Goal: Information Seeking & Learning: Check status

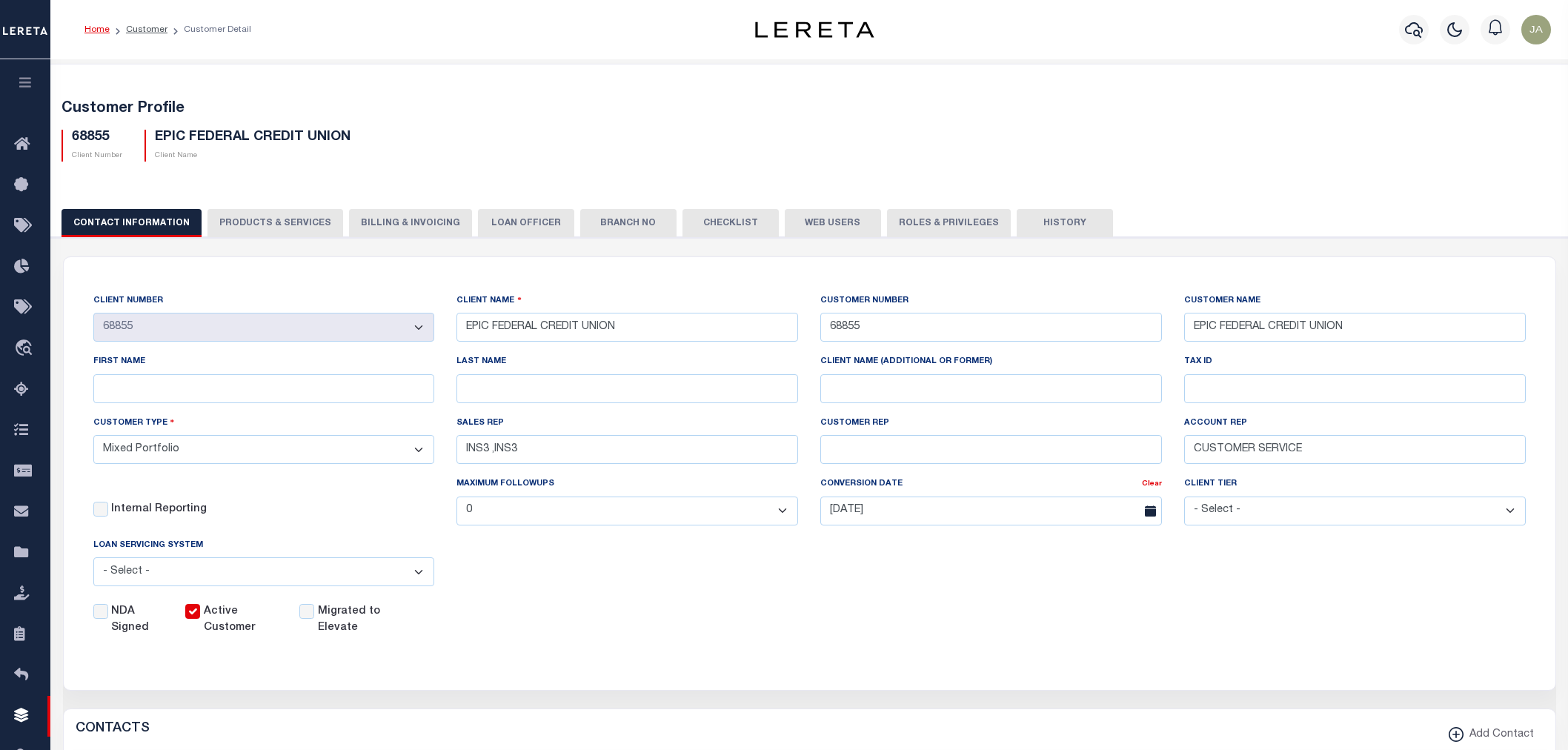
select select "Mixed Portfolio"
select select
click at [272, 217] on button "PRODUCTS & SERVICES" at bounding box center [275, 223] width 135 height 28
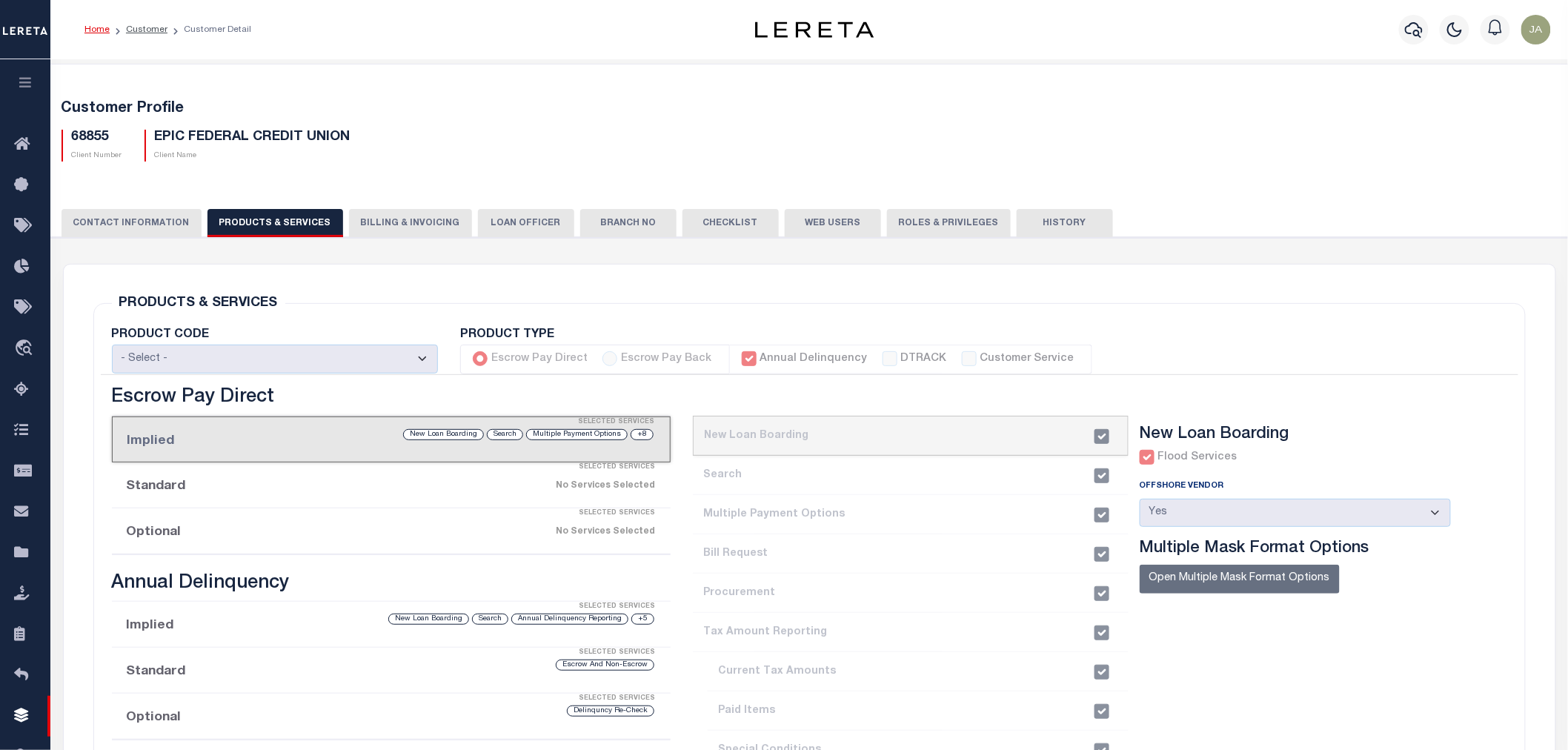
scroll to position [82, 0]
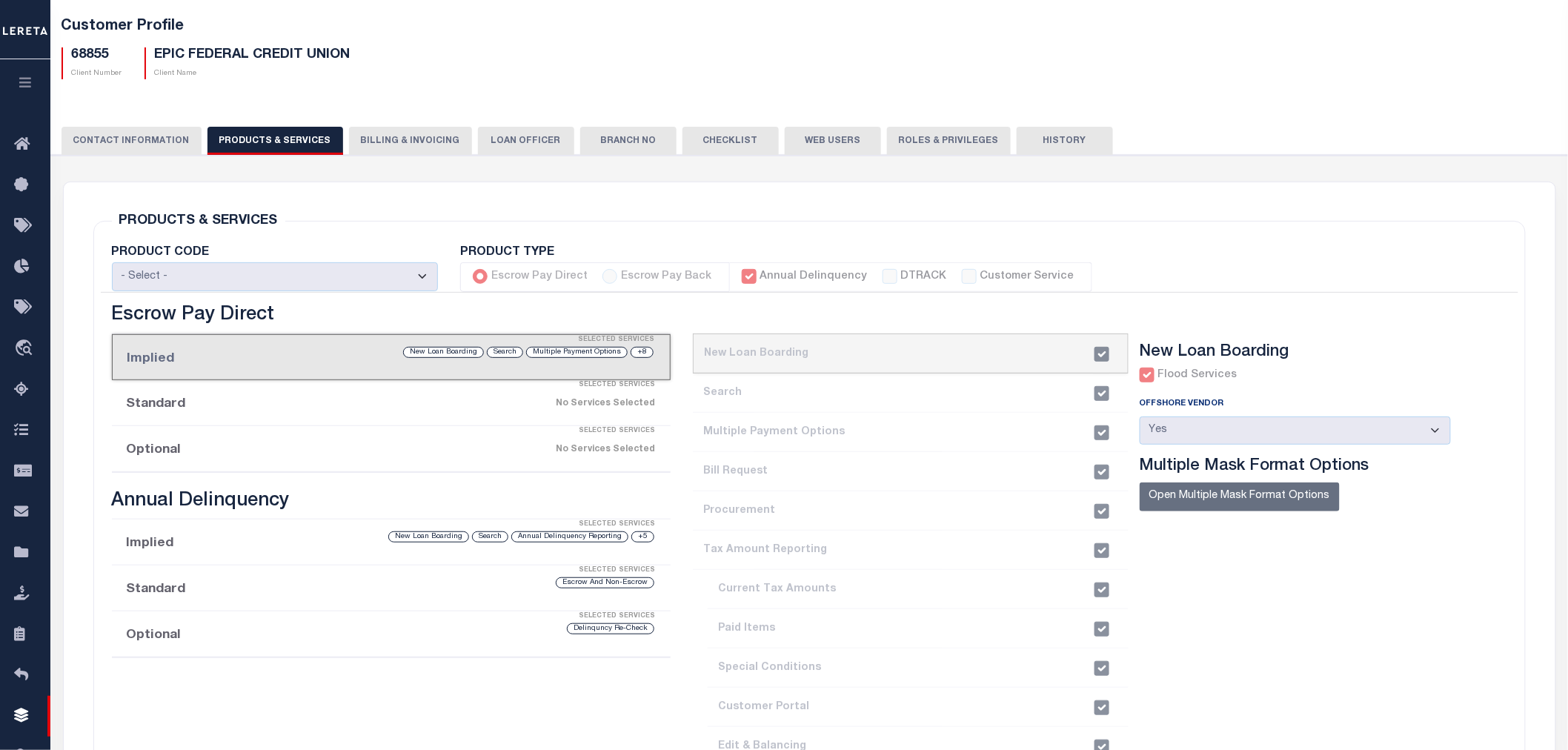
click at [34, 83] on button "button" at bounding box center [25, 84] width 50 height 50
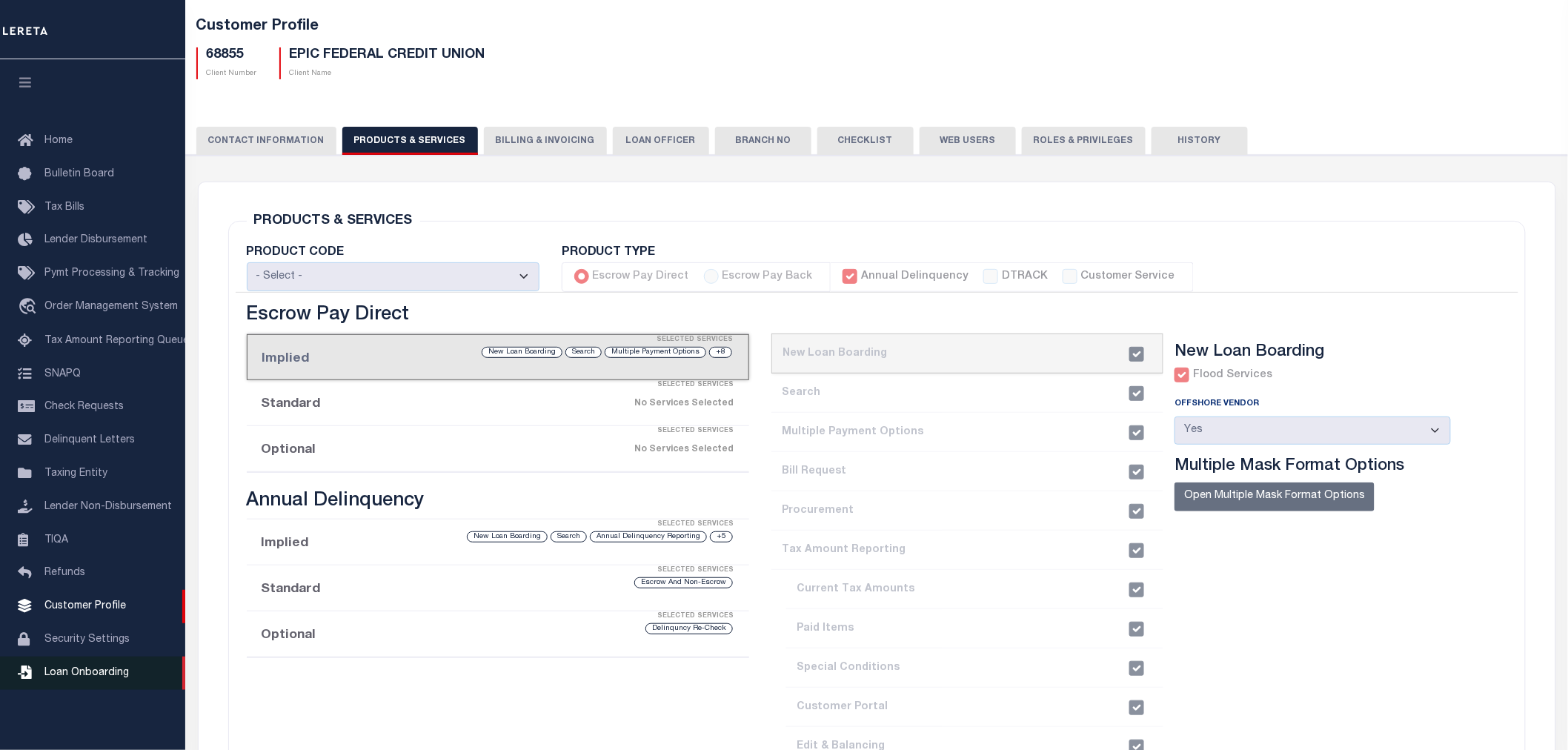
click at [94, 670] on span "Loan Onboarding" at bounding box center [86, 673] width 85 height 11
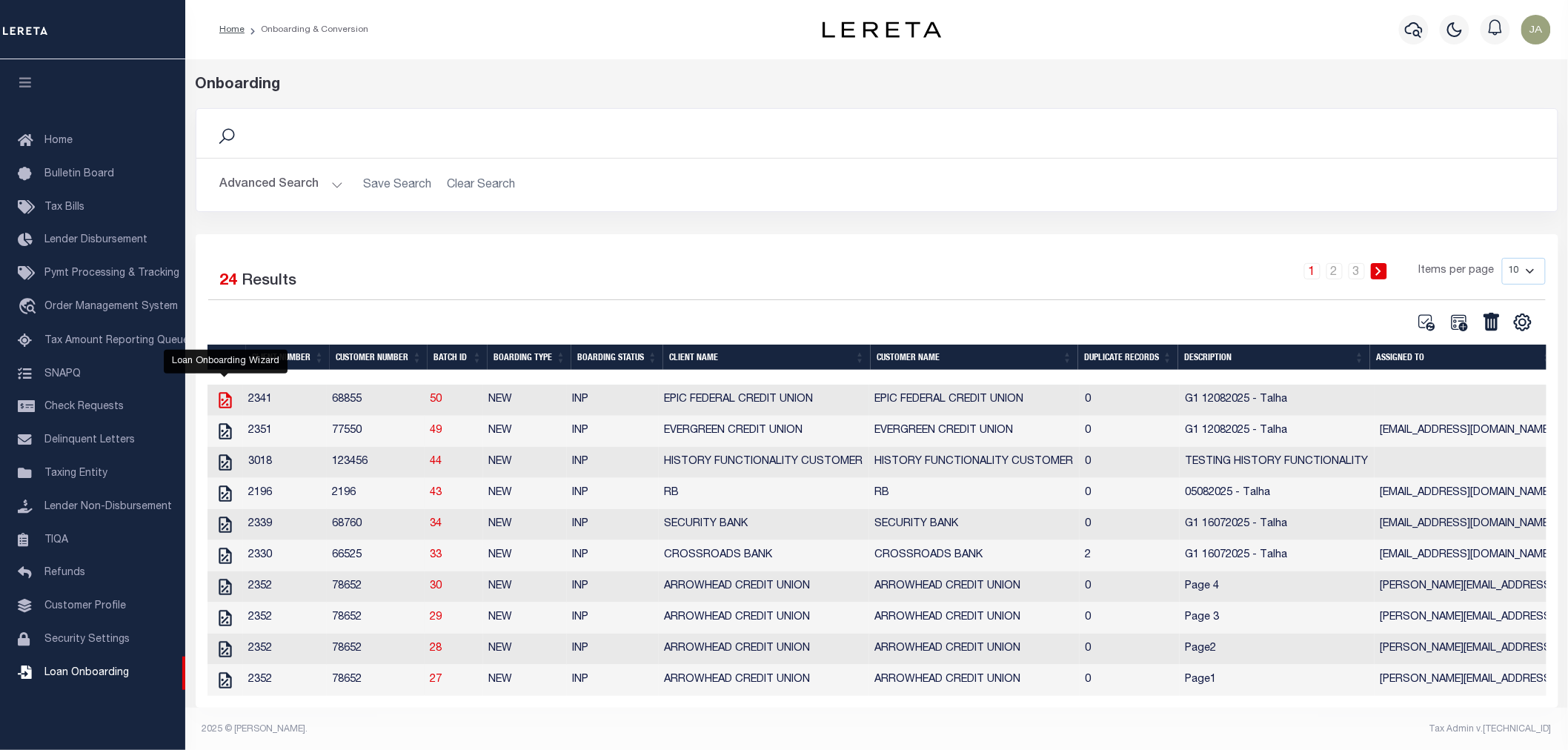
click at [218, 405] on icon "" at bounding box center [225, 400] width 19 height 19
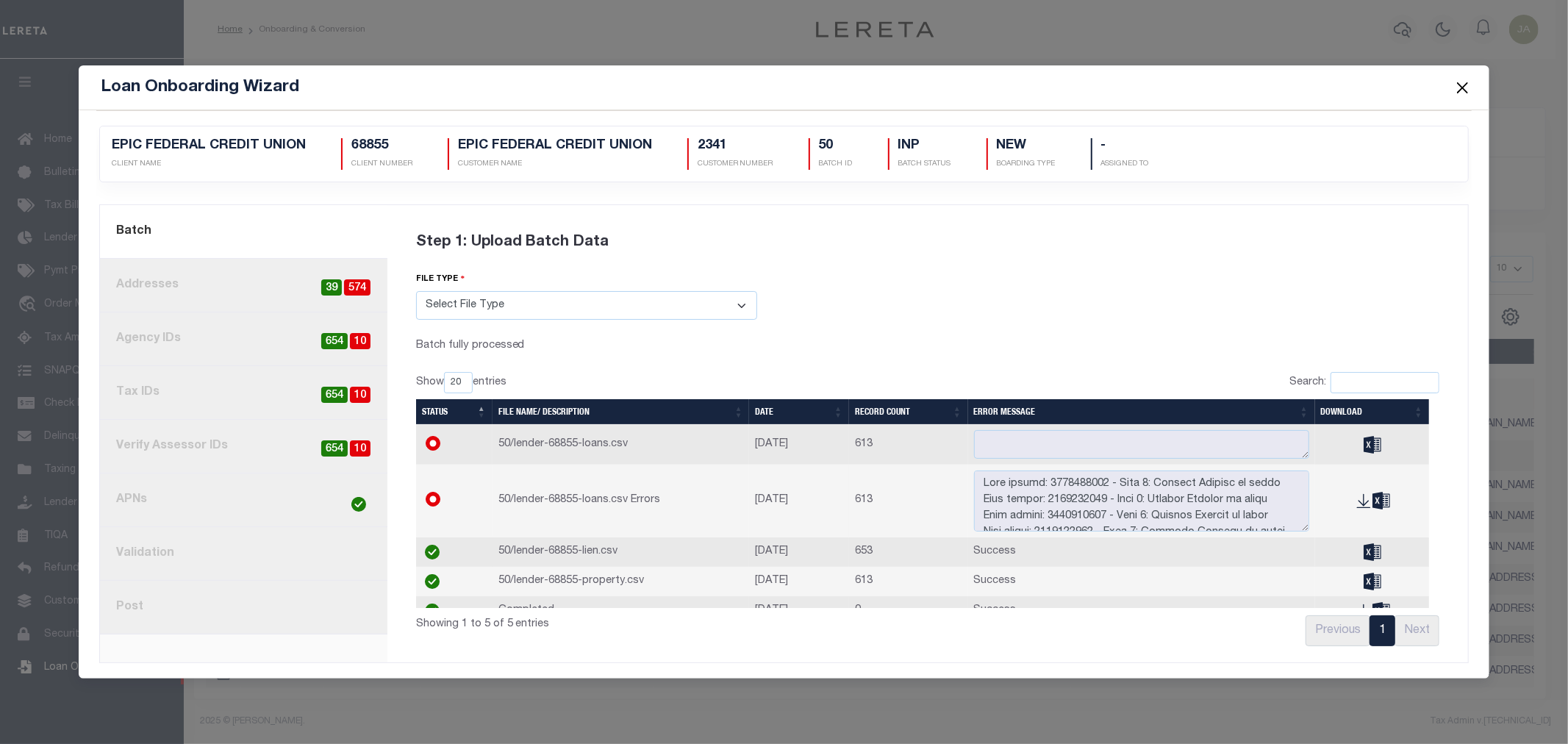
click at [317, 615] on link "8. Post" at bounding box center [243, 607] width 287 height 54
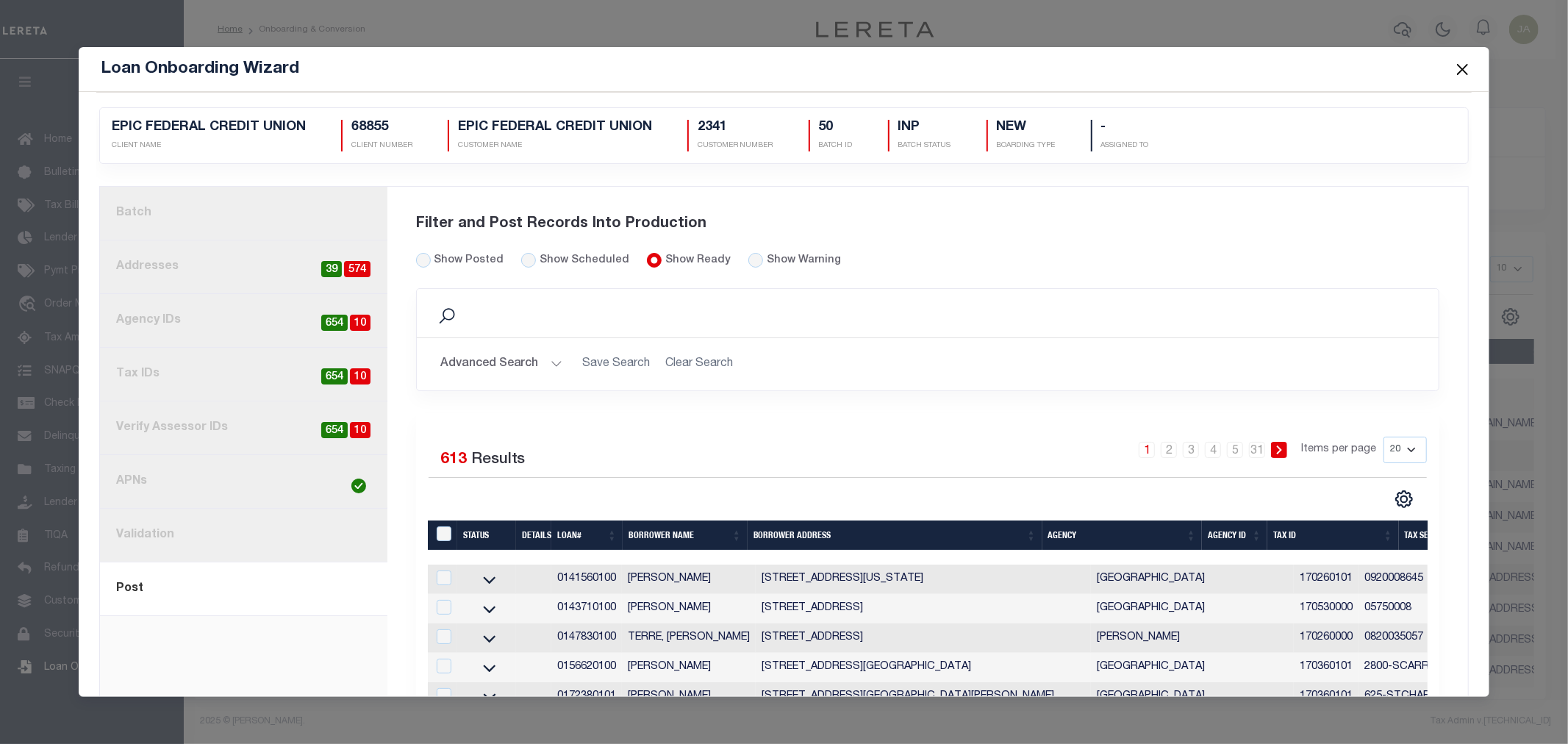
click at [1460, 70] on button "Close" at bounding box center [1461, 68] width 19 height 19
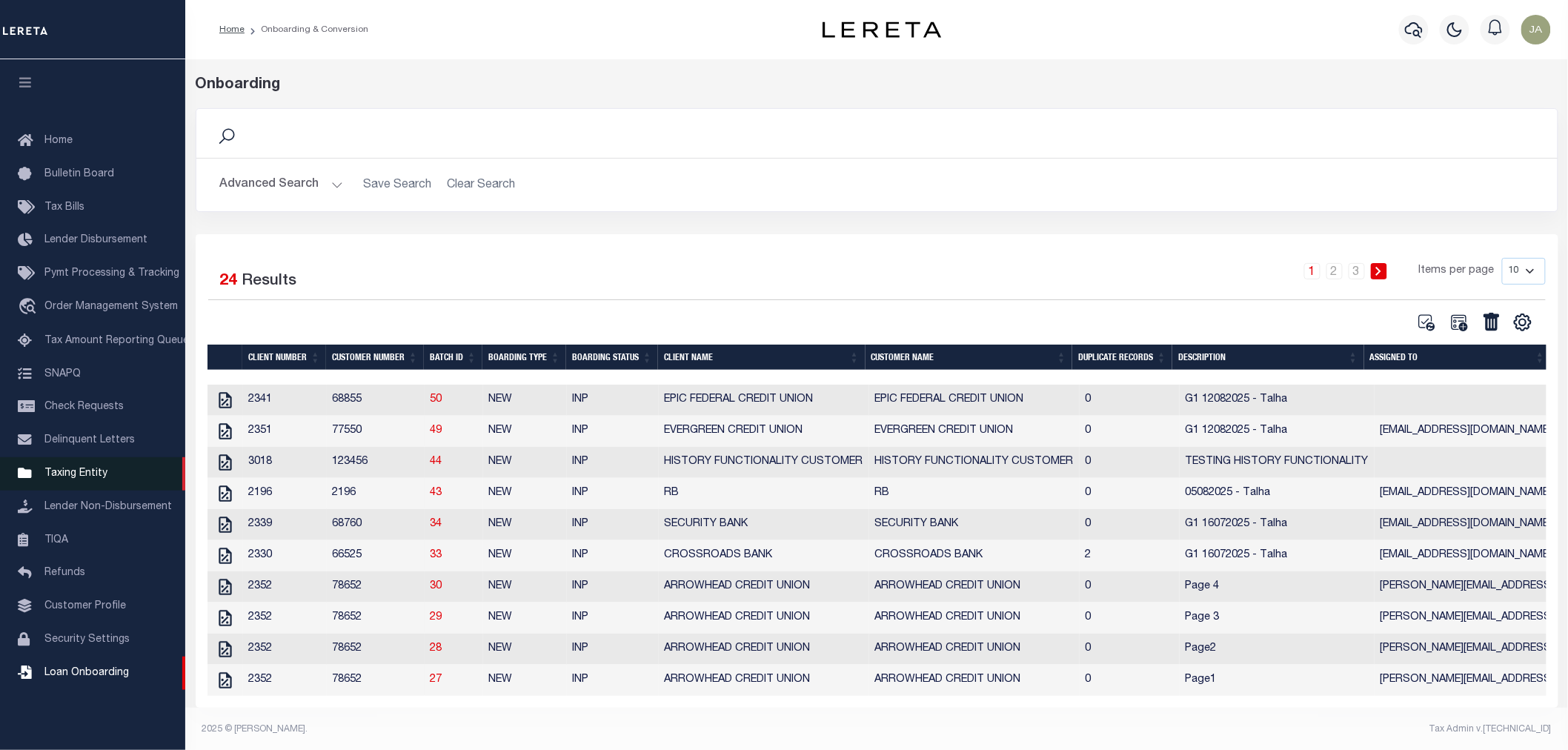
click at [63, 470] on span "Taxing Entity" at bounding box center [75, 473] width 63 height 11
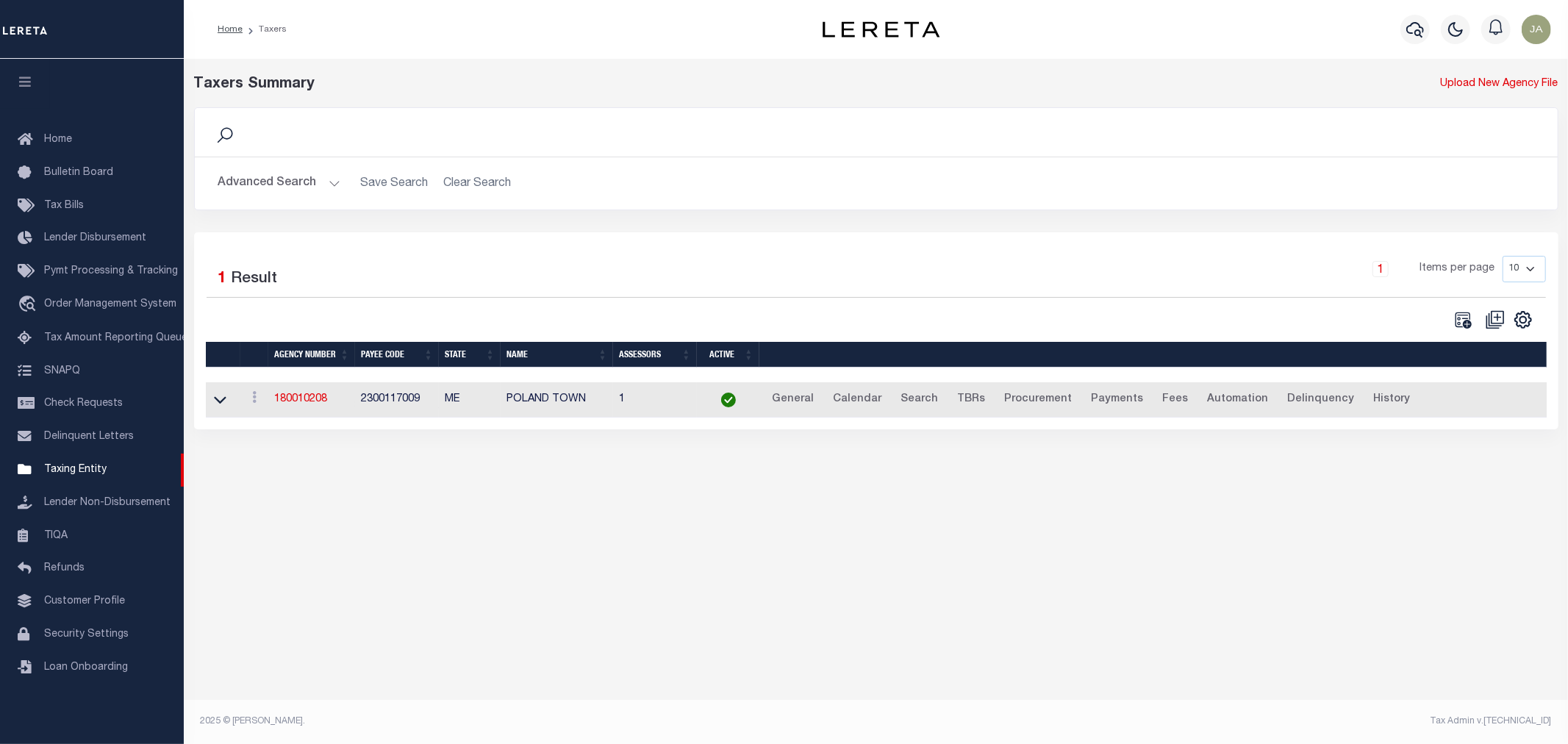
click at [332, 186] on button "Advanced Search" at bounding box center [279, 183] width 122 height 28
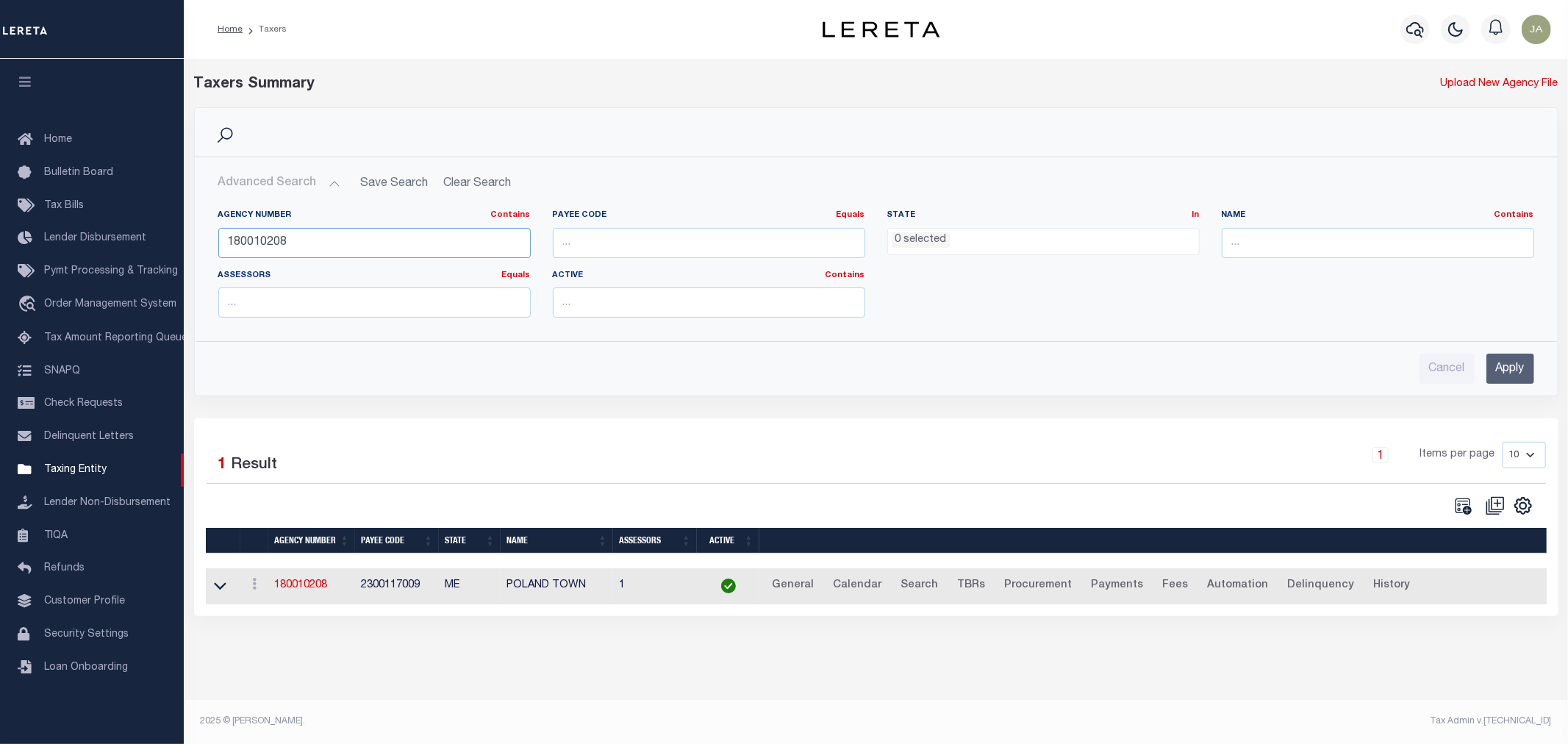
drag, startPoint x: 347, startPoint y: 253, endPoint x: 190, endPoint y: 246, distance: 157.2
click at [190, 246] on div "Search Advanced Search Save Search Clear Search tblPayees_dynamictable_____Defa…" at bounding box center [876, 263] width 1386 height 311
type input "090290000"
click at [1504, 370] on input "Apply" at bounding box center [1510, 368] width 48 height 30
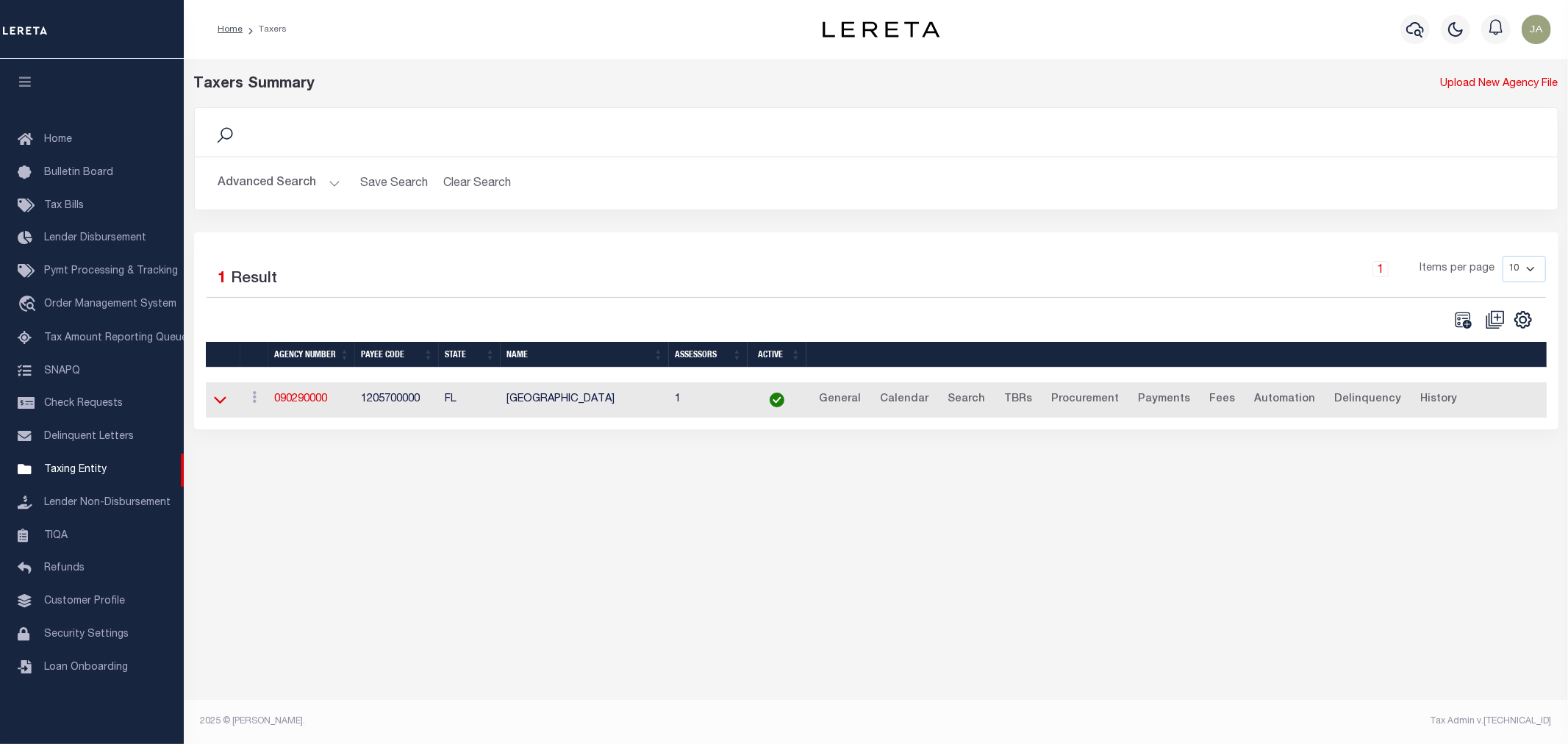
click at [215, 405] on icon at bounding box center [220, 399] width 12 height 15
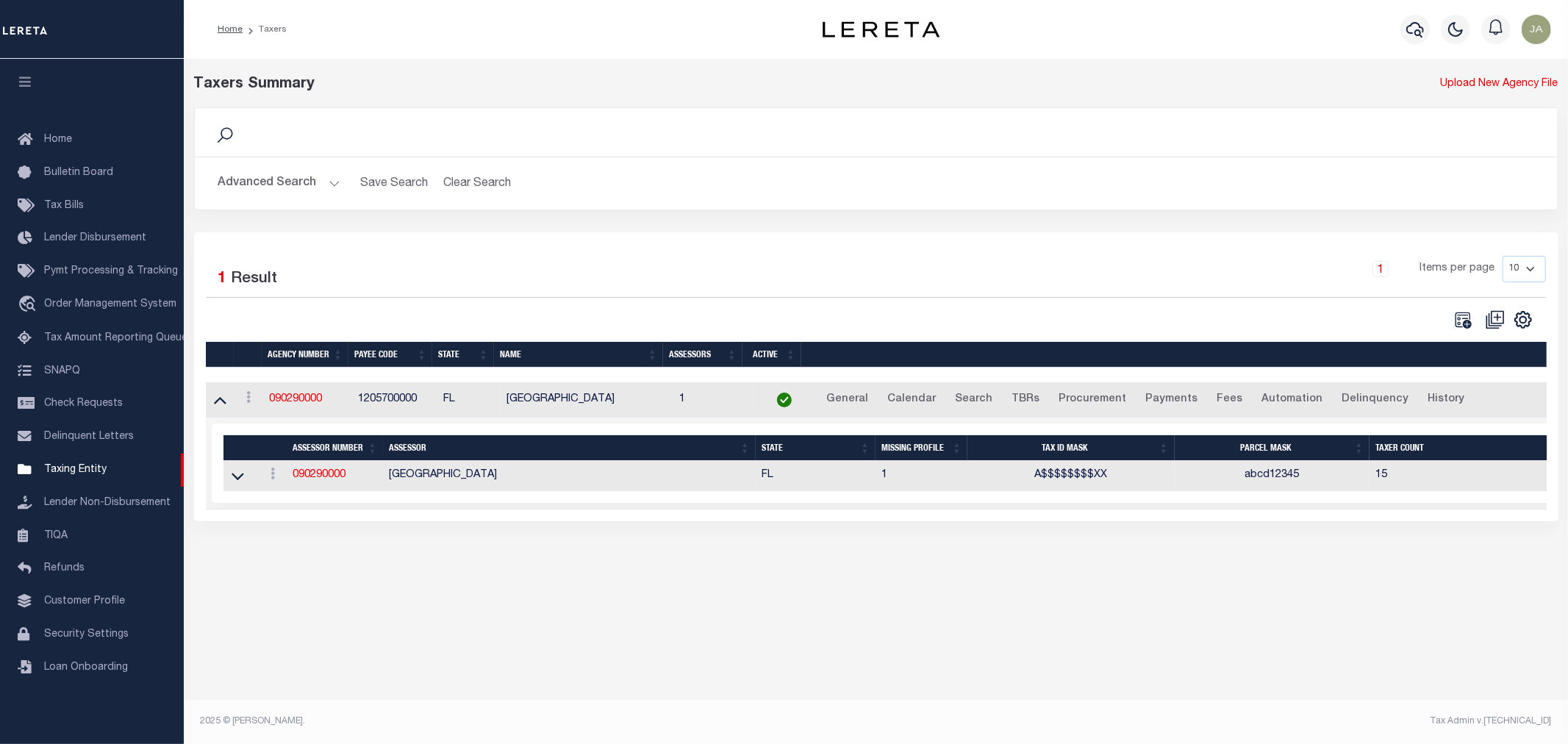
click at [331, 497] on div "Selected 1 Result Items per page" at bounding box center [892, 463] width 1361 height 80
click at [225, 402] on icon at bounding box center [220, 399] width 12 height 15
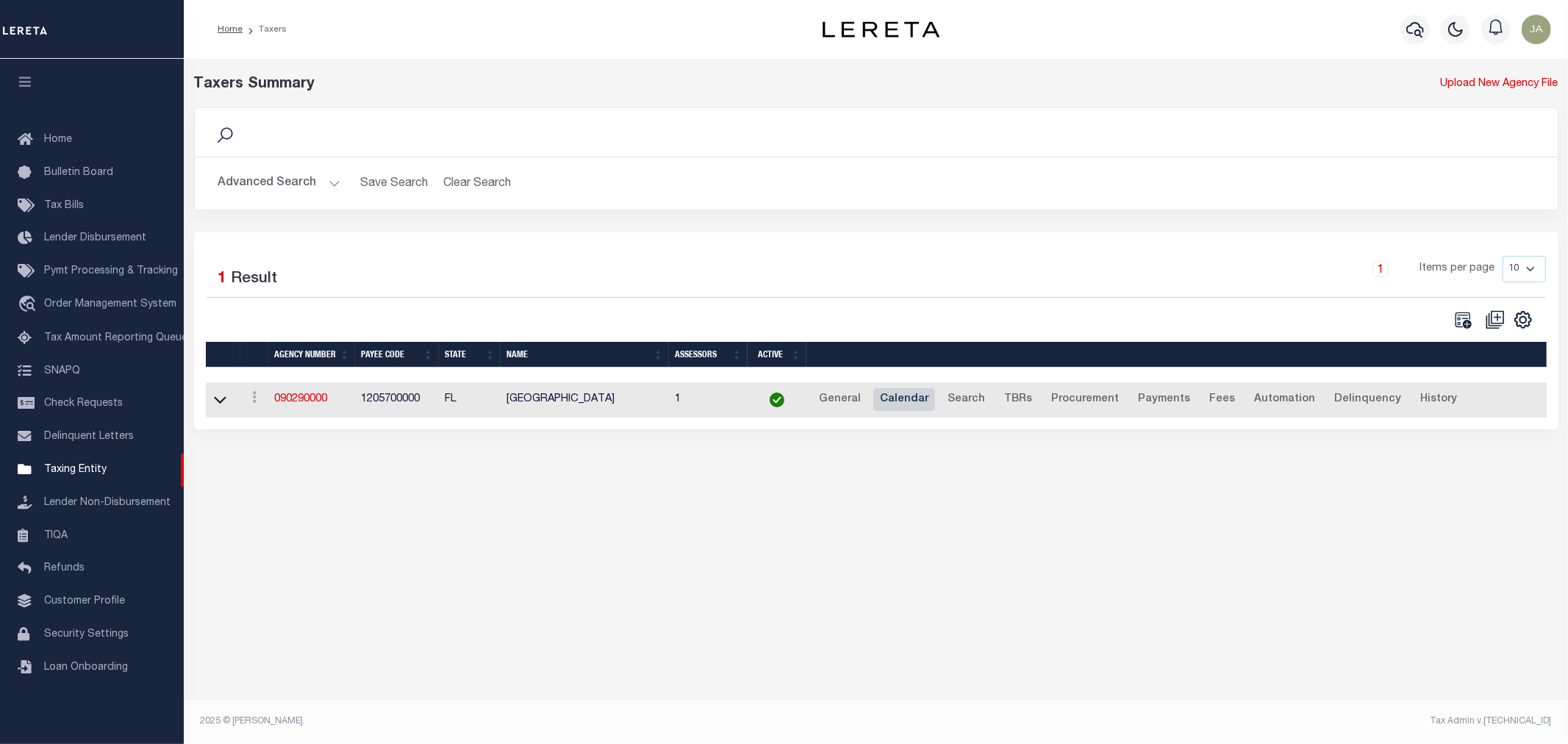
click at [890, 399] on link "Calendar" at bounding box center [904, 400] width 62 height 24
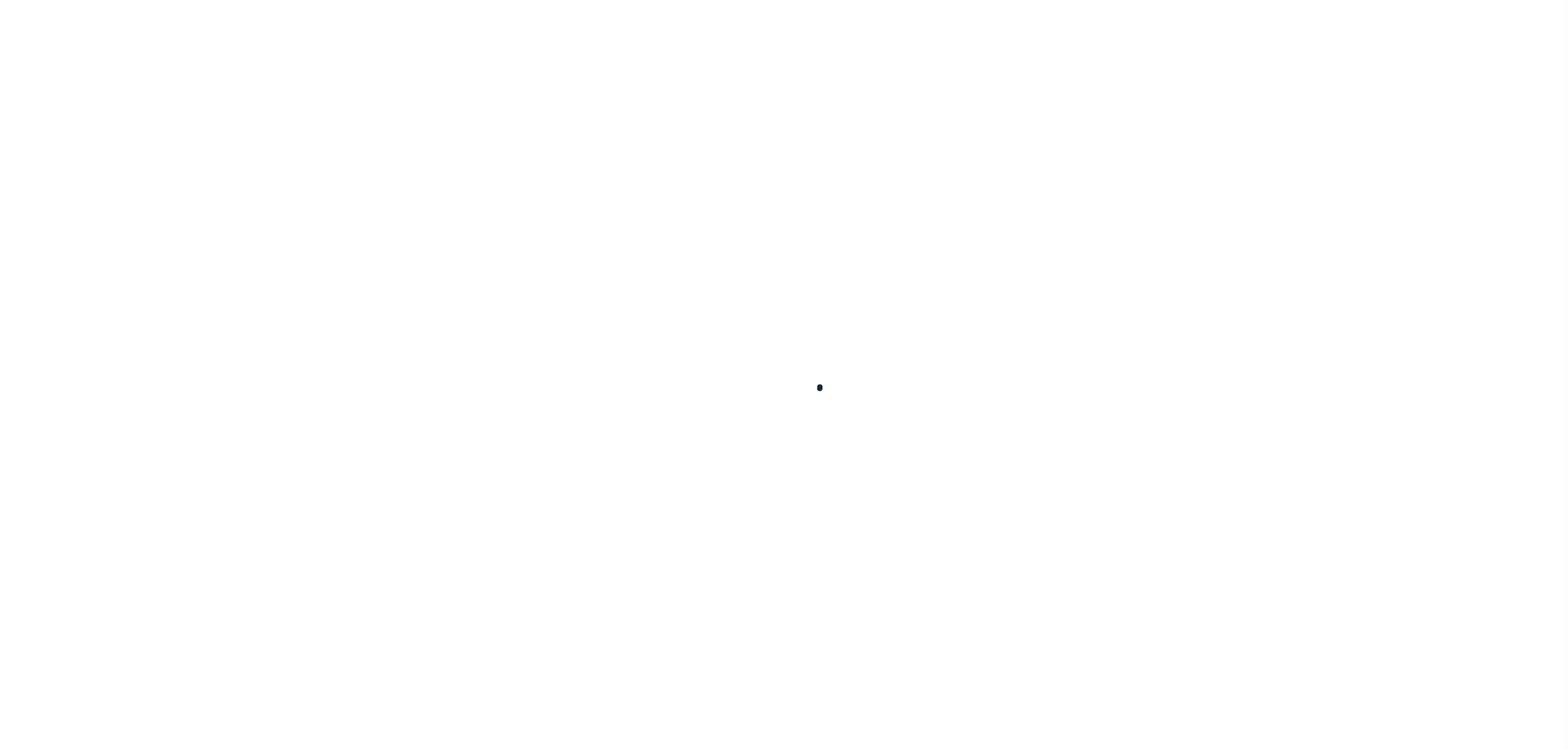
select select
checkbox input "false"
type input "1"
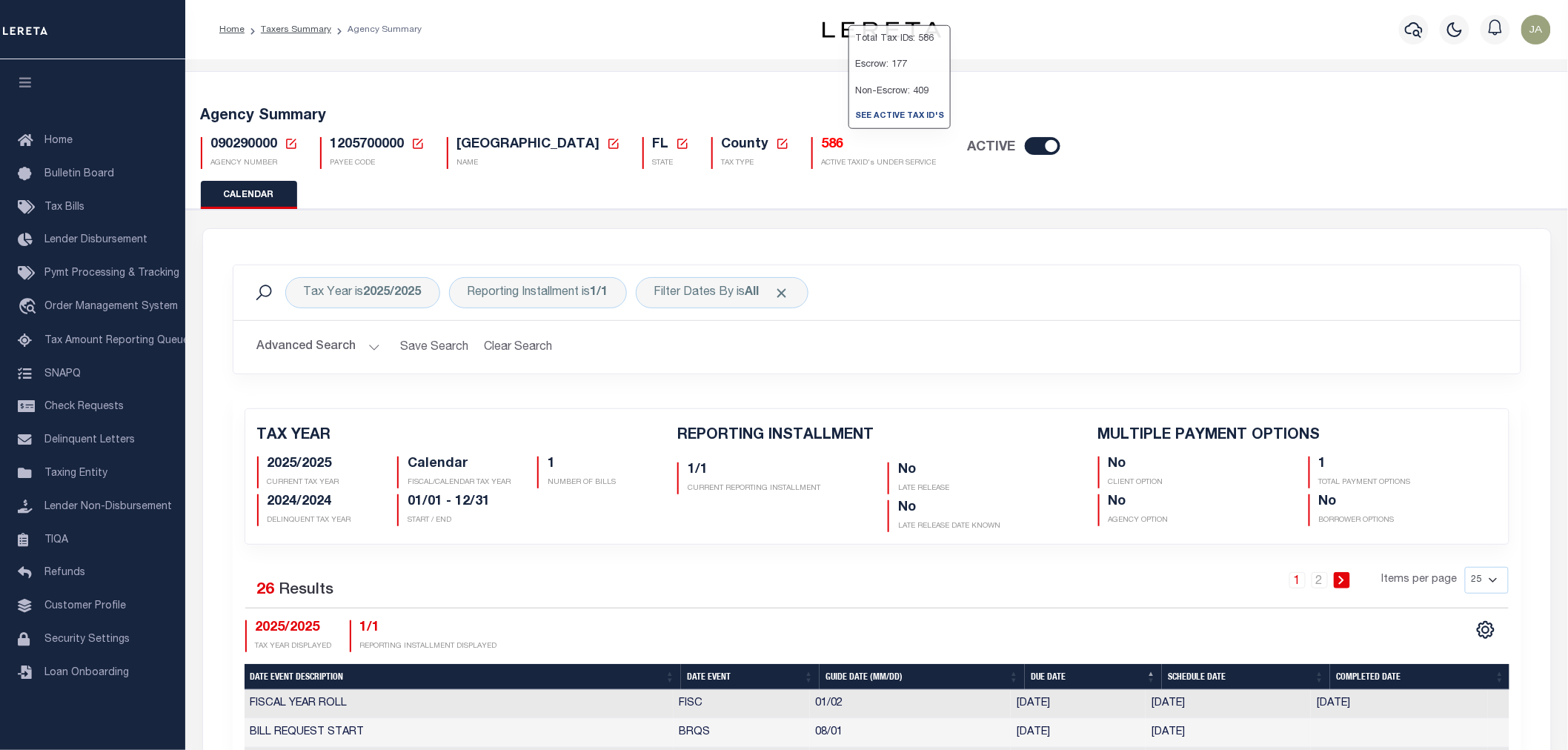
click at [843, 143] on h5 "586" at bounding box center [880, 145] width 115 height 16
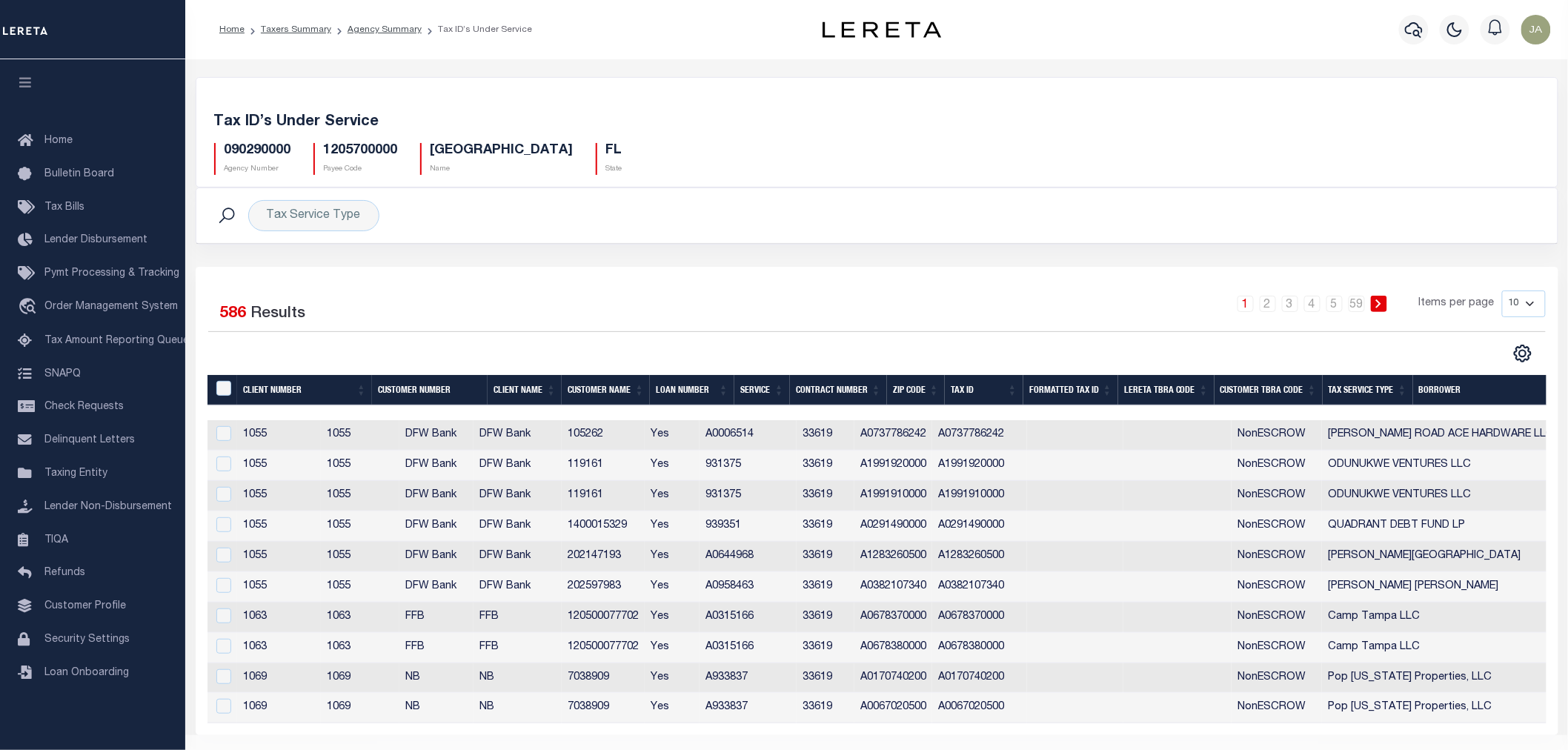
click at [724, 394] on th "Loan Number" at bounding box center [692, 390] width 85 height 30
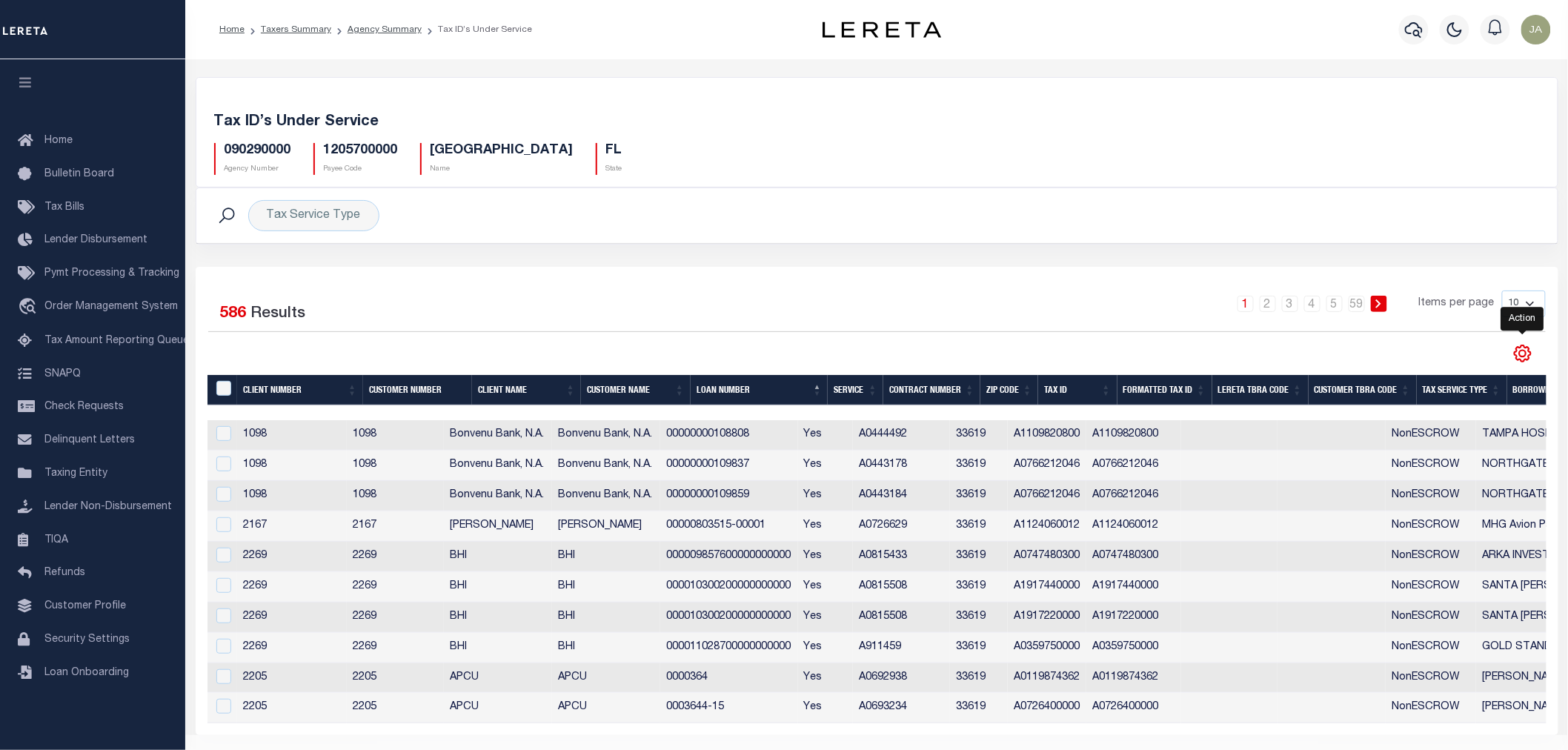
click at [1522, 354] on icon "" at bounding box center [1522, 353] width 19 height 19
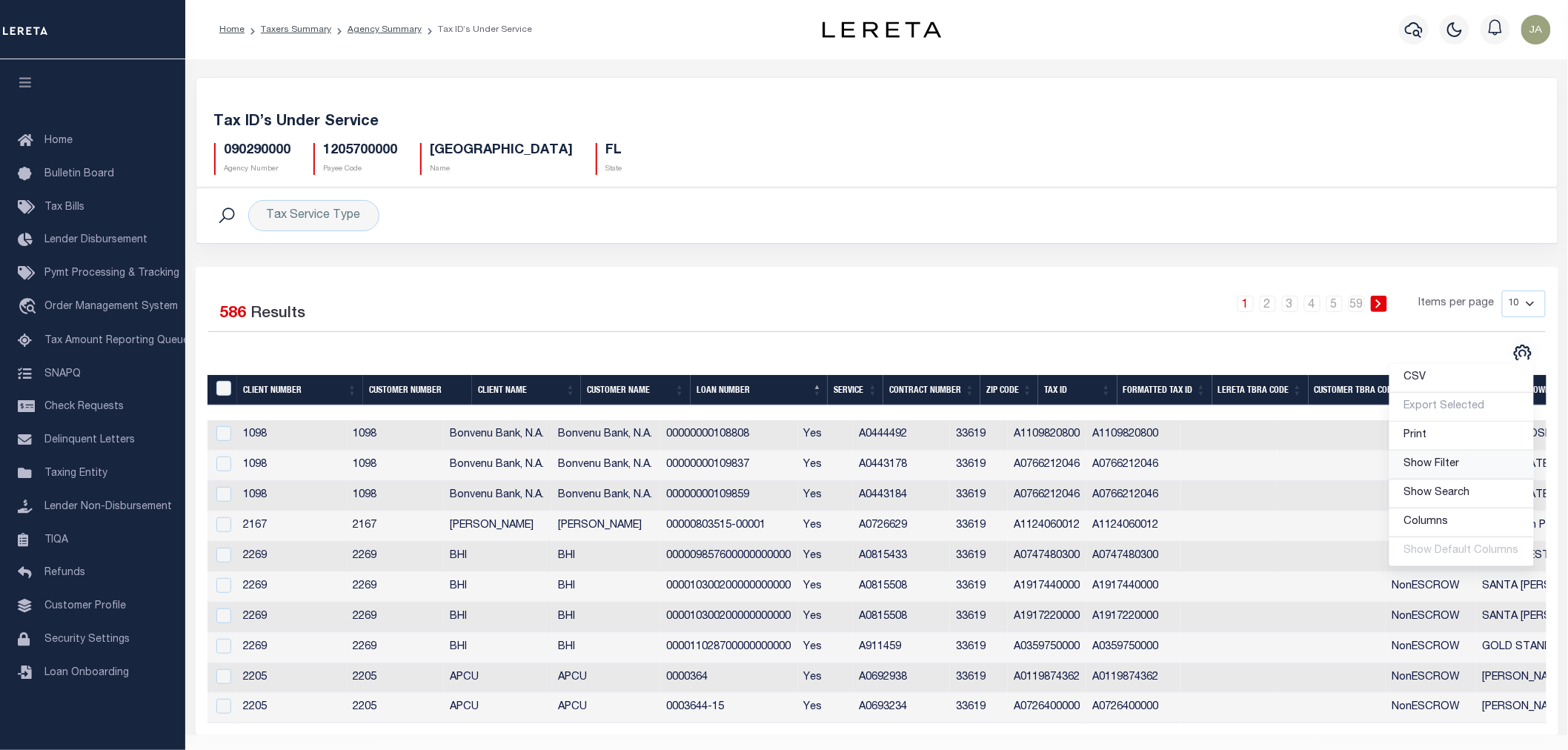
click at [1475, 470] on link "Show Filter" at bounding box center [1461, 464] width 144 height 29
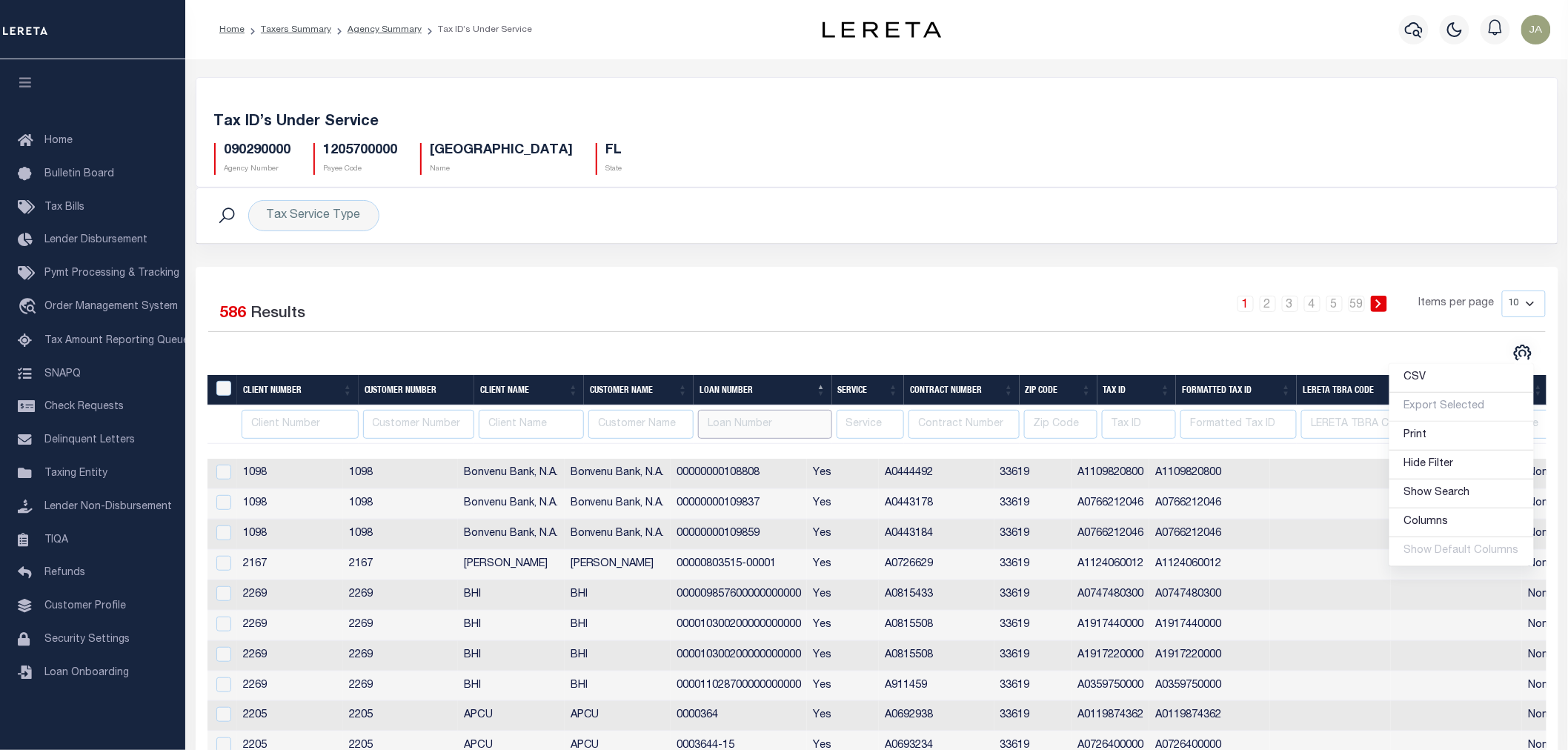
click at [779, 431] on input "text" at bounding box center [765, 423] width 134 height 29
type input "1981299-3001"
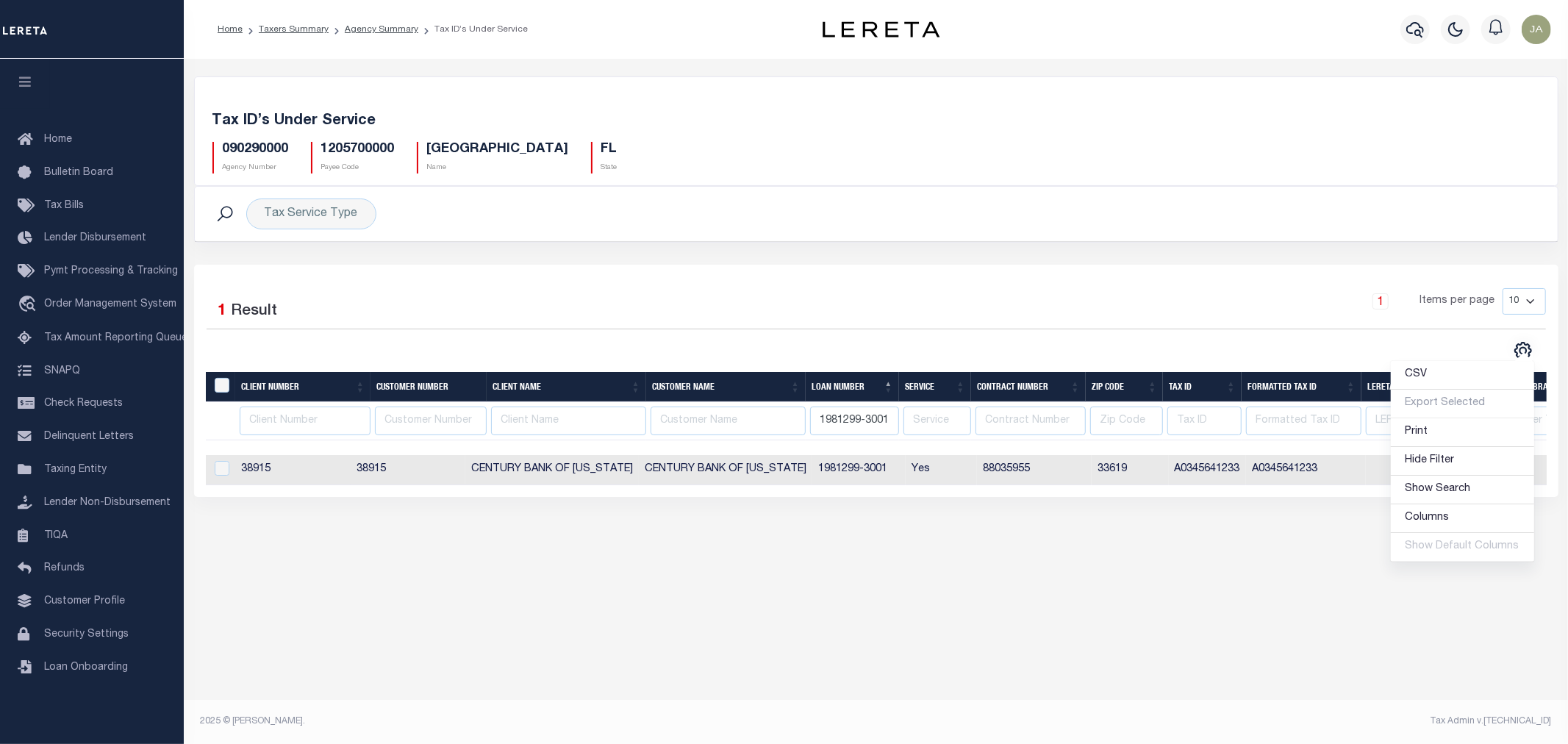
click at [957, 561] on div "Tax Account Transfer Transfer from Agency: Transfer to Agency: Calendar Section…" at bounding box center [876, 393] width 1384 height 670
click at [556, 469] on td "CENTURY BANK OF [US_STATE]" at bounding box center [552, 470] width 173 height 30
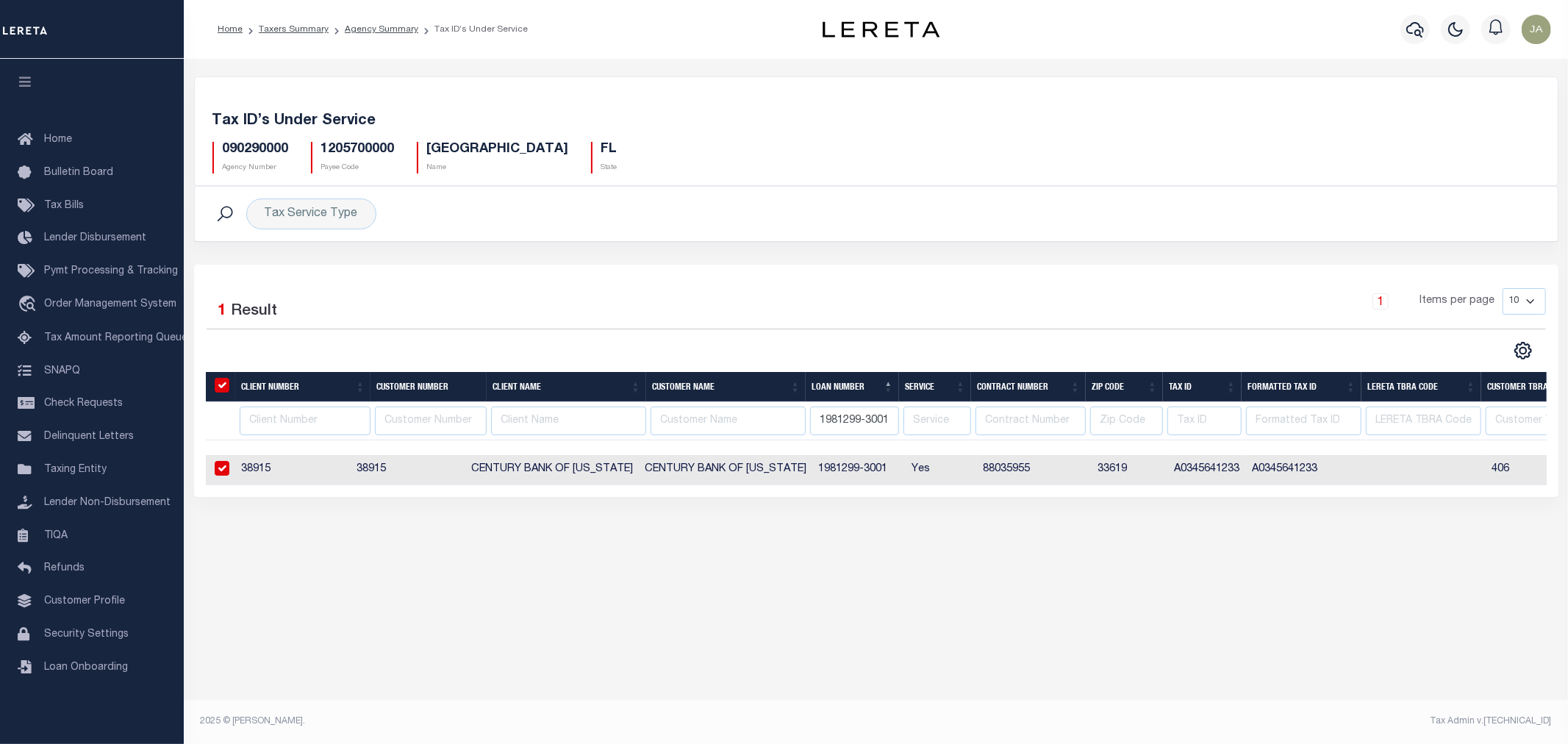
checkbox input "true"
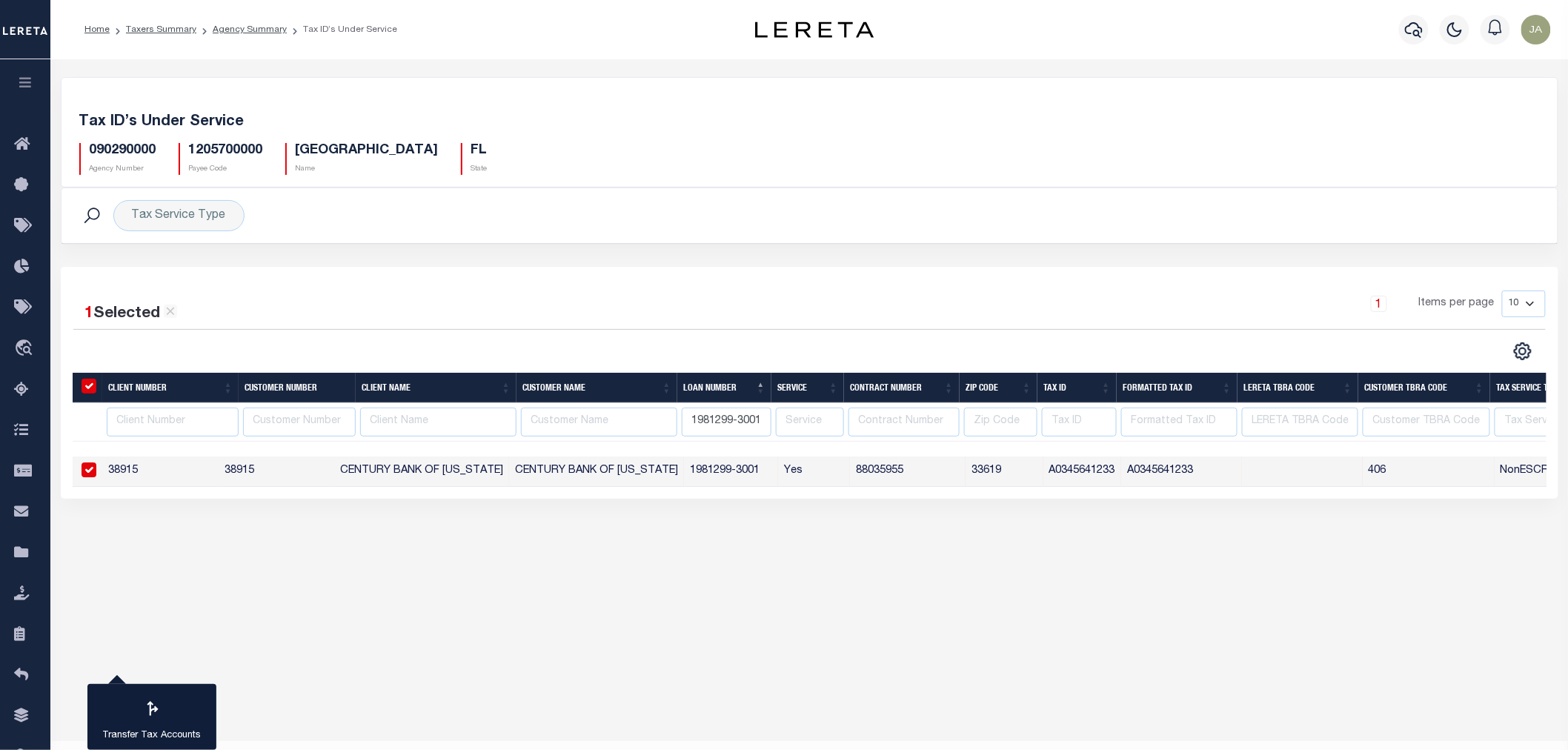
click at [86, 468] on input "checkbox" at bounding box center [89, 470] width 15 height 15
checkbox input "false"
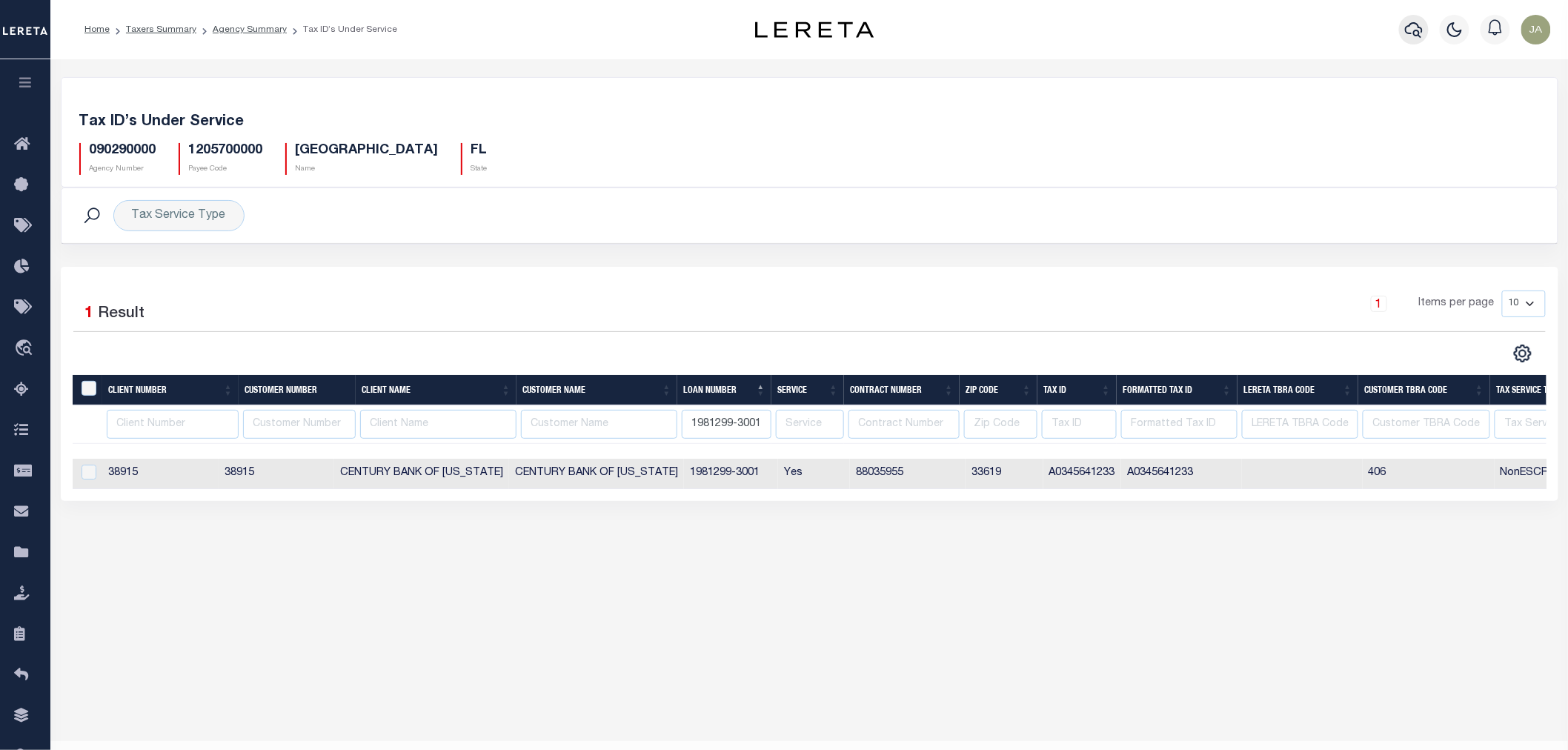
click at [1410, 33] on icon "button" at bounding box center [1414, 30] width 18 height 18
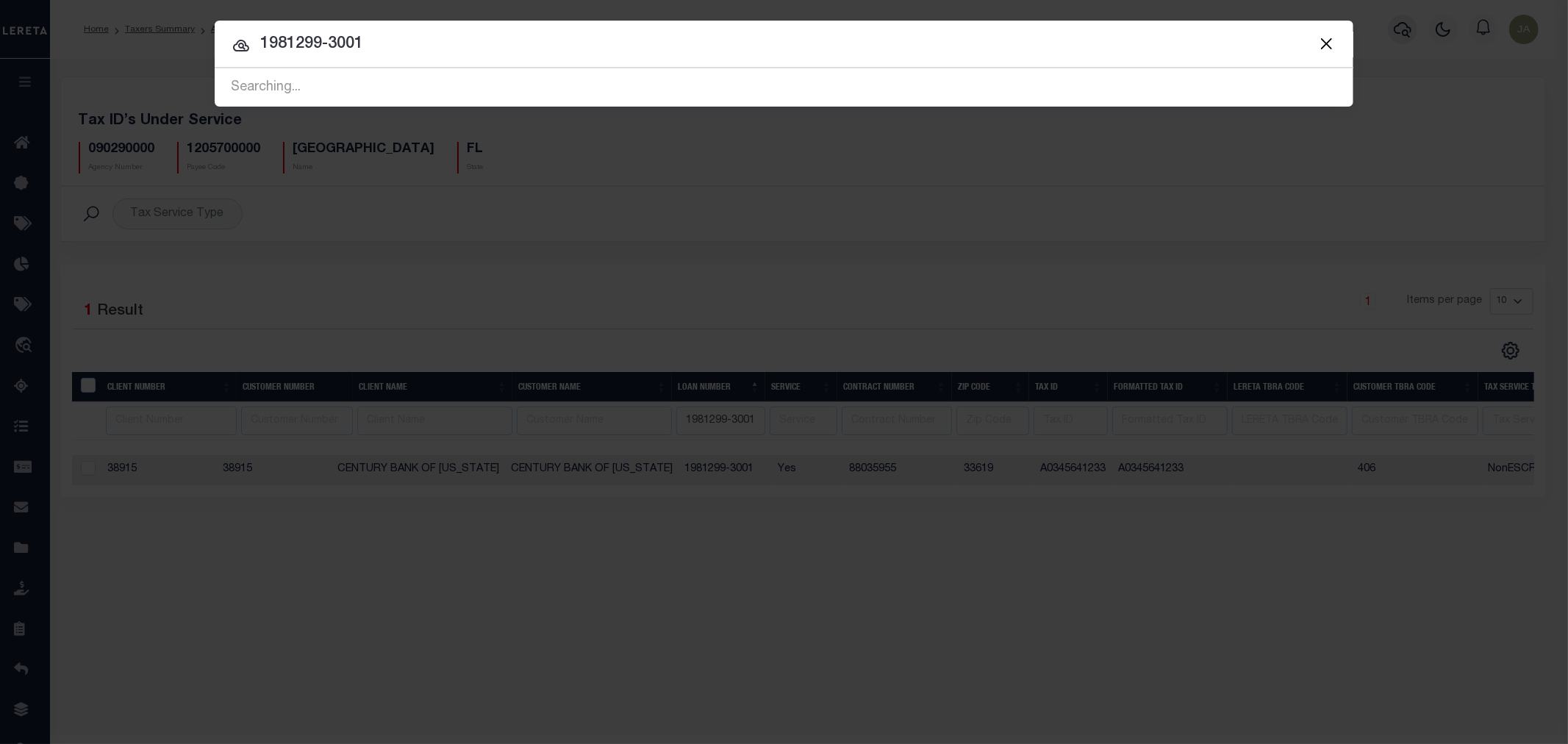
type input "1981299-3001"
click at [1143, 570] on div "Include Loans TBM Customers Borrowers Payments (Lender Non-Disb) Payments (Lend…" at bounding box center [784, 372] width 1568 height 744
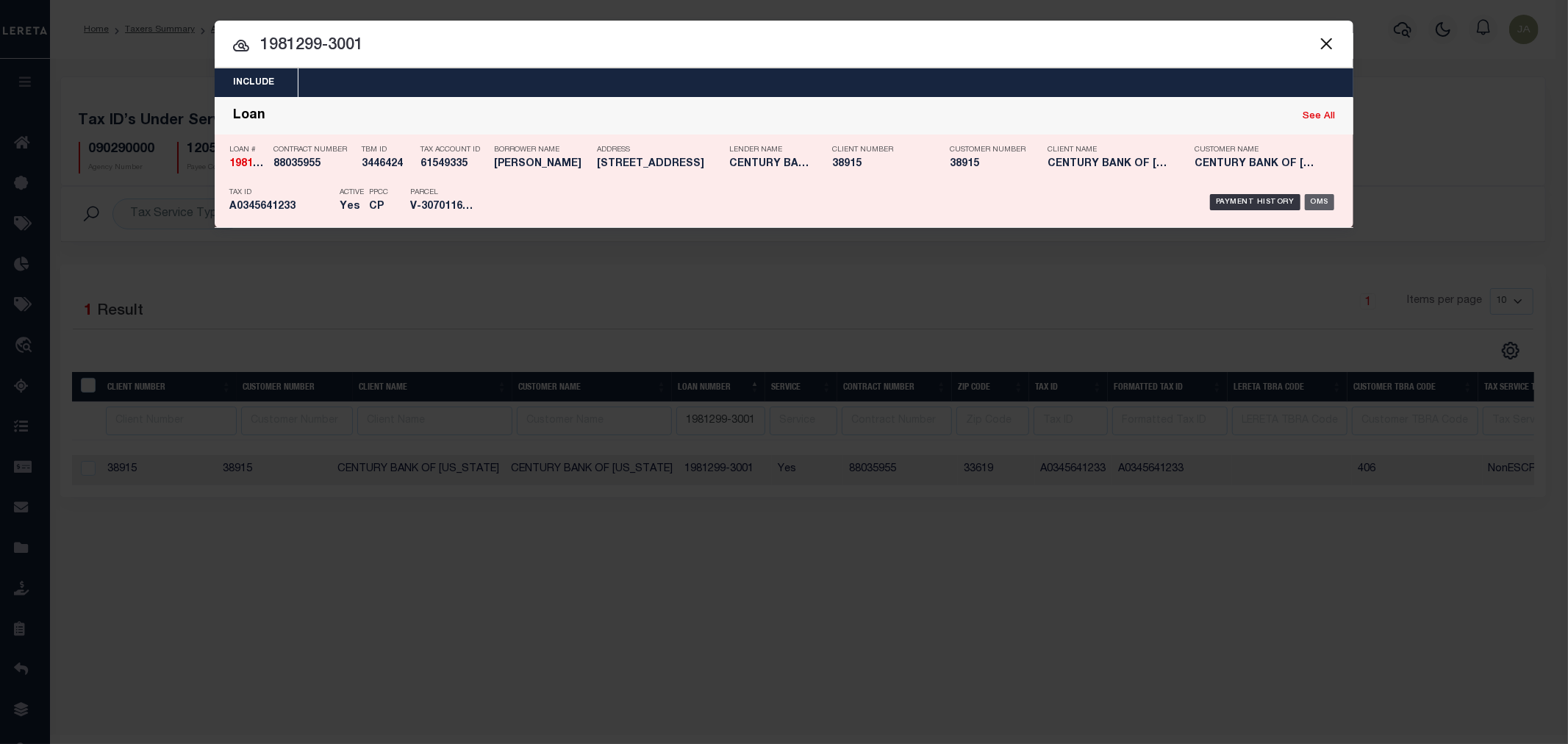
click at [1317, 200] on div "OMS" at bounding box center [1320, 202] width 30 height 16
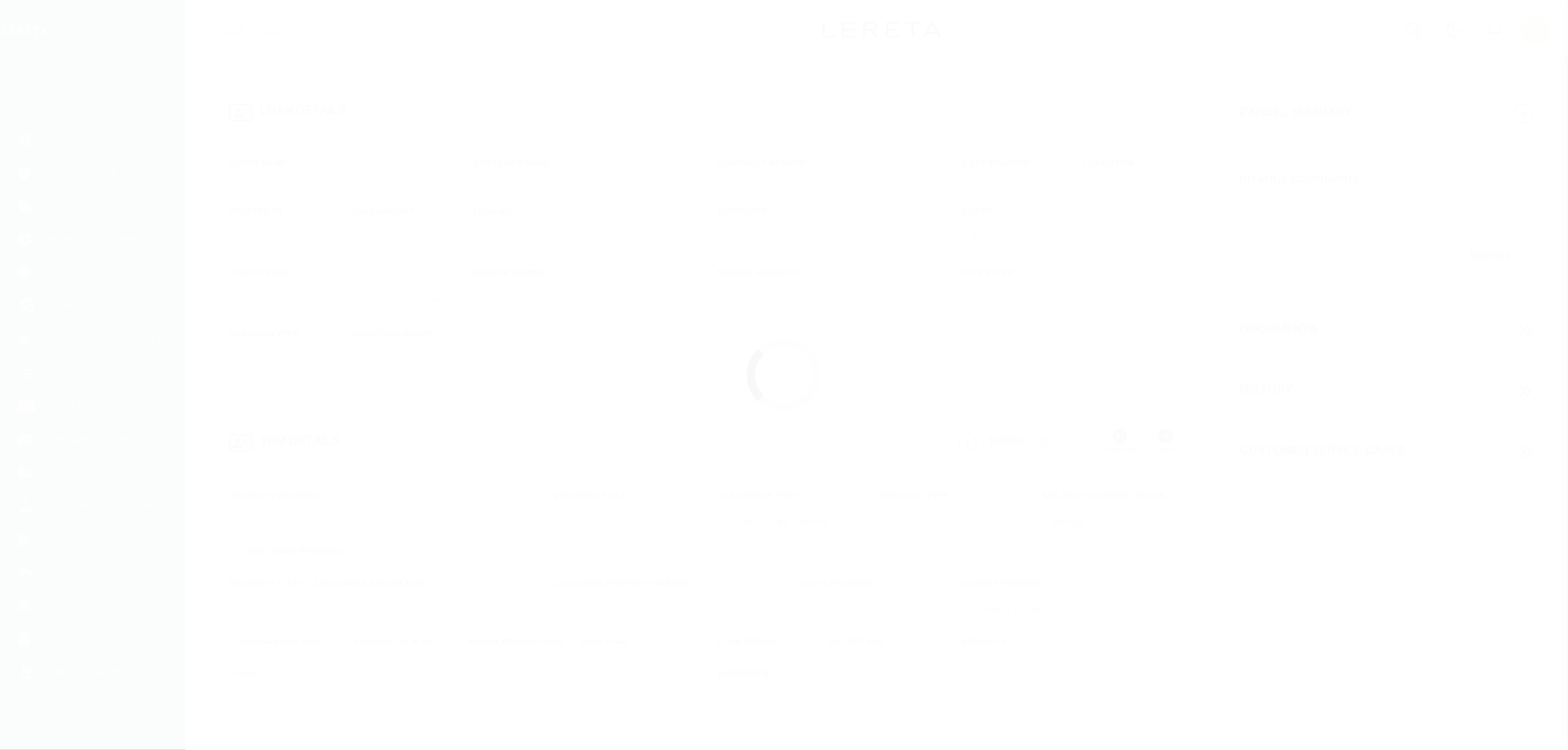
type input "1981299-3001"
type input "VIVERO FRANCIS"
select select
select select "NonEscrow"
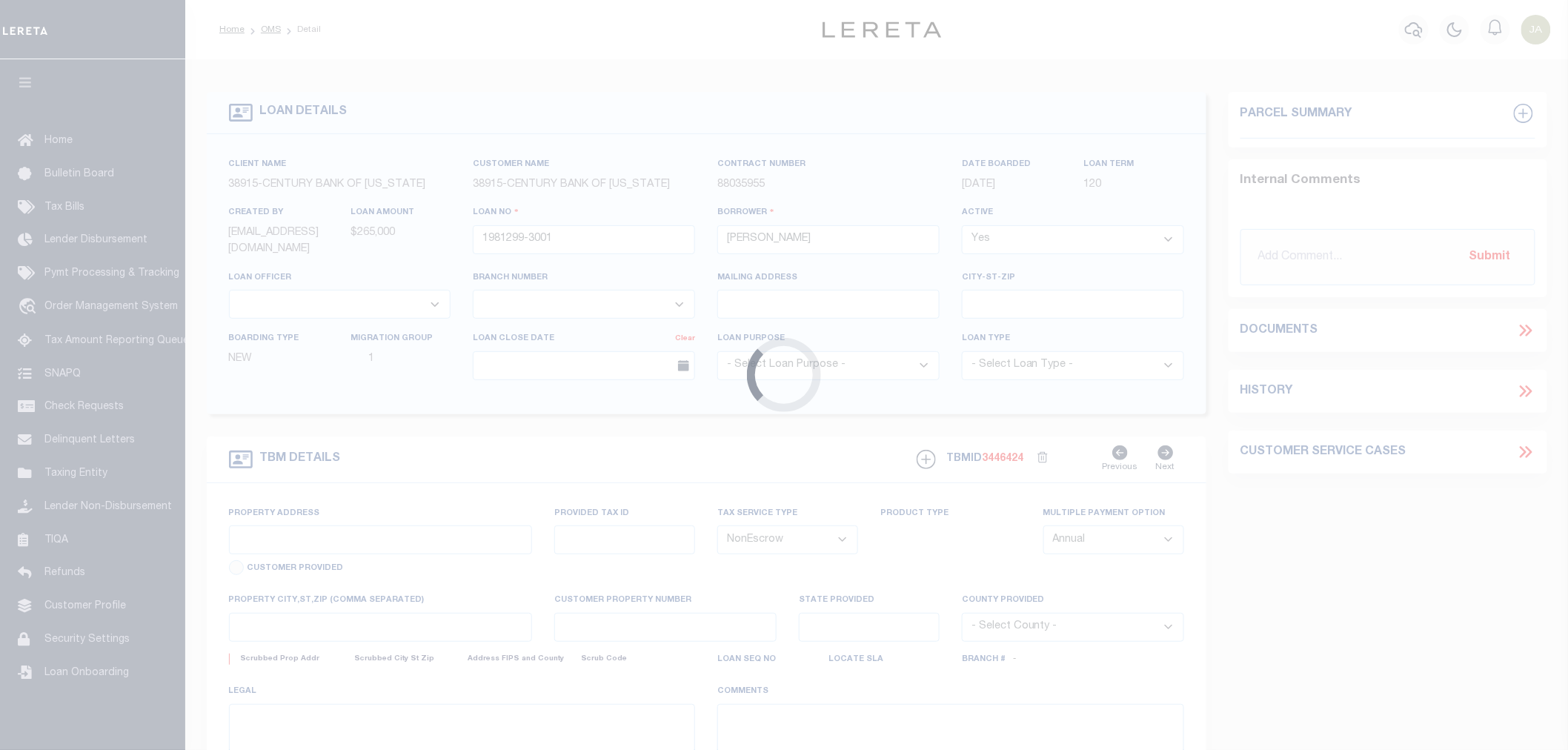
type input "10018 HAMPTON PLACE"
radio input "true"
select select
type input "TAMPA FL 33618"
type input "1981299-3001"
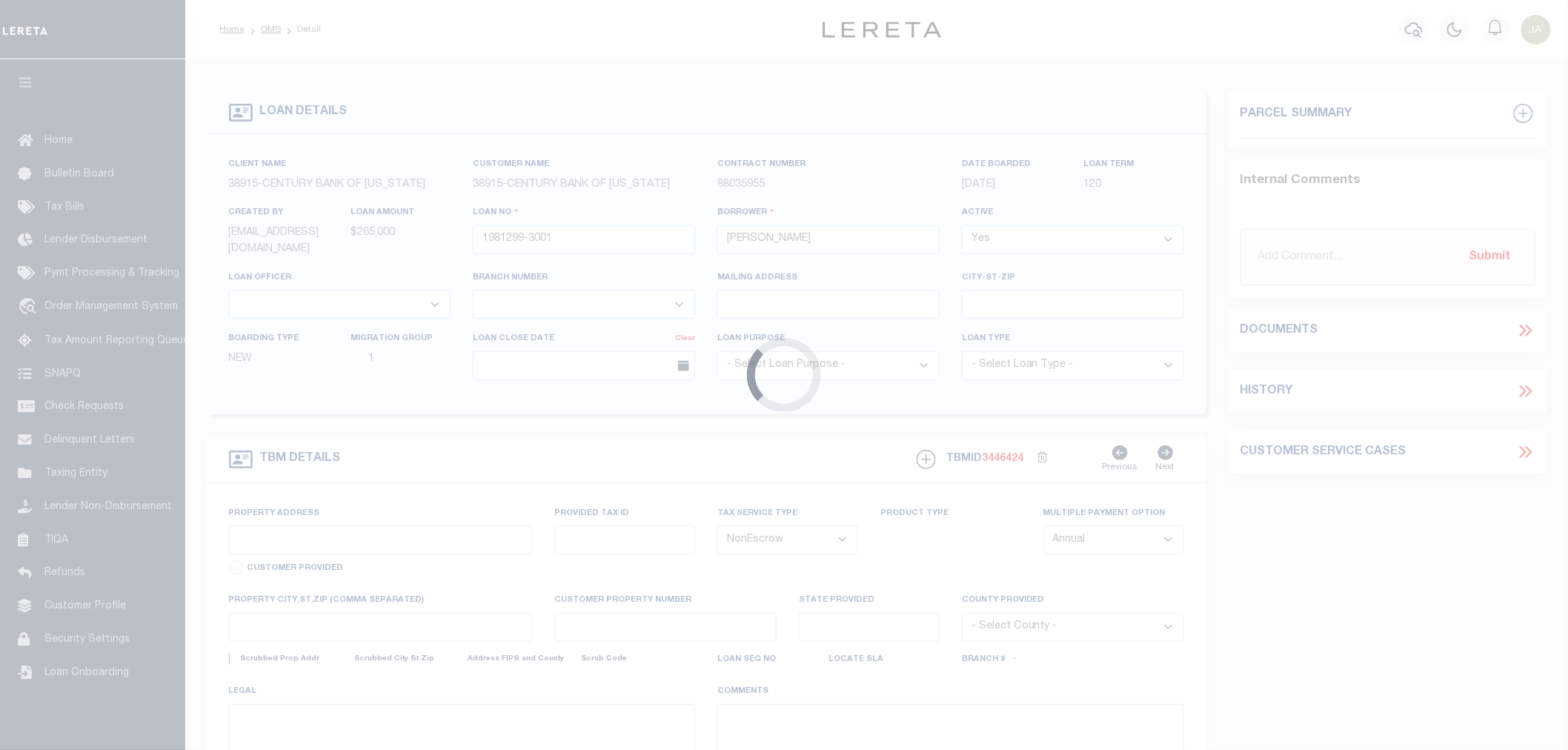
type input "FL"
type textarea "LOT 31 LESS THE NORTH [STREET_ADDRESS]"
type textarea "Testing HISTORY in OMS"
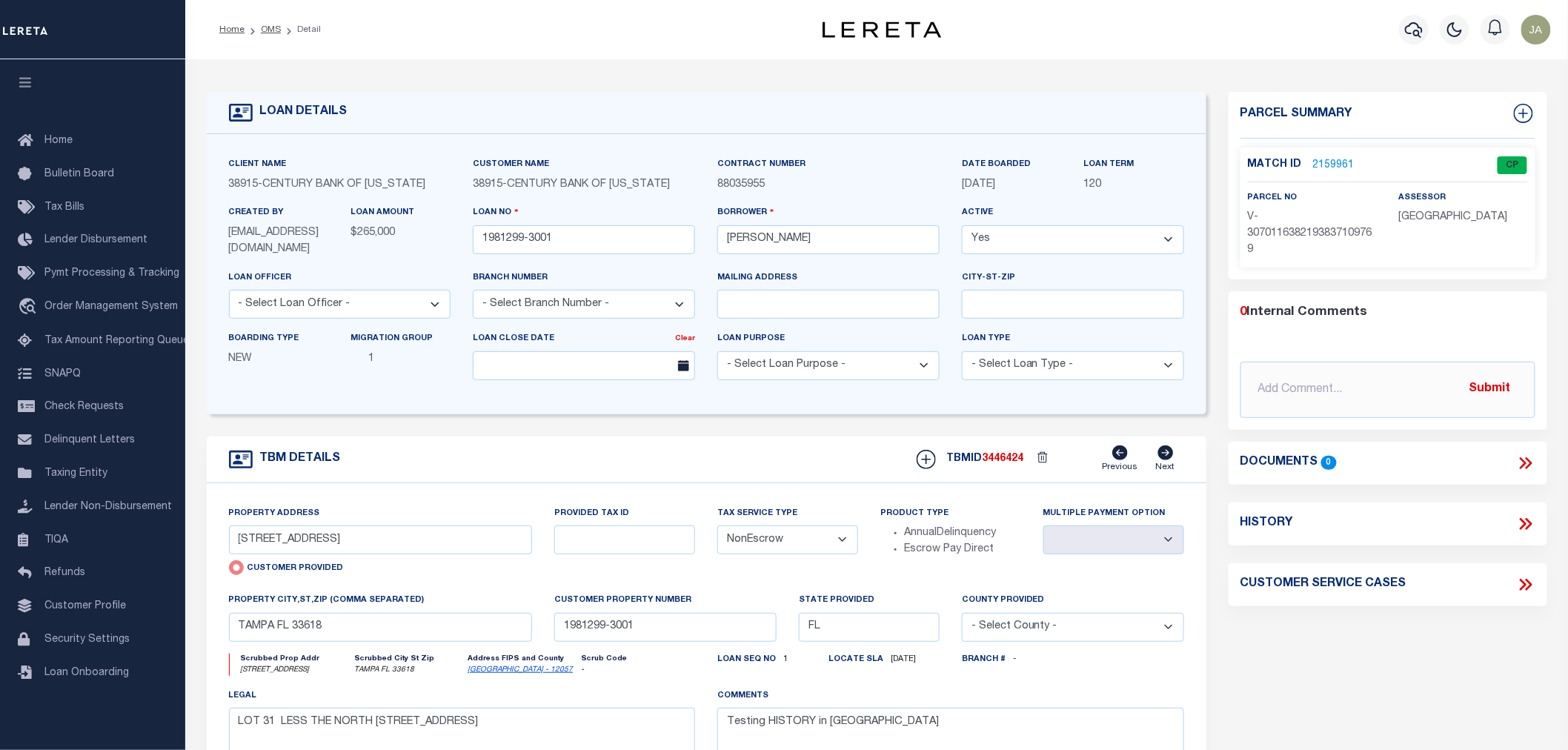
click at [1329, 158] on link "2159961" at bounding box center [1333, 165] width 42 height 16
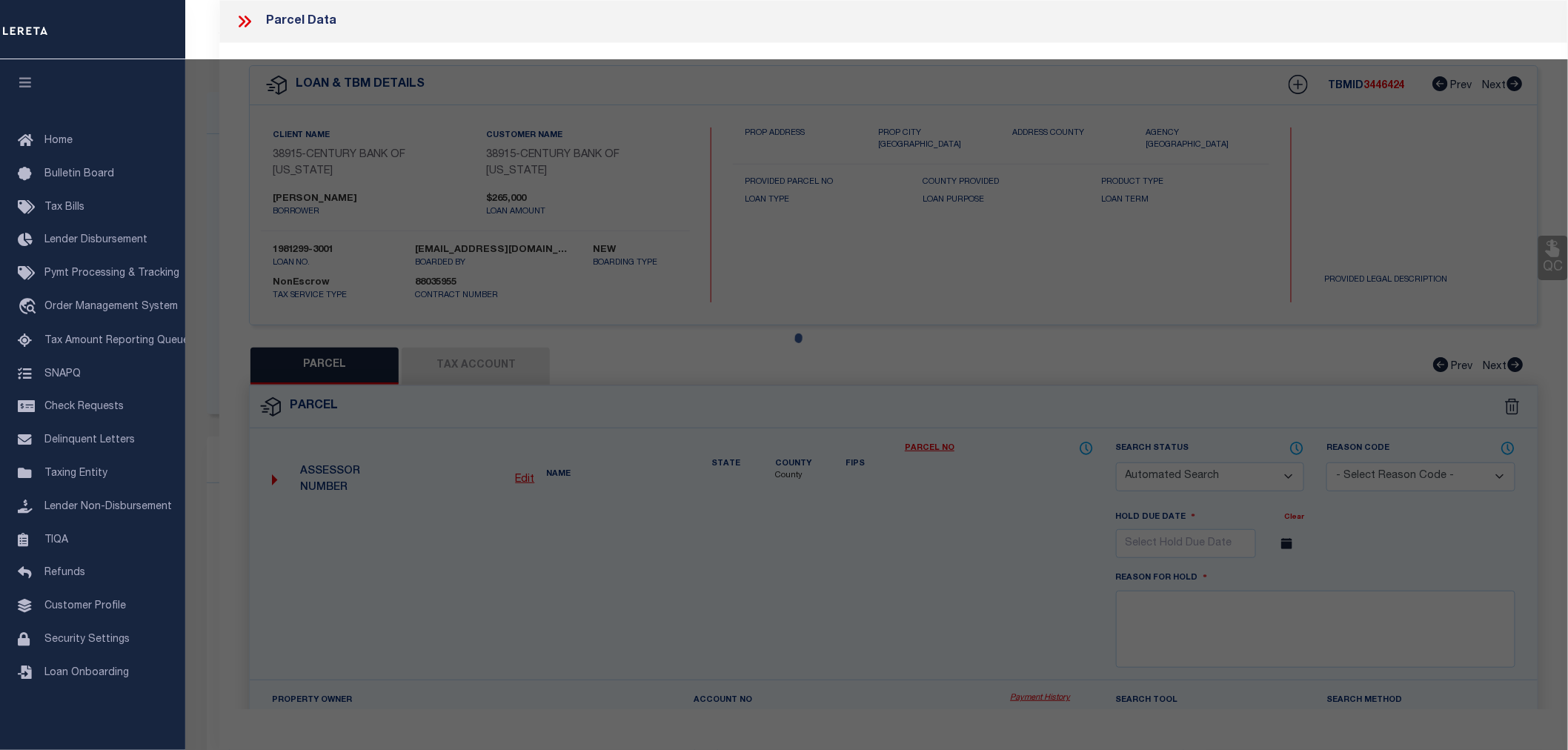
checkbox input "false"
select select "CP"
select select "ATL"
select select "ADD"
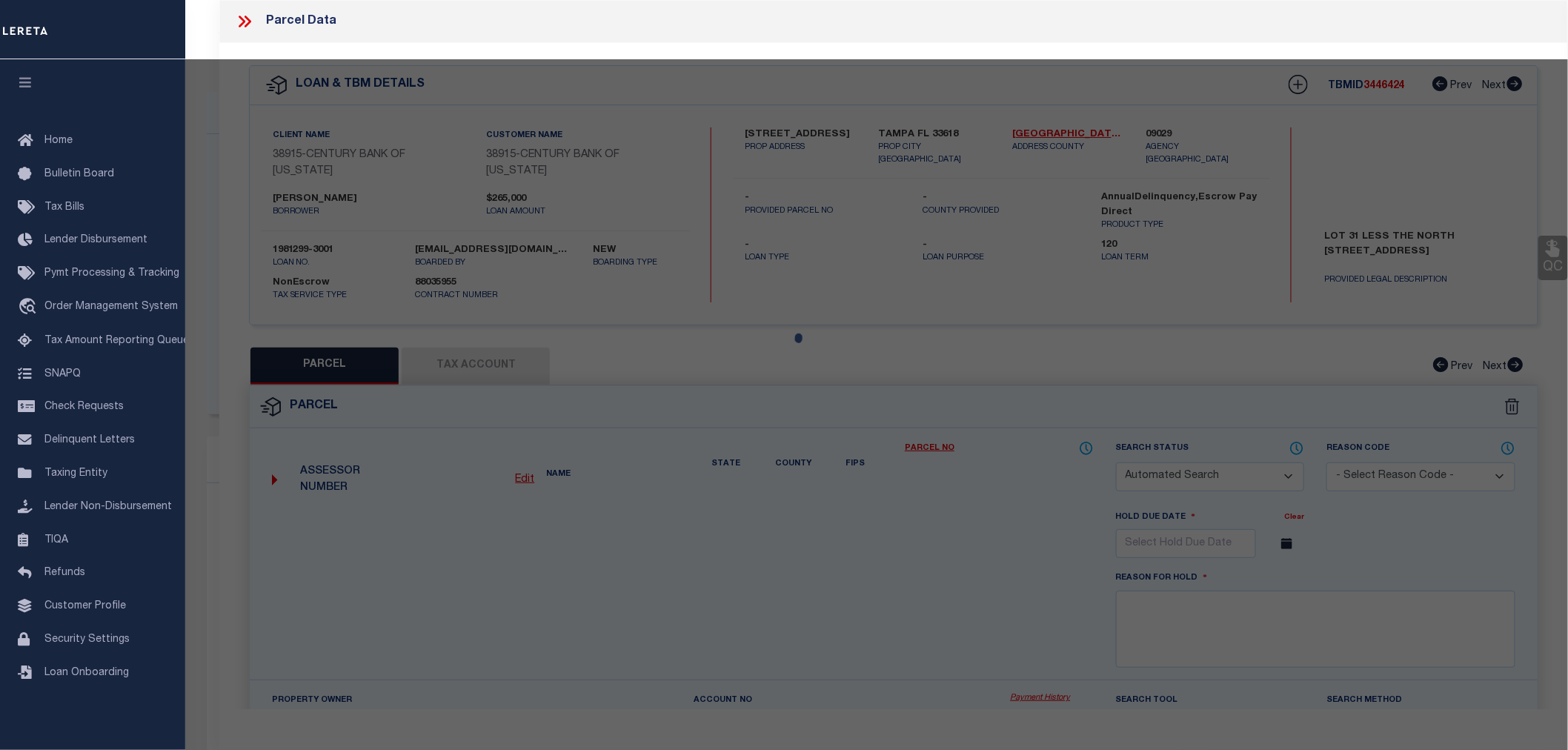
type input "[STREET_ADDRESS]"
type input "TAMPA FL 33618"
type textarea "aaa"
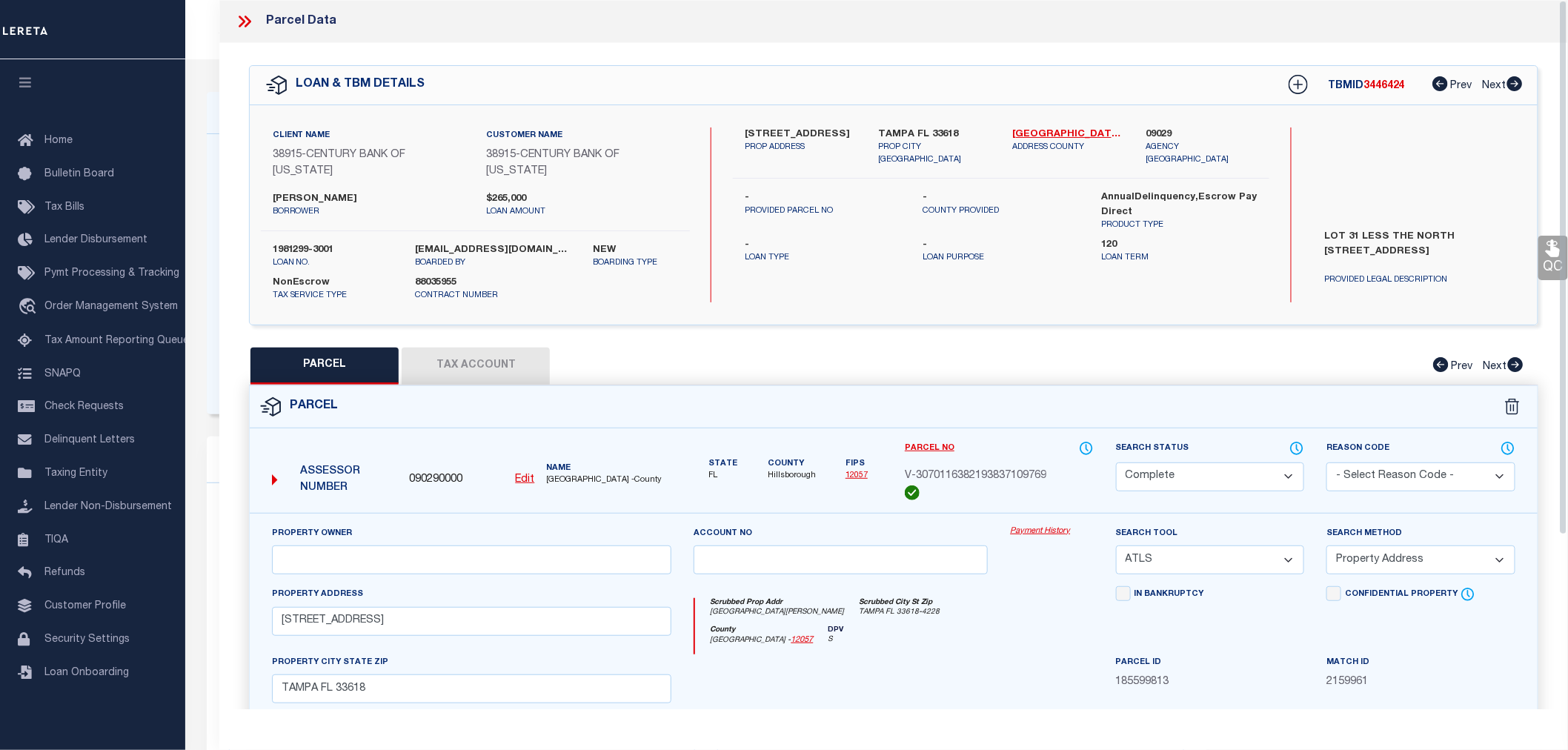
click at [1035, 525] on link "Payment History" at bounding box center [1051, 531] width 83 height 12
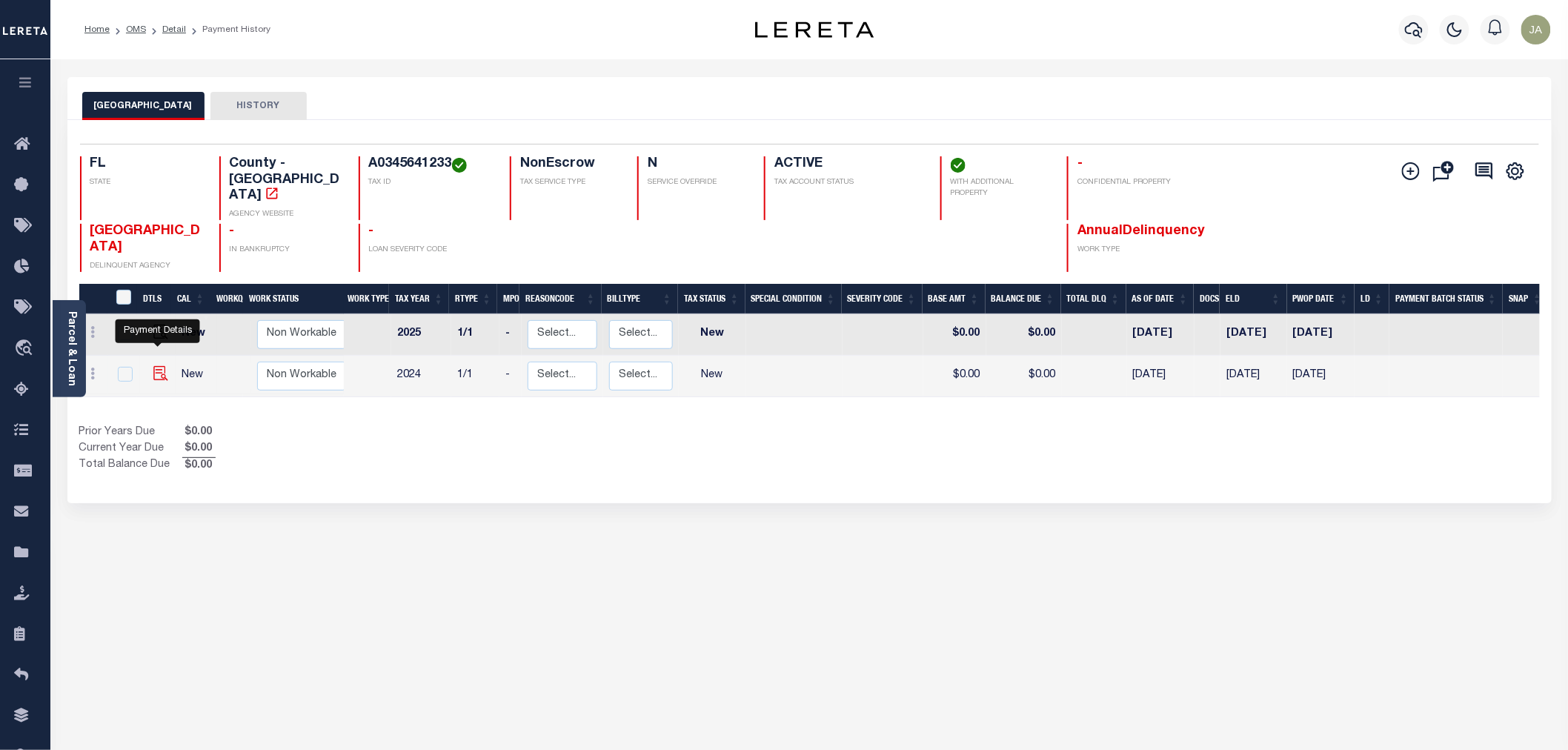
click at [164, 366] on img "" at bounding box center [161, 373] width 15 height 15
checkbox input "true"
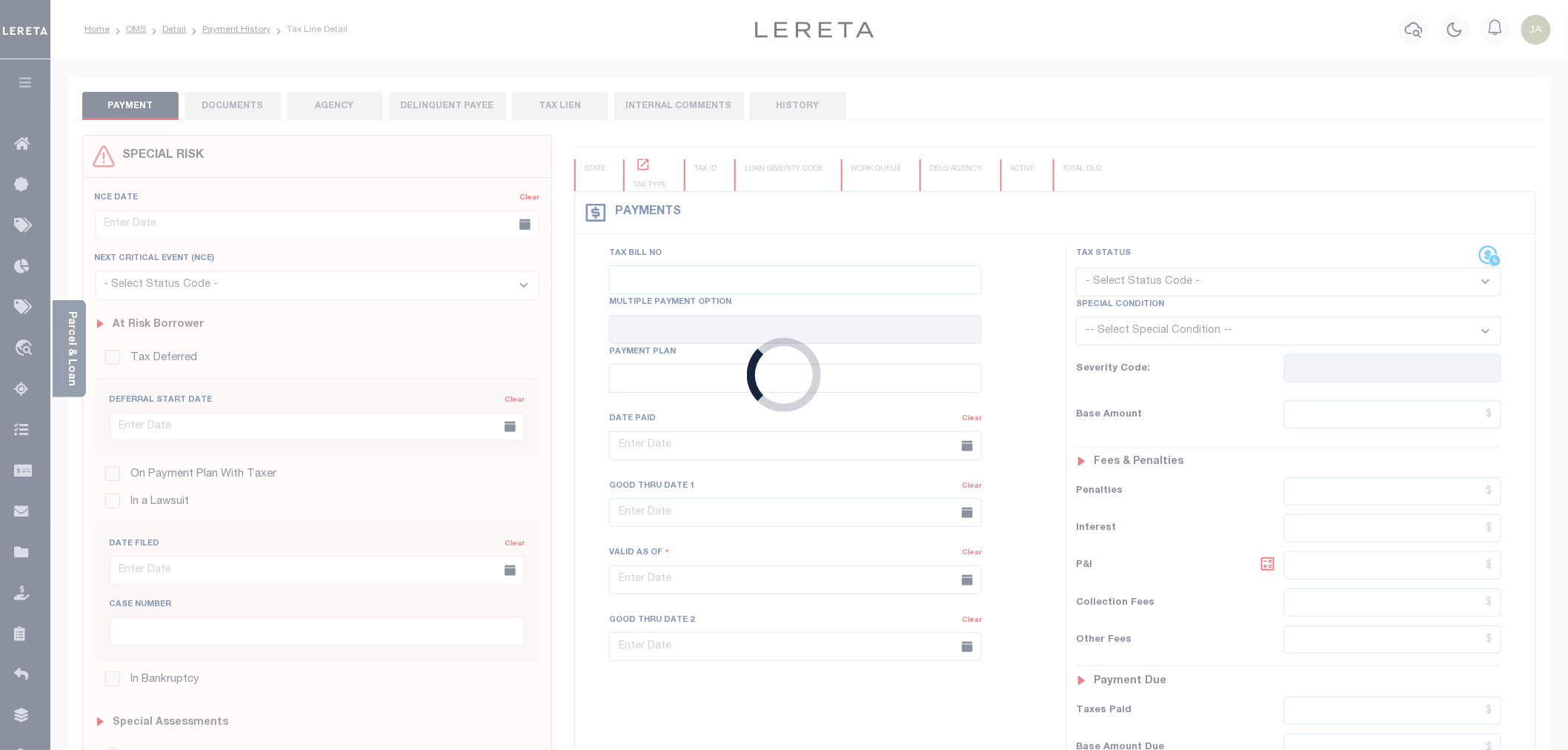
checkbox input "false"
checkbox input "true"
type input "[DATE]"
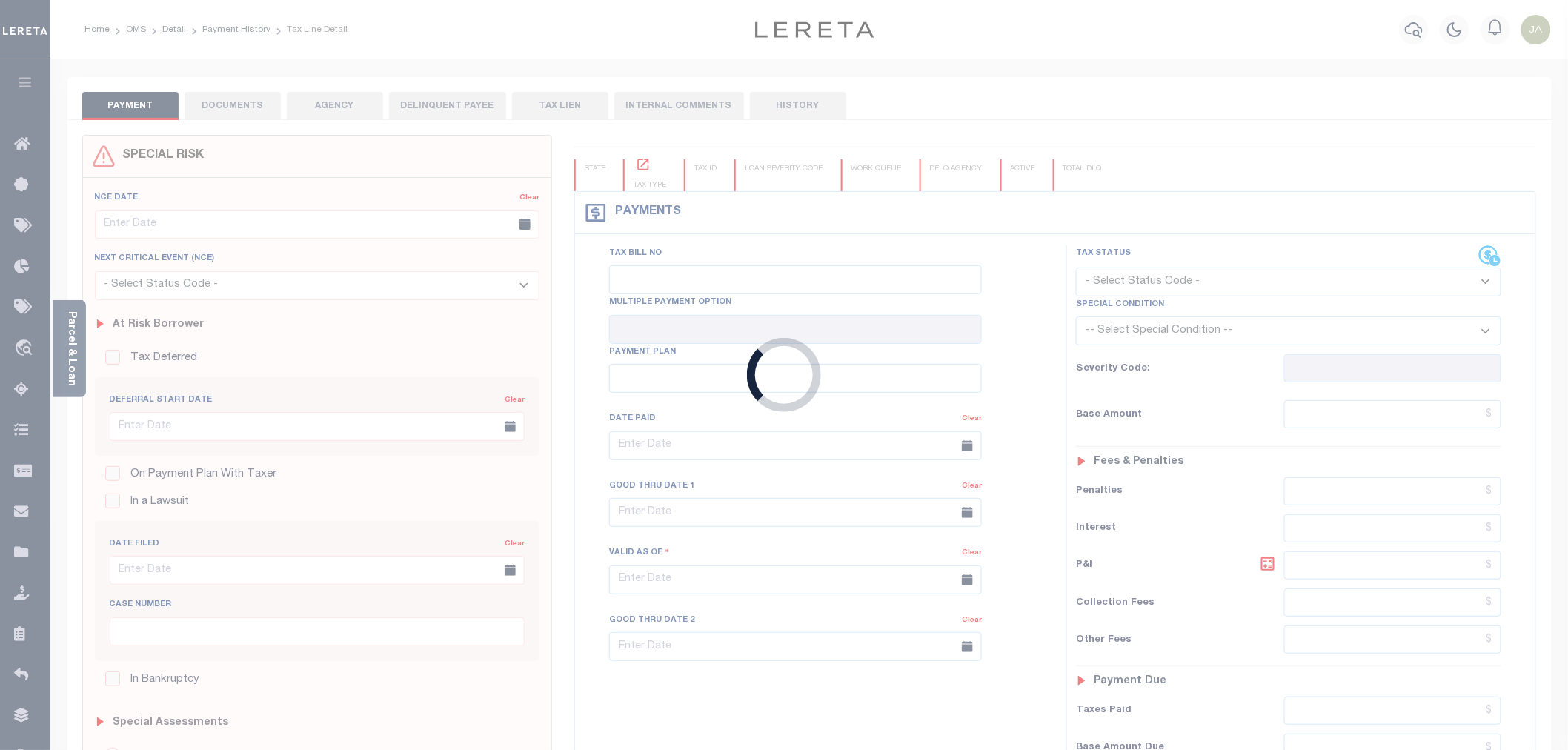
select select "NW2"
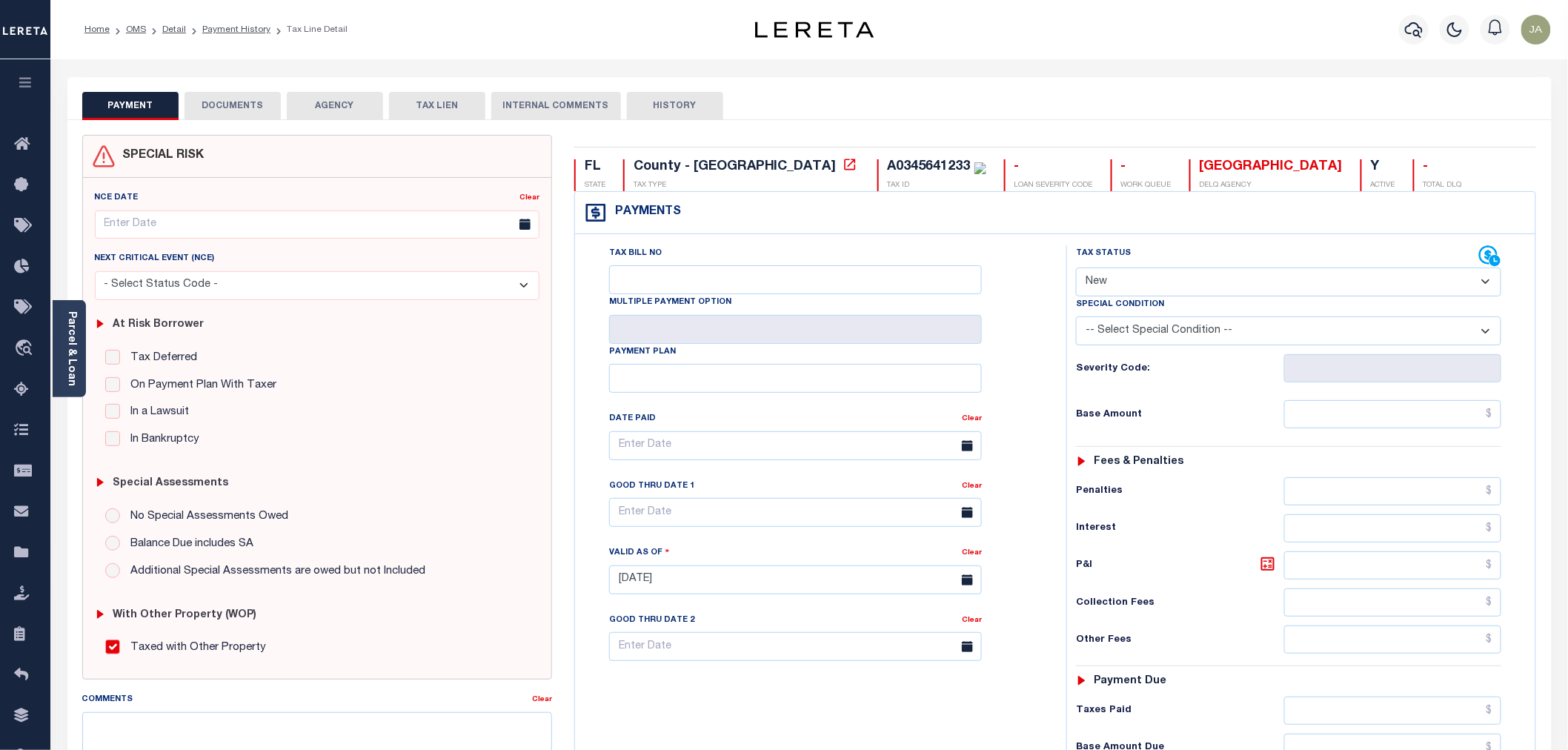
click at [665, 97] on button "HISTORY" at bounding box center [674, 106] width 96 height 28
select select "50"
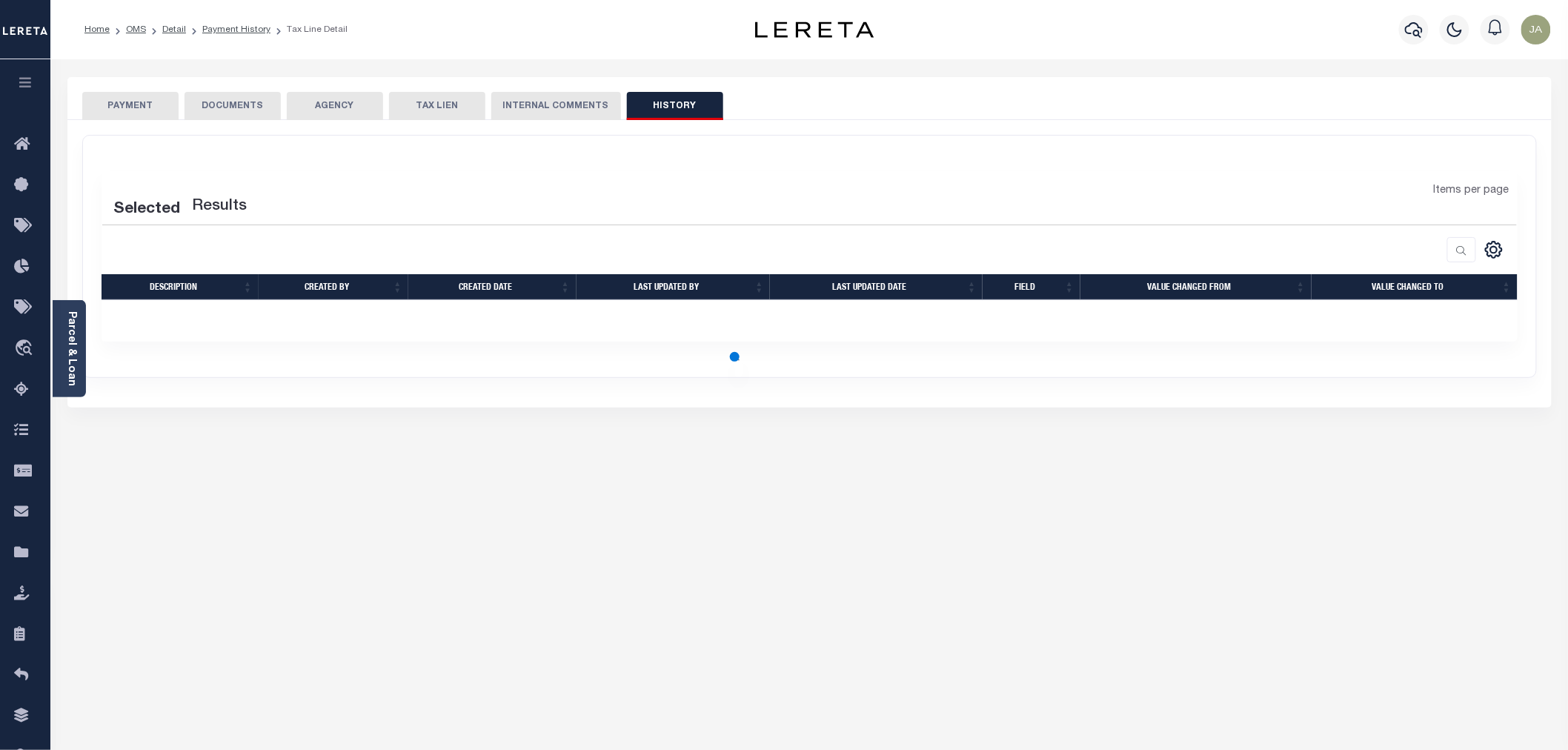
select select "50"
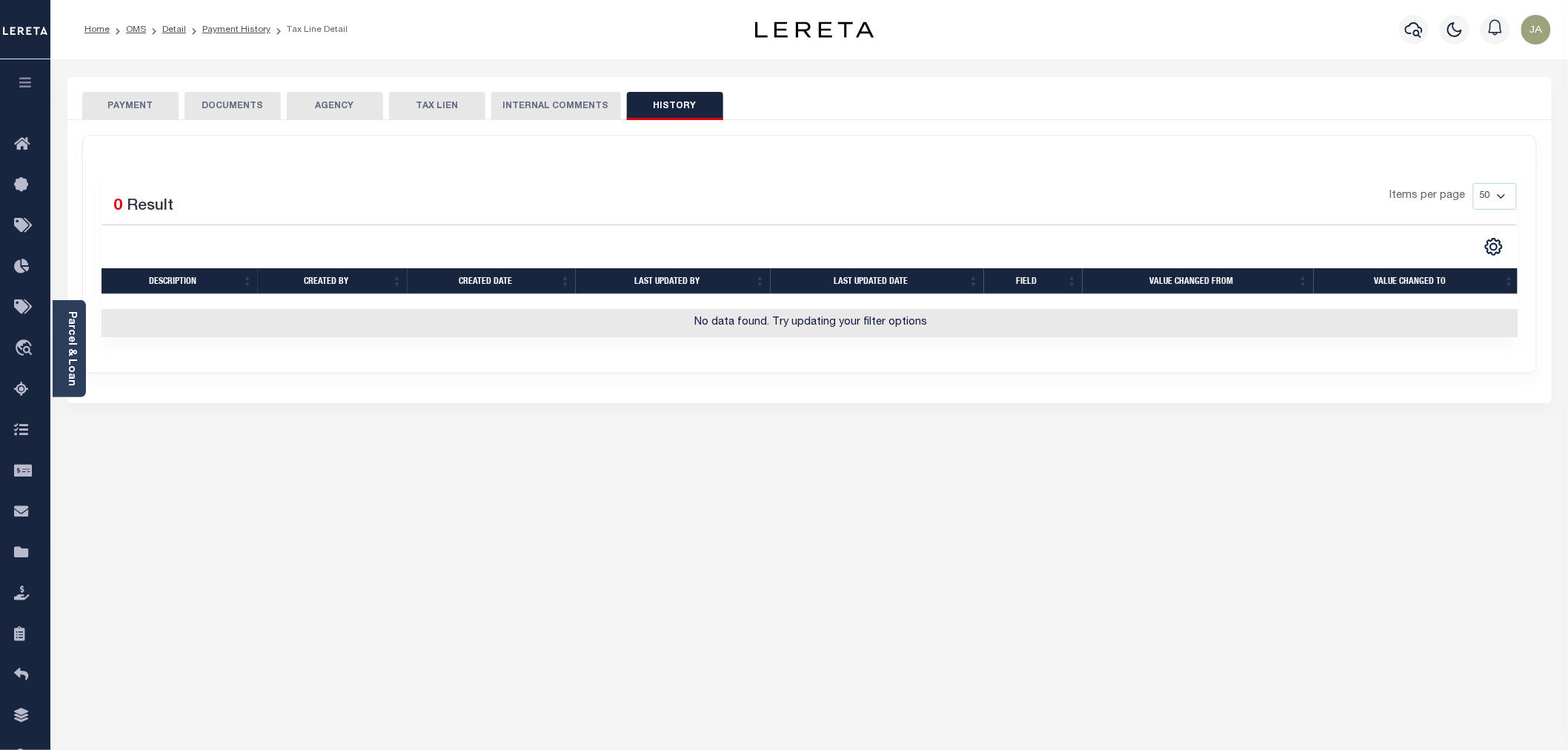
click at [328, 98] on button "AGENCY" at bounding box center [334, 106] width 96 height 28
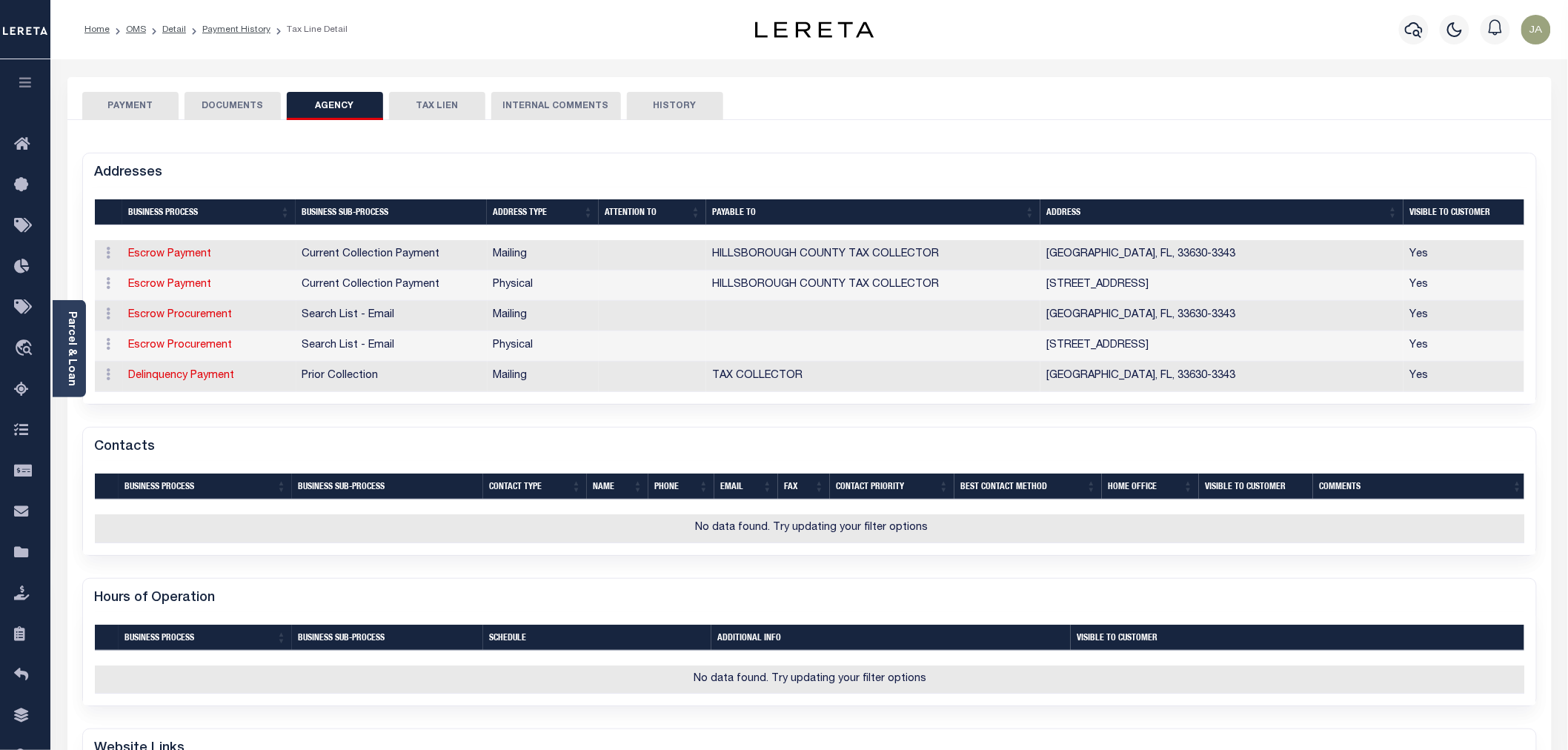
click at [153, 112] on button "PAYMENT" at bounding box center [130, 106] width 96 height 28
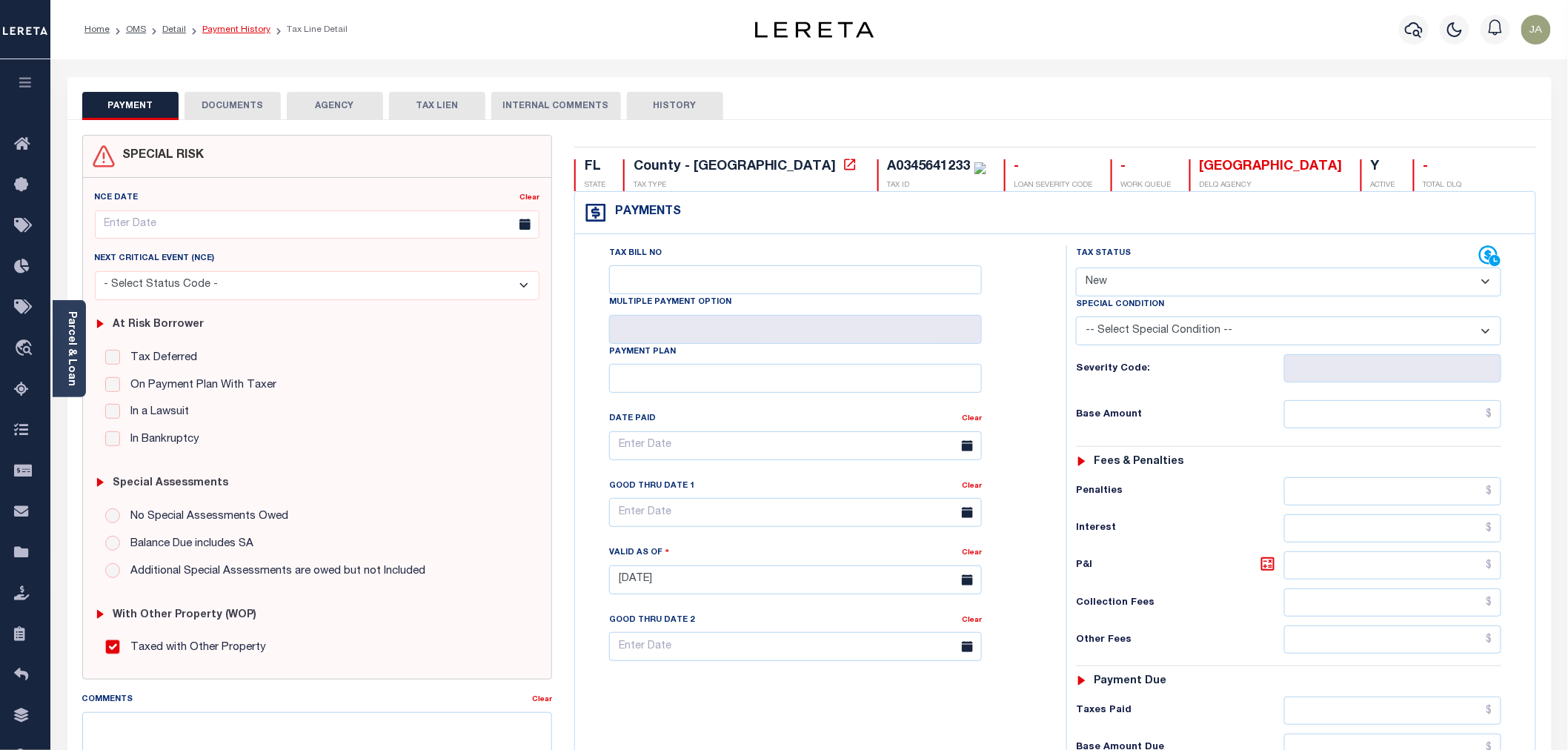
click at [226, 33] on link "Payment History" at bounding box center [236, 30] width 68 height 9
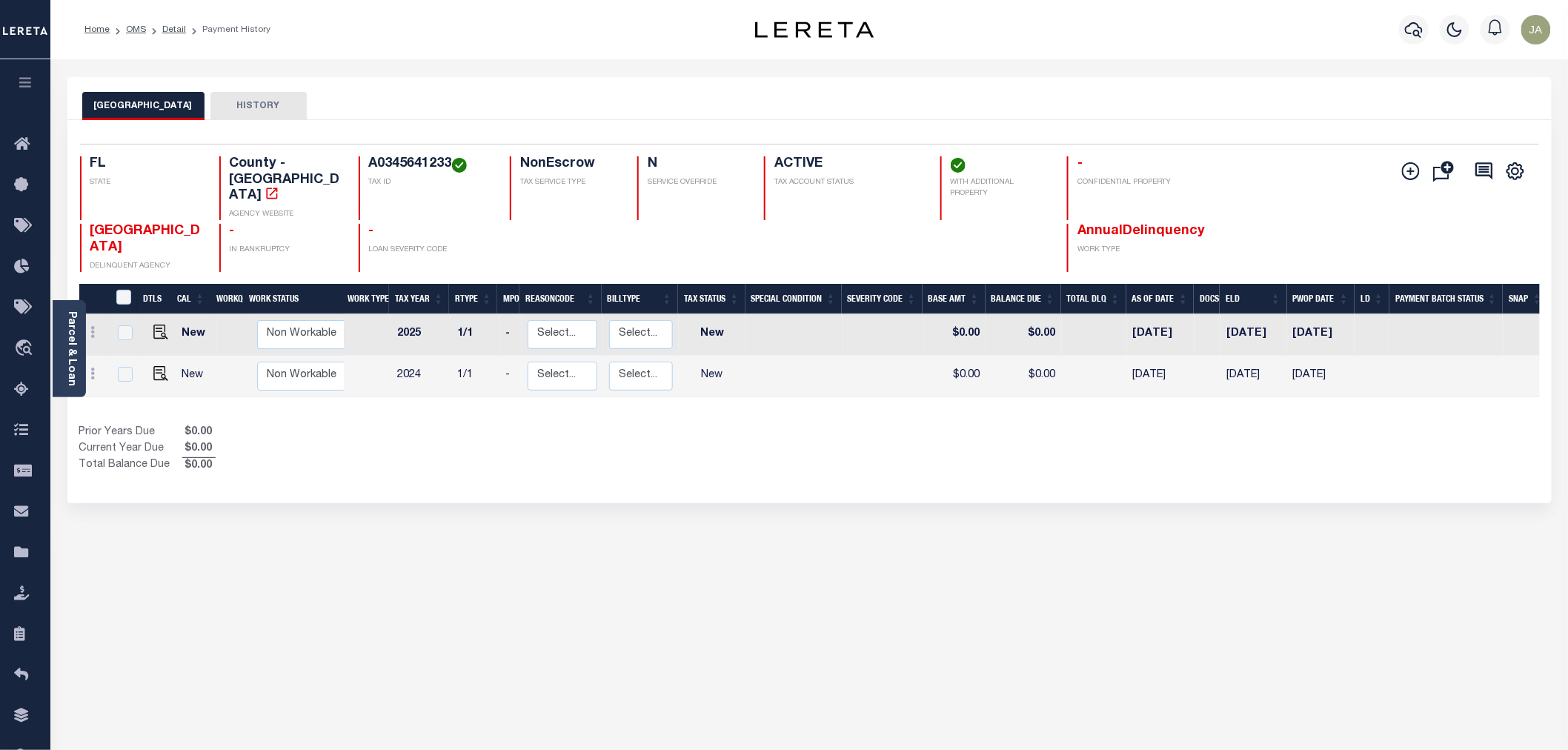
click at [264, 103] on button "HISTORY" at bounding box center [258, 106] width 96 height 28
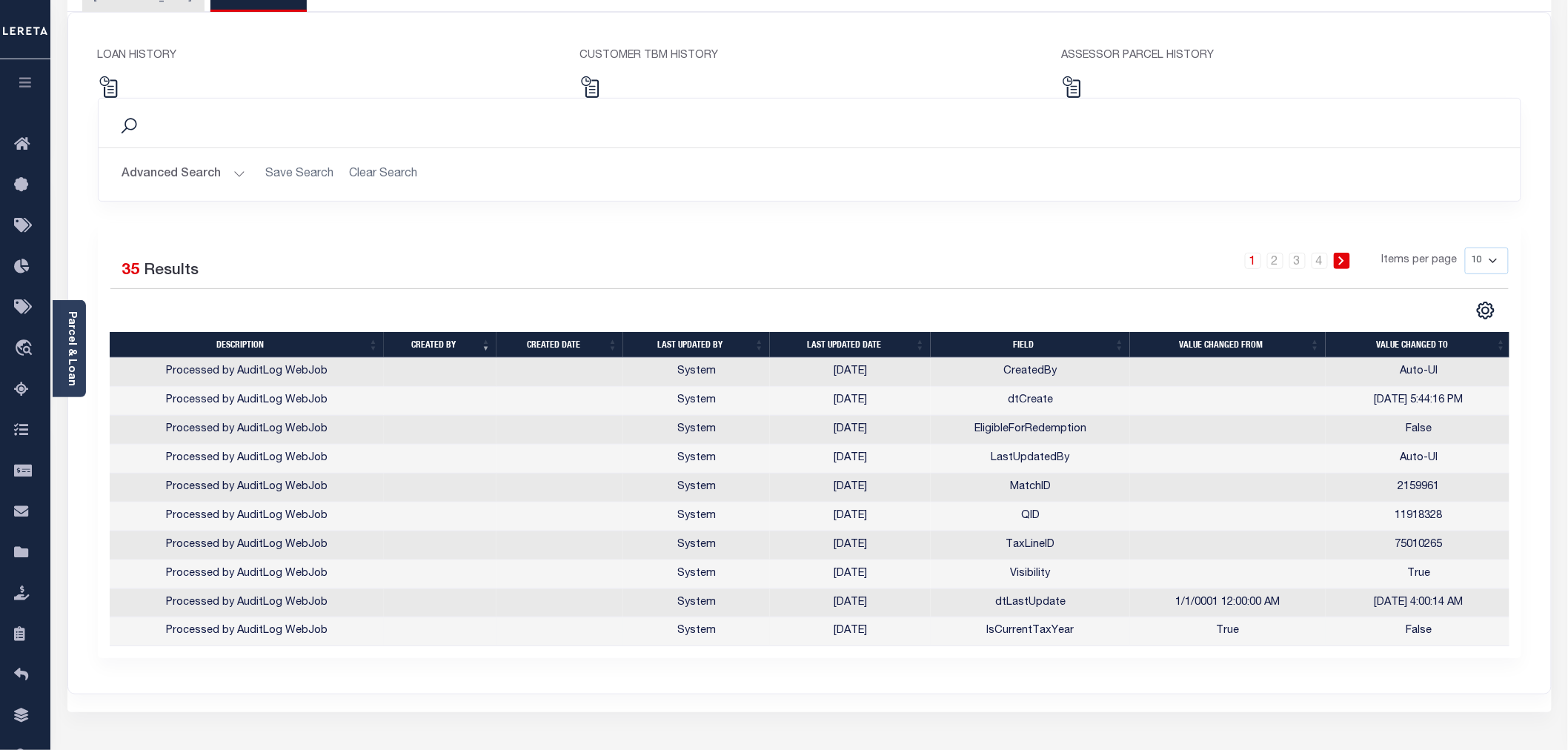
scroll to position [82, 0]
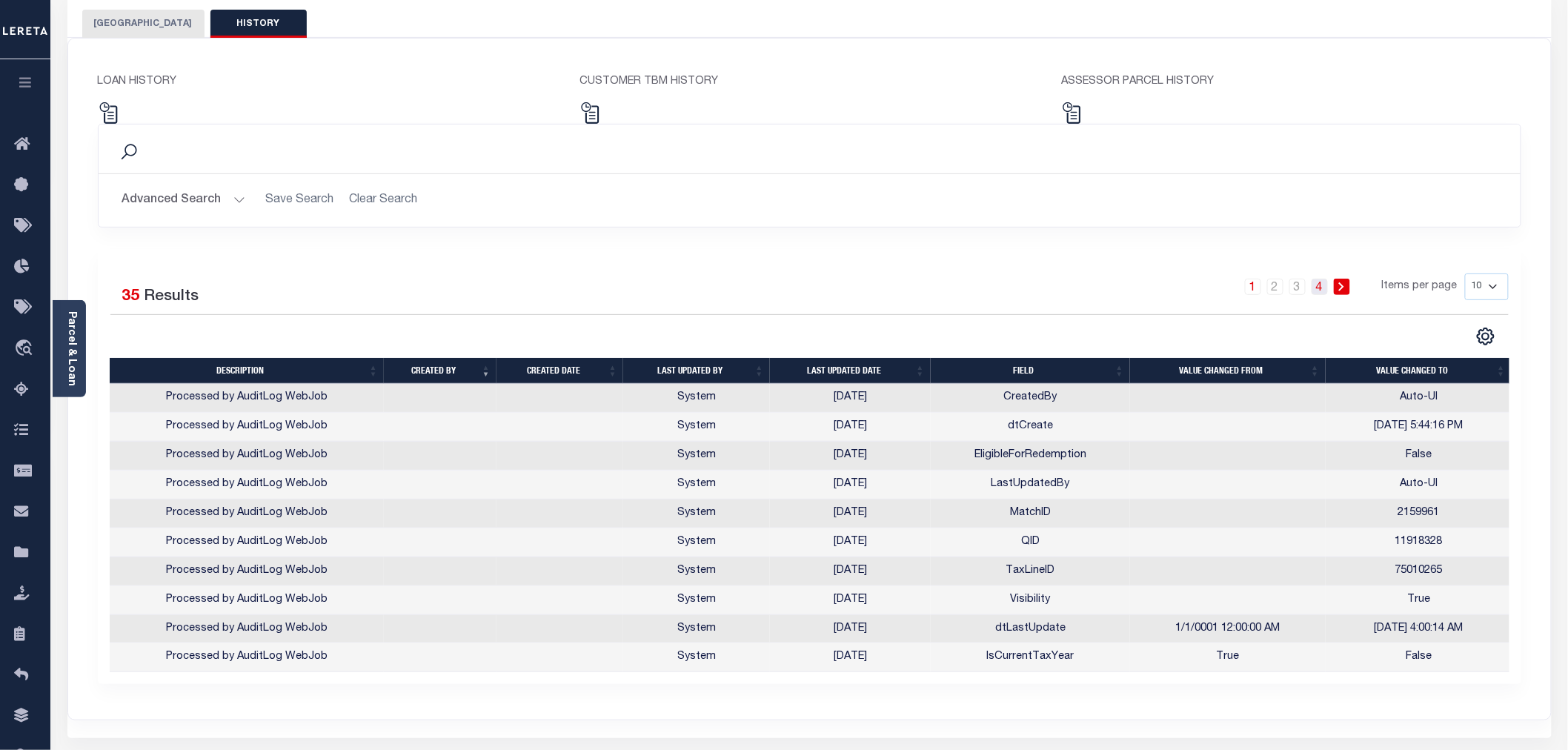
click at [1322, 286] on link "4" at bounding box center [1319, 287] width 16 height 16
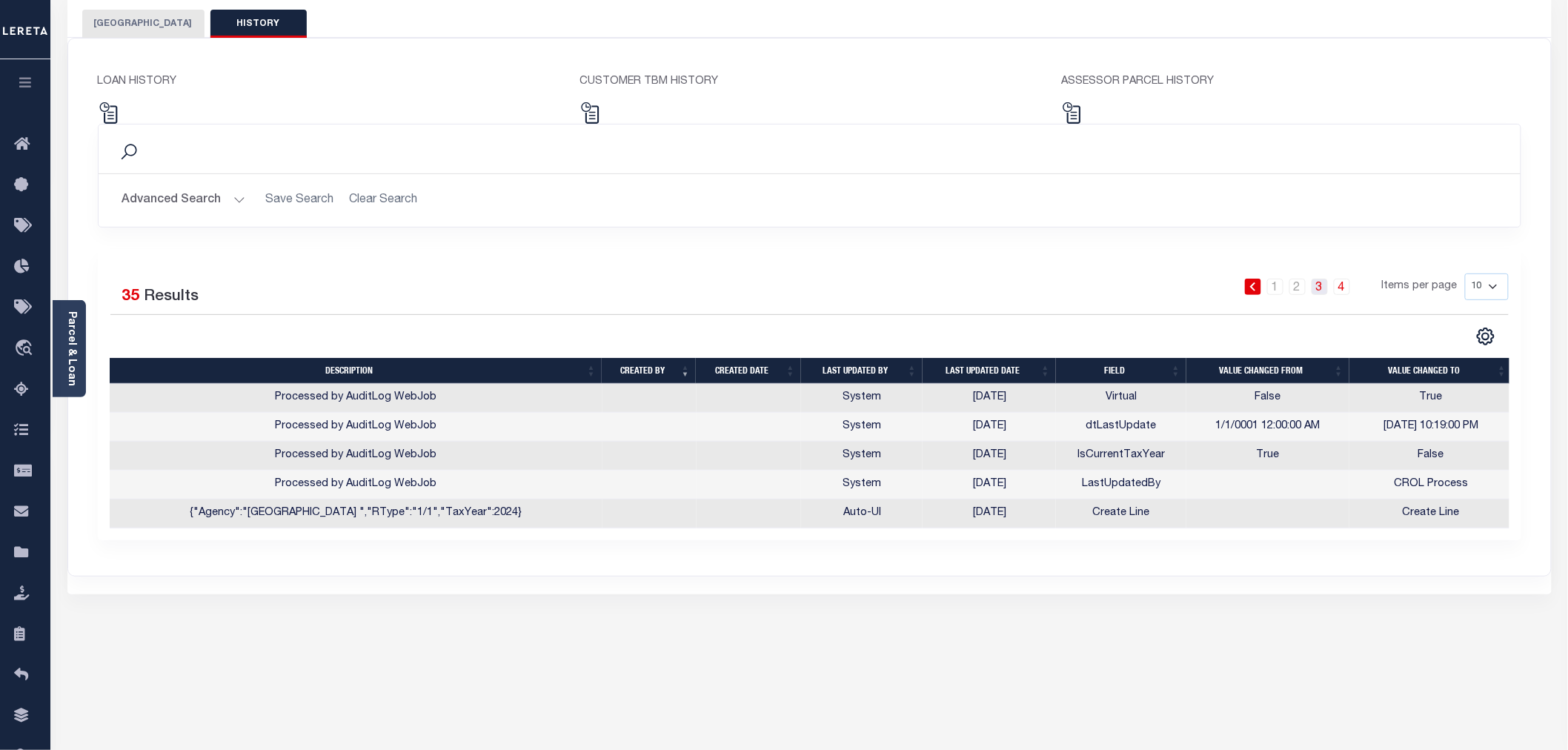
click at [1327, 294] on link "3" at bounding box center [1319, 287] width 16 height 16
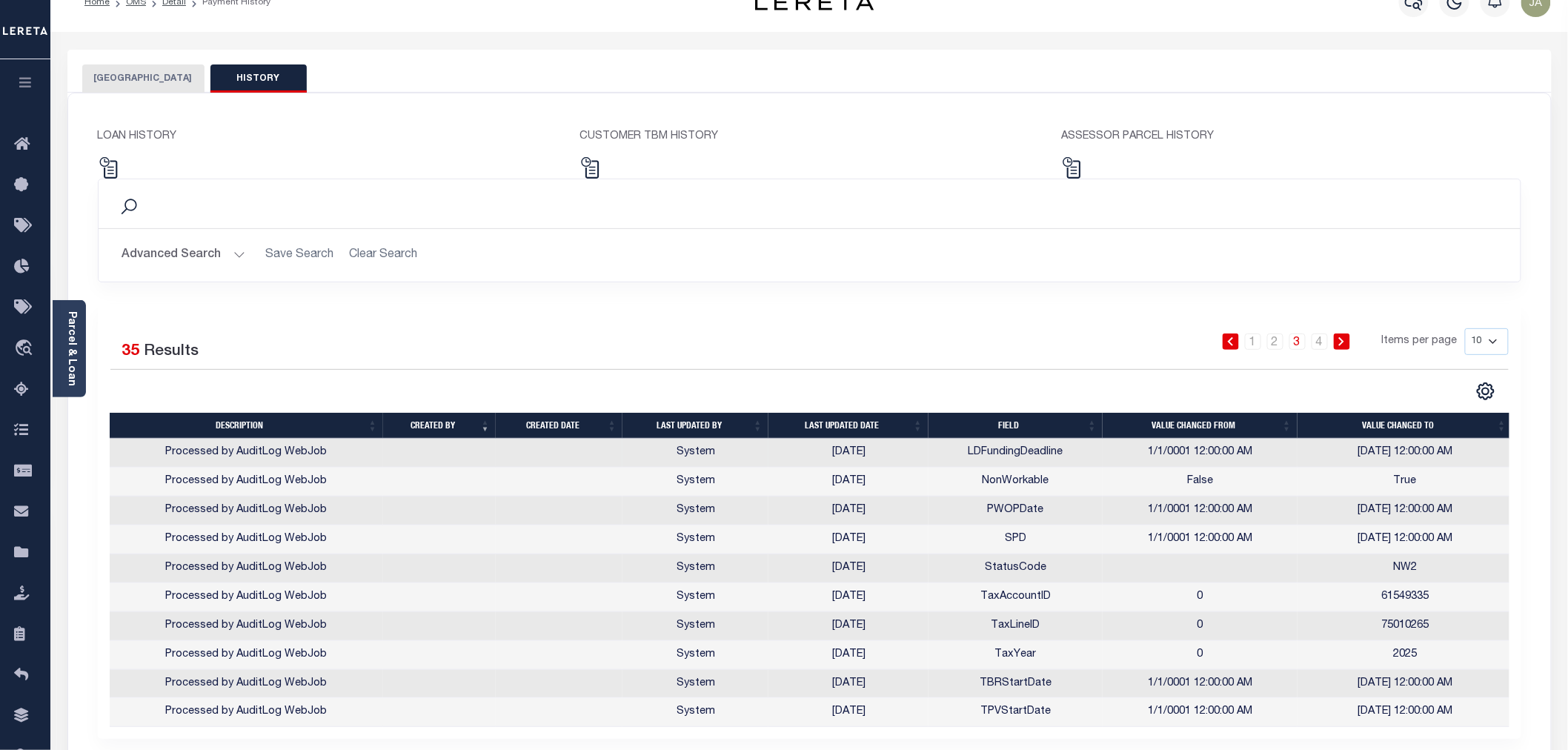
scroll to position [0, 0]
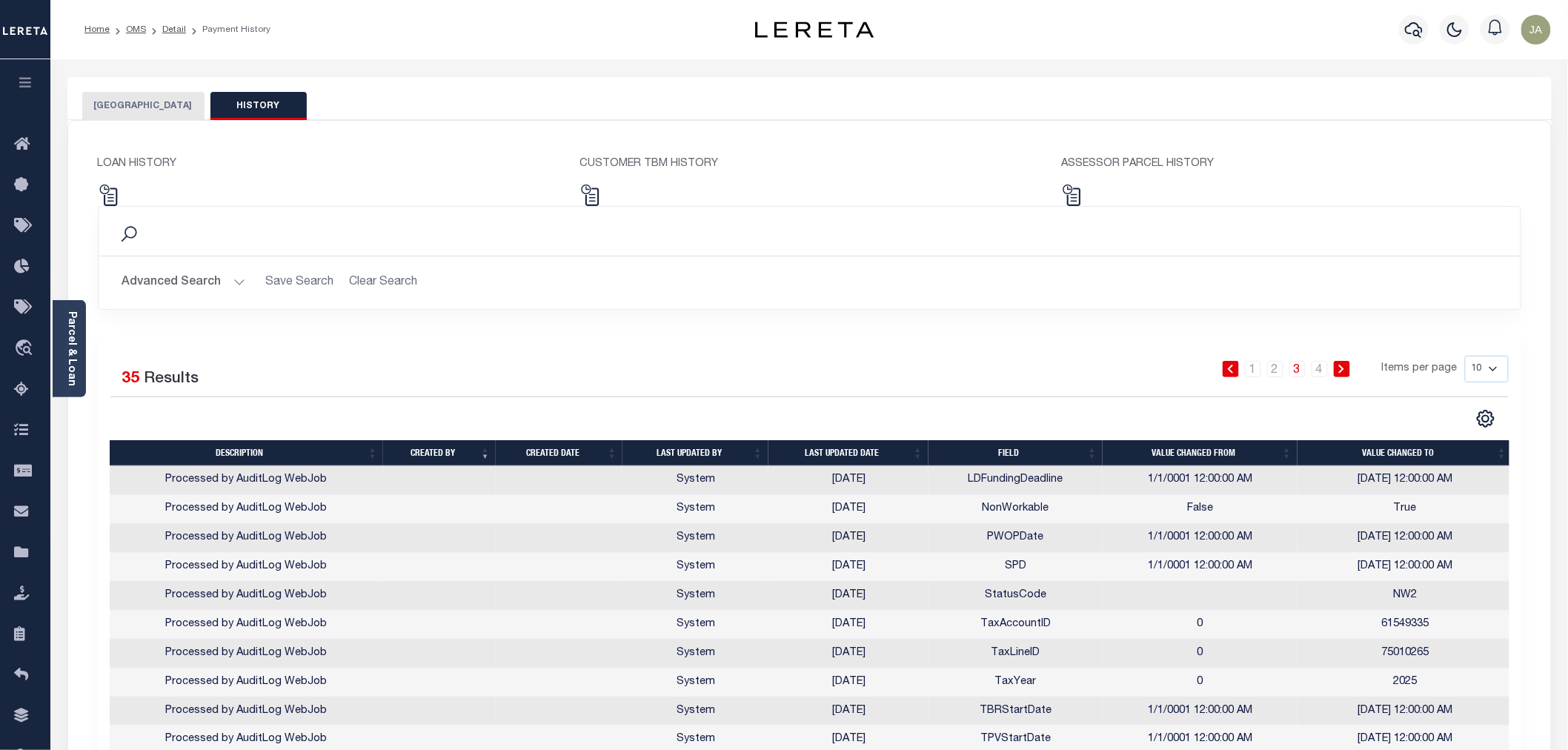
click at [166, 103] on button "HILLSBOROUGH COUNTY" at bounding box center [143, 106] width 122 height 28
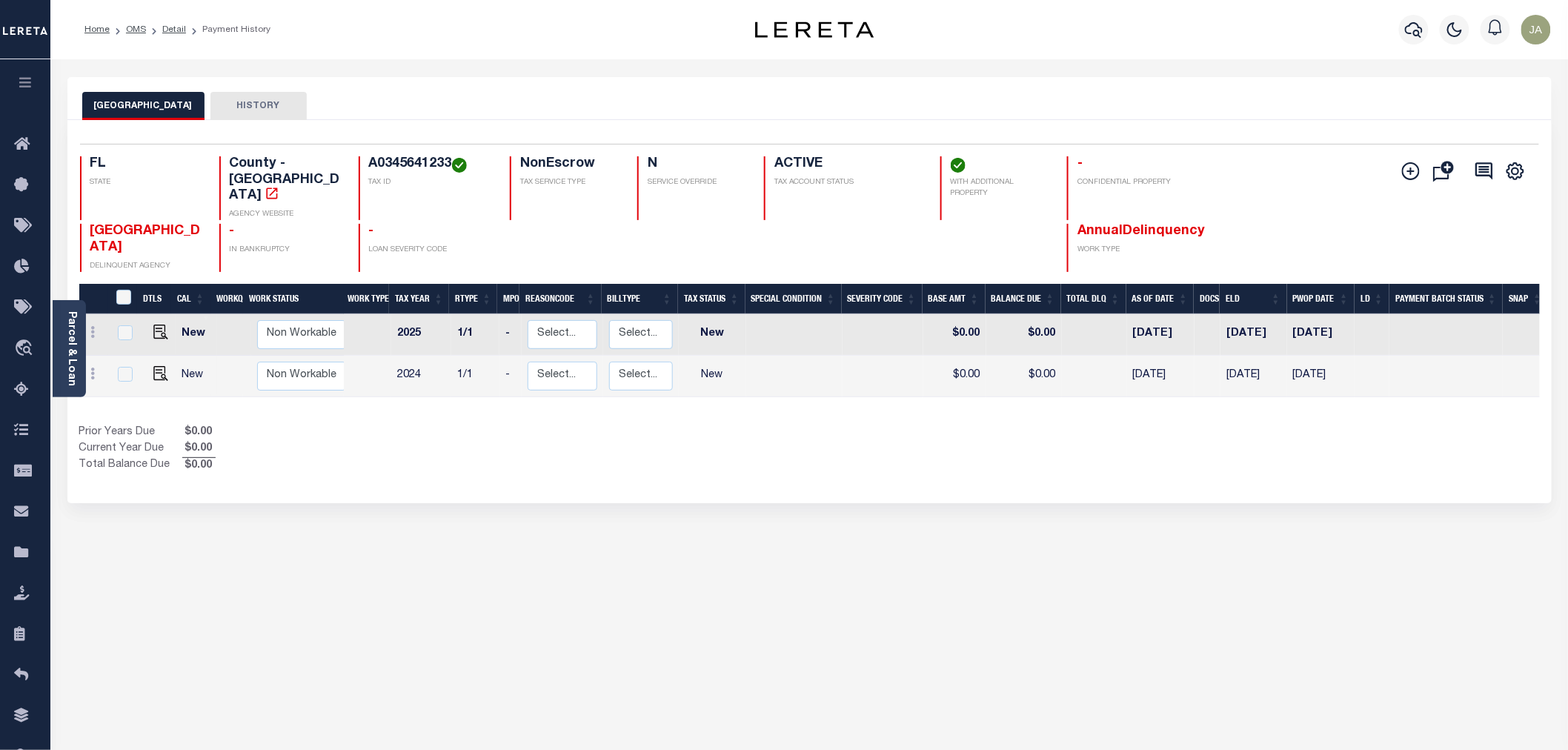
click at [282, 103] on button "HISTORY" at bounding box center [258, 106] width 96 height 28
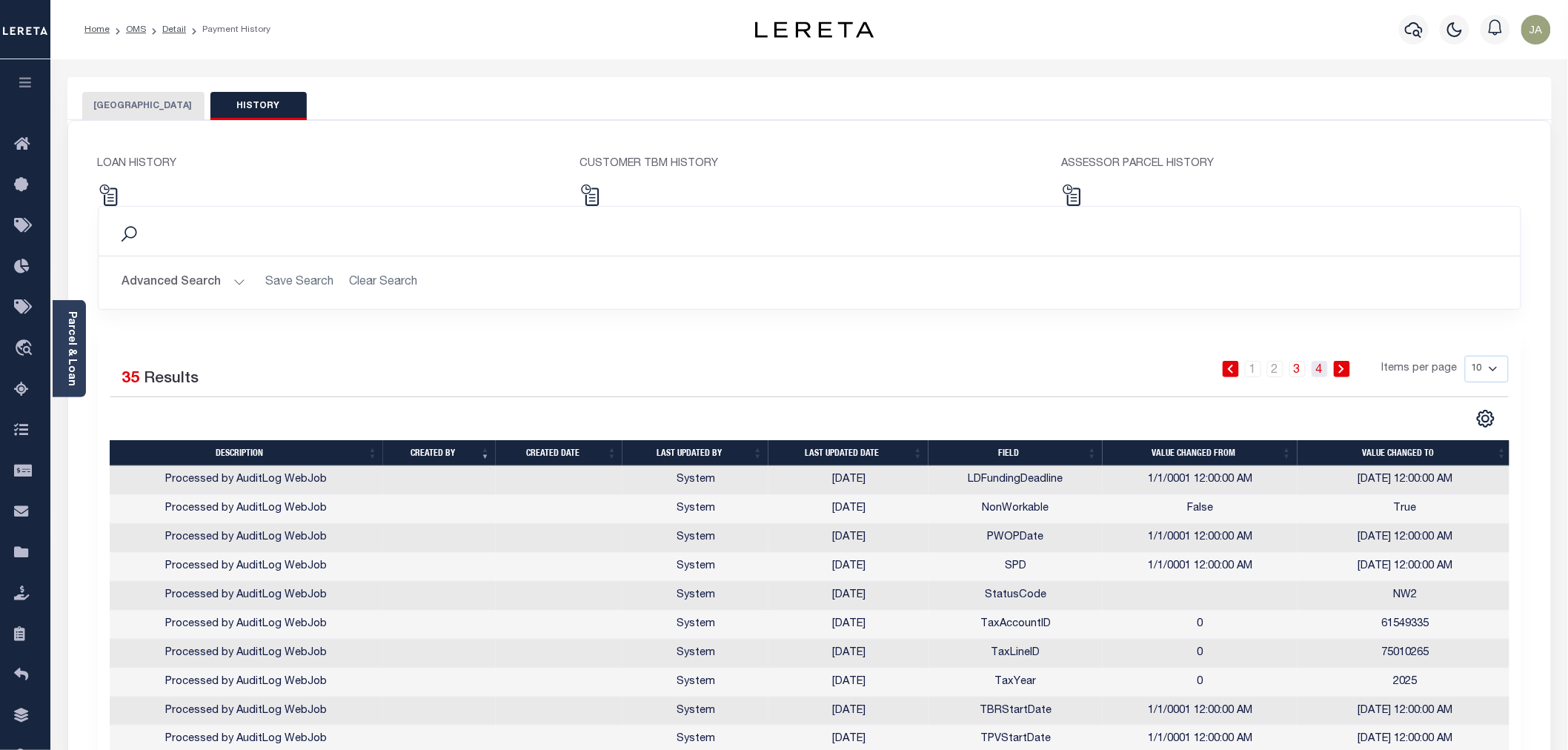
click at [1323, 369] on link "4" at bounding box center [1319, 369] width 16 height 16
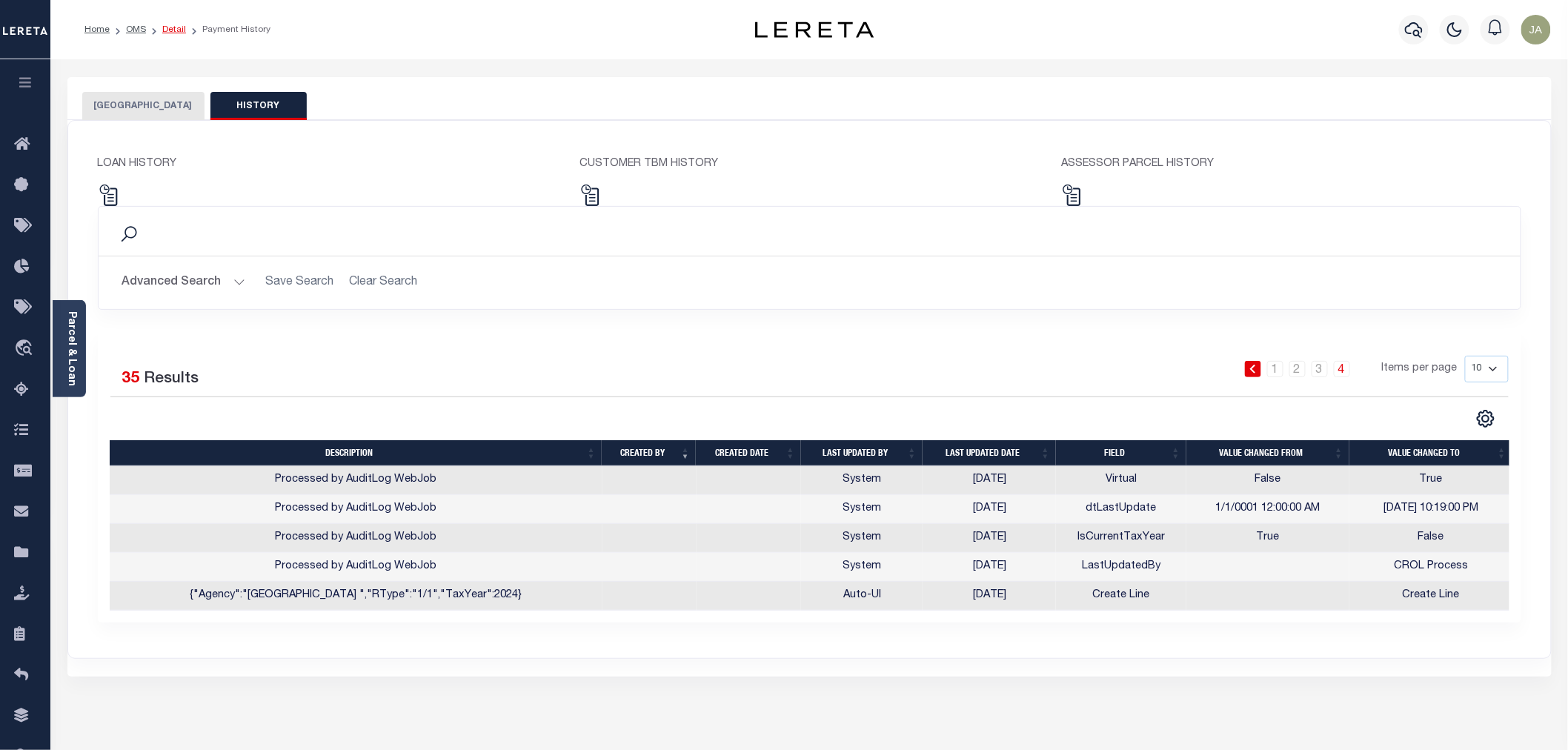
click at [167, 30] on link "Detail" at bounding box center [174, 30] width 24 height 9
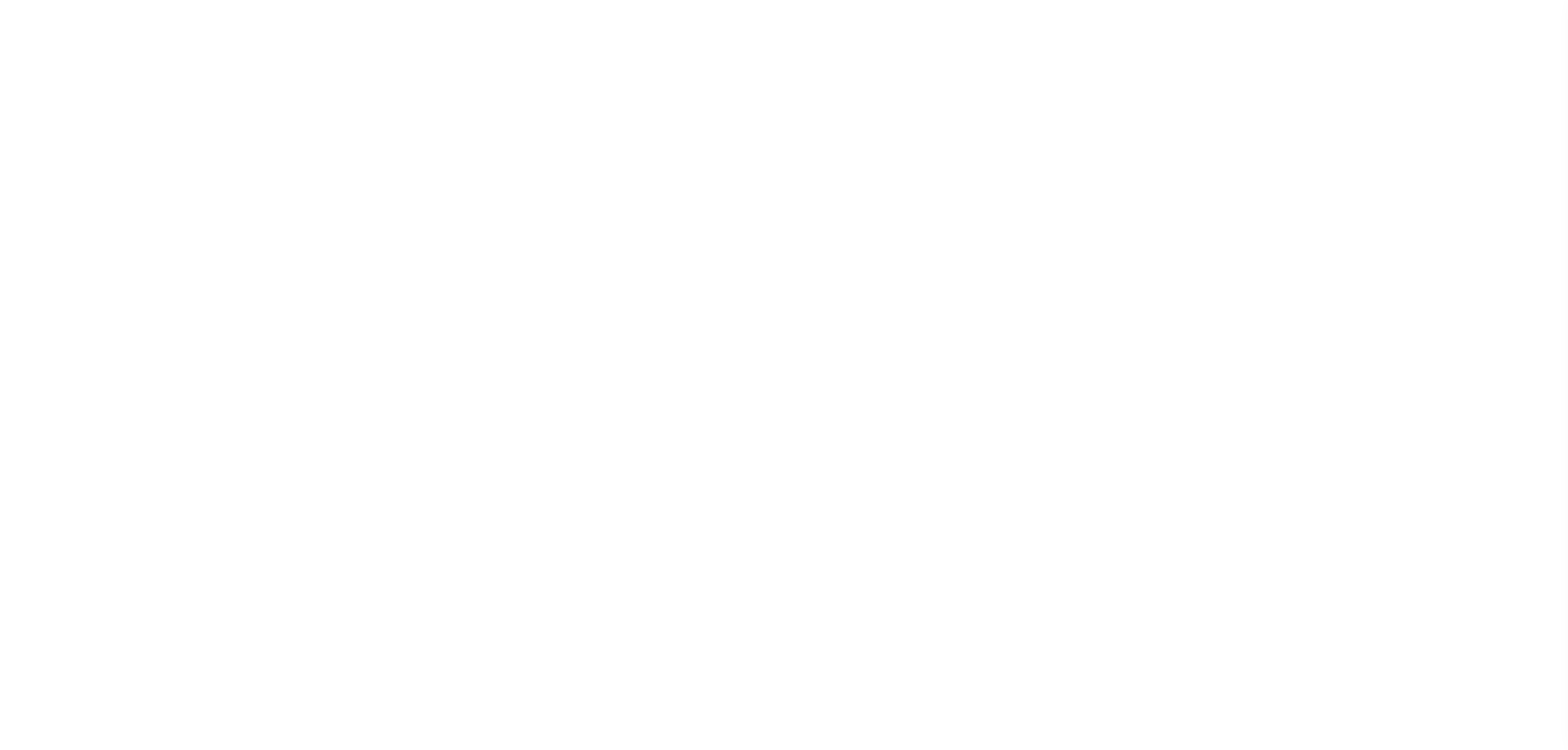
select select "NonEscrow"
type input "10018 HAMPTON PLACE"
radio input "true"
select select
type input "TAMPA FL 33618"
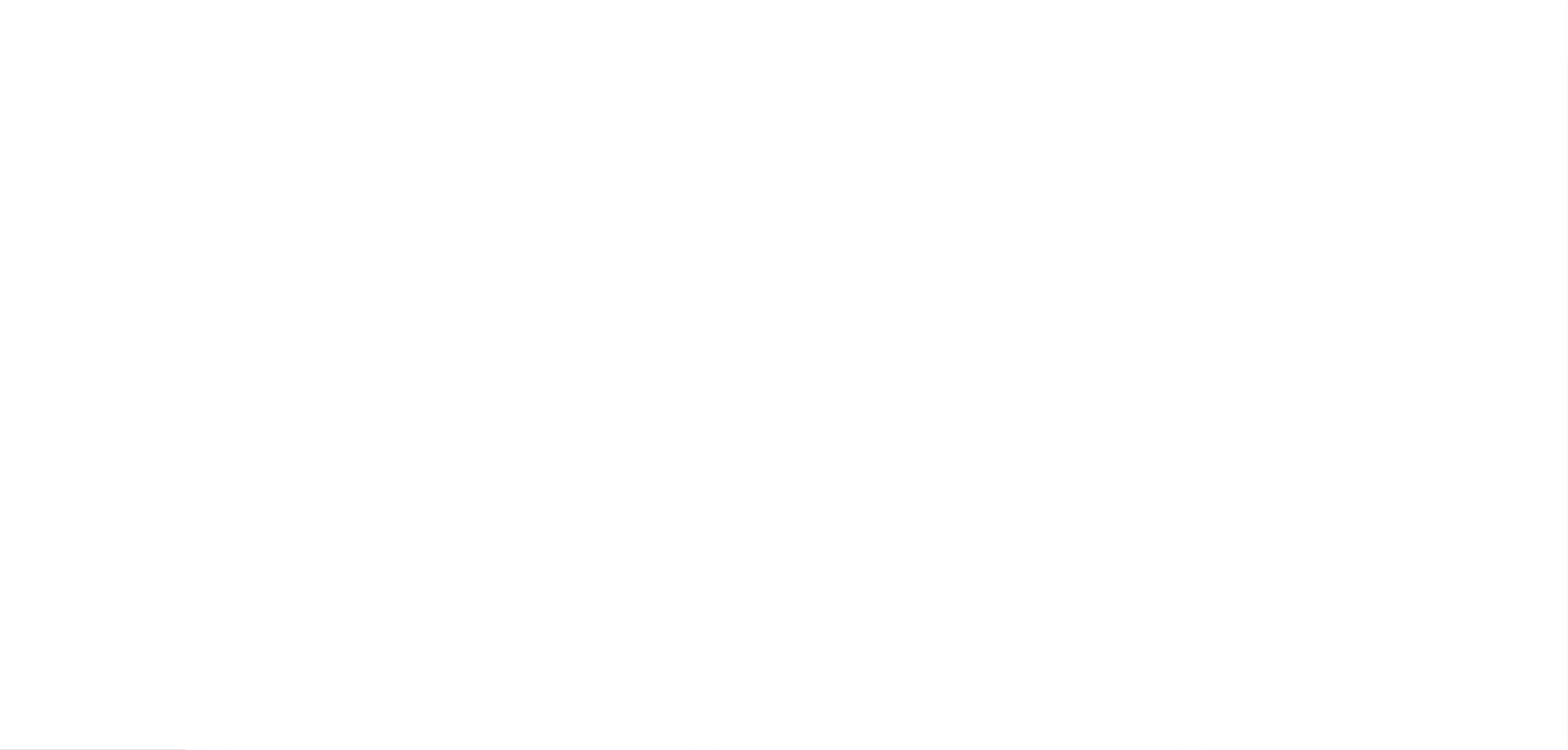
type input "1981299-3001"
type input "FL"
type textarea "LOT 31 LESS THE NORTH 10 HAMPTON PLACE ADDITION SUBDIVISION PB 43 PG 47 HILLS C…"
type textarea "Testing HISTORY in OMS"
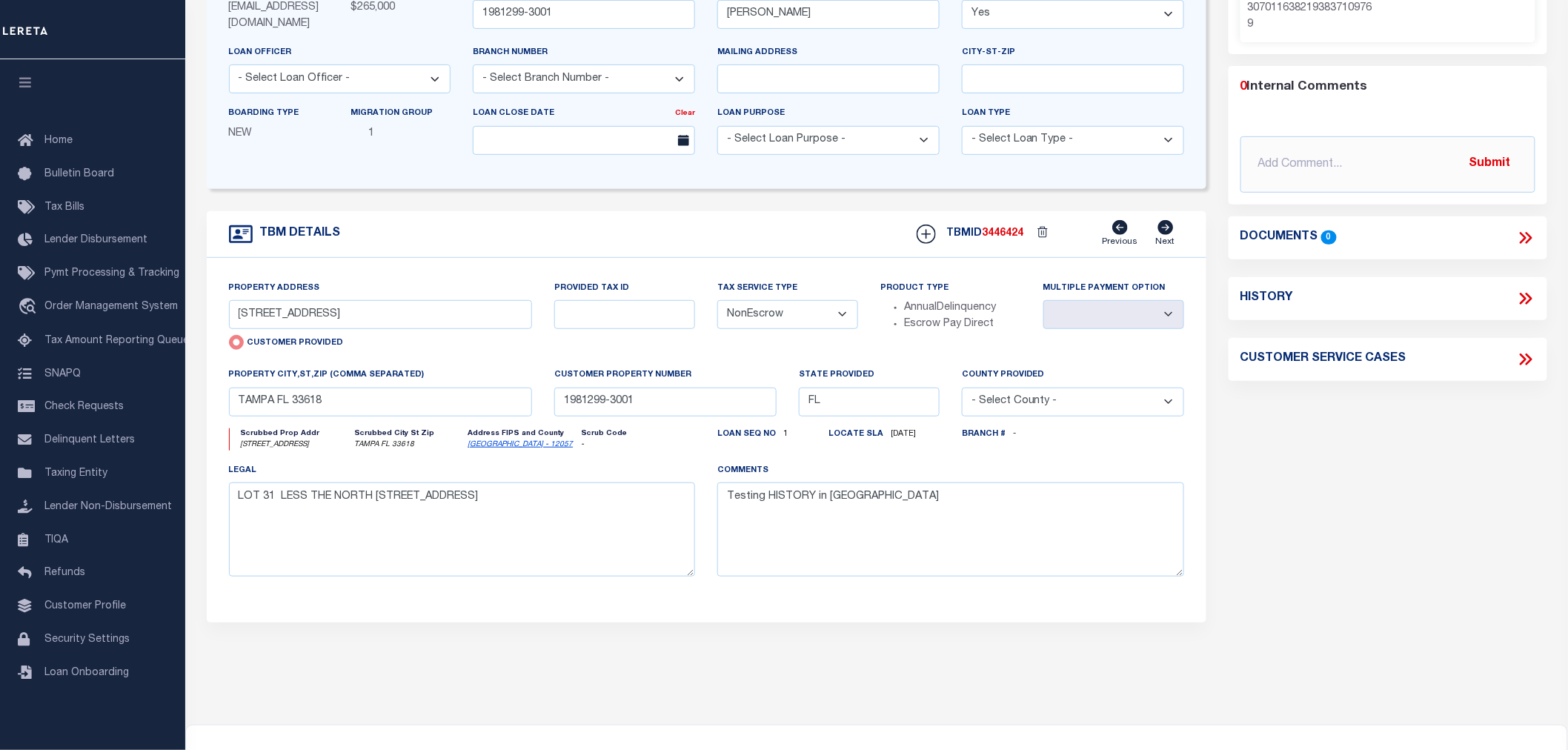
scroll to position [247, 0]
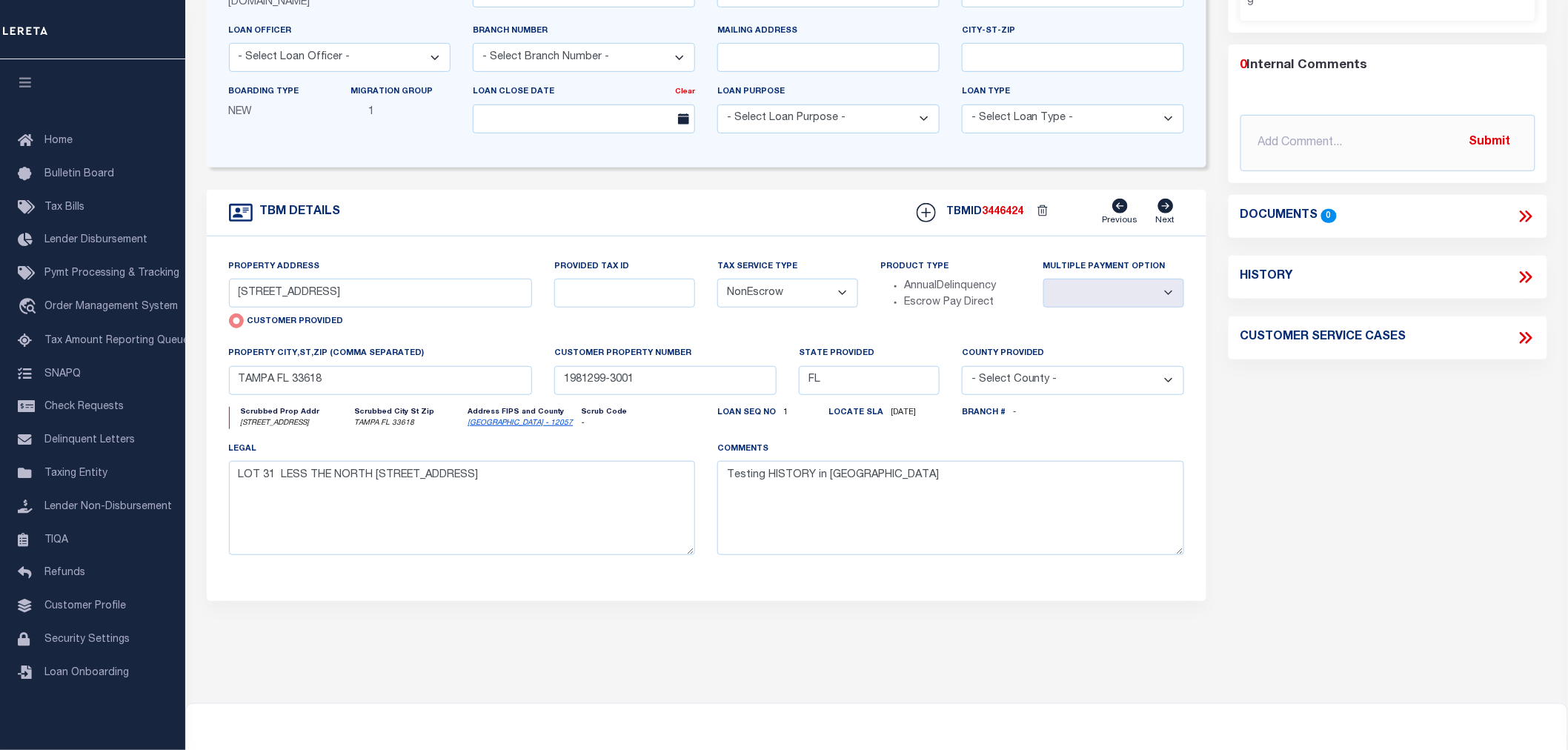
click at [1519, 279] on icon at bounding box center [1525, 277] width 19 height 19
select select "100"
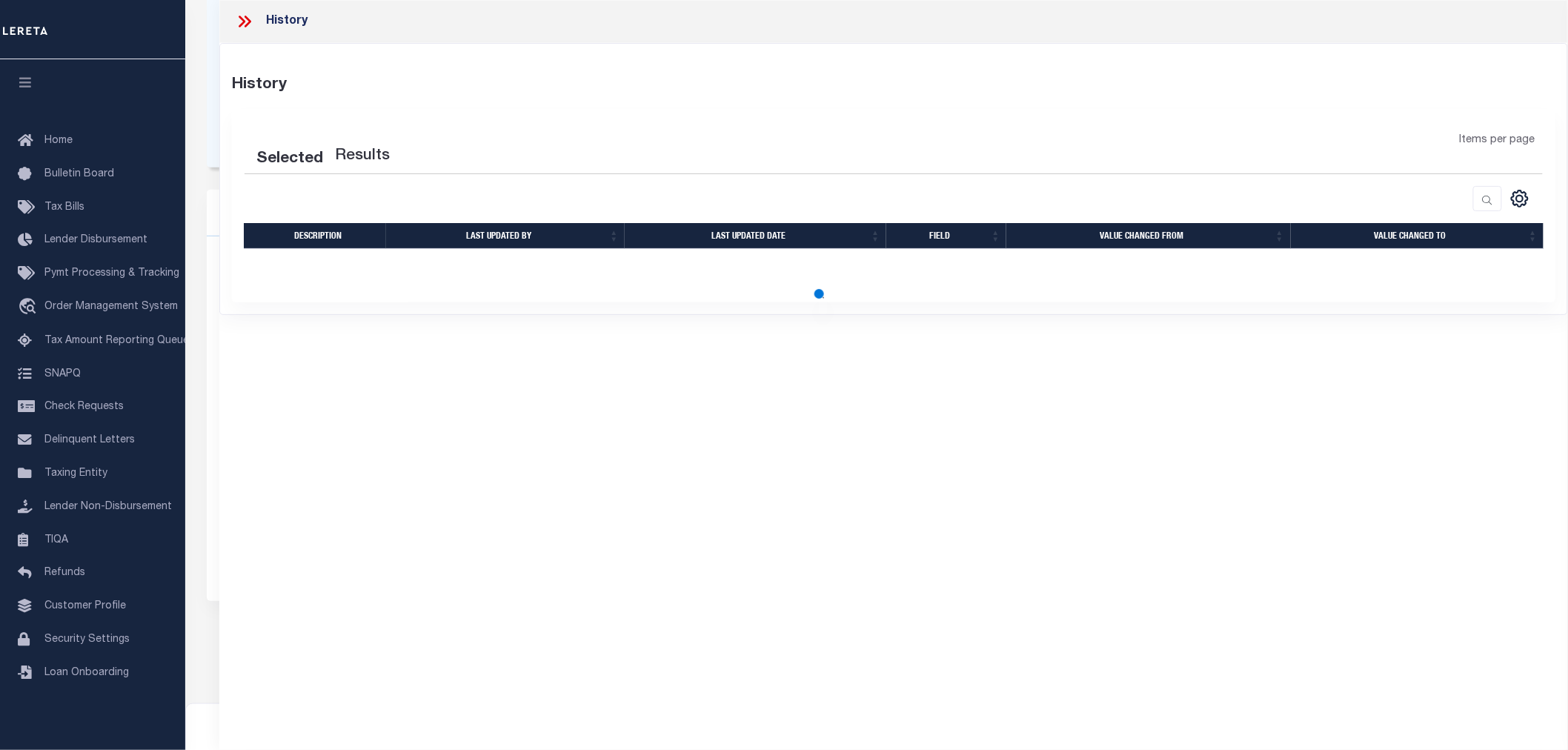
select select "100"
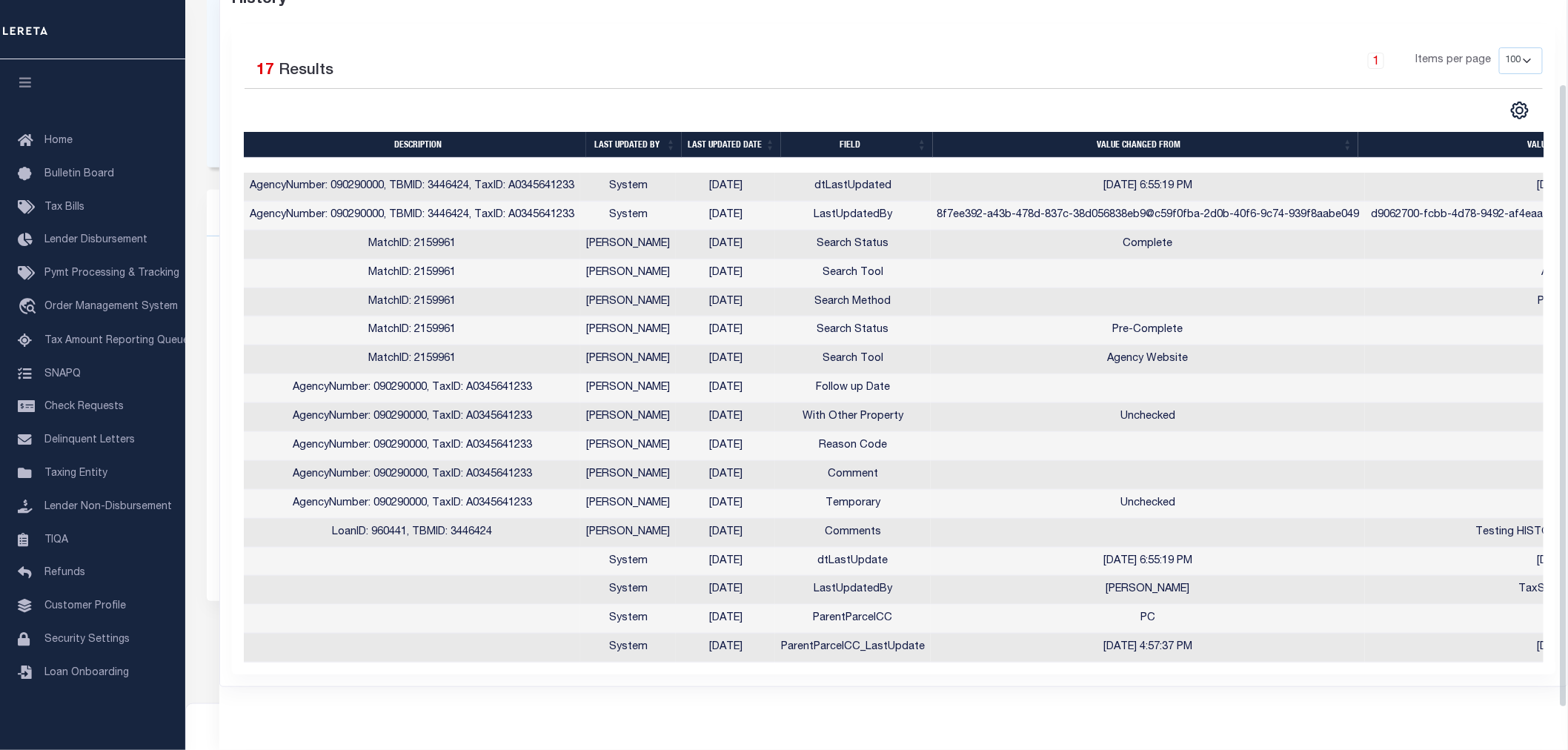
scroll to position [0, 0]
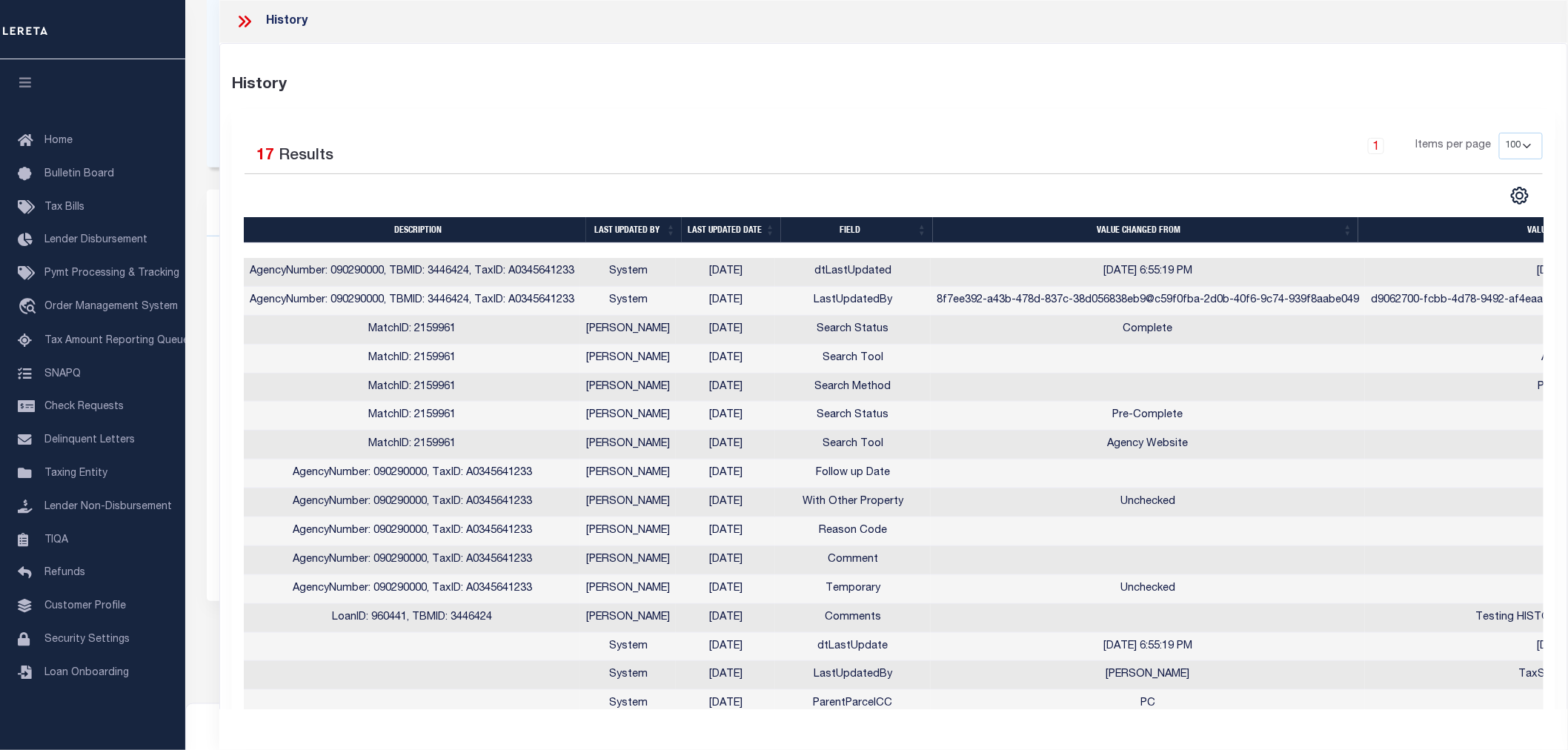
click at [247, 25] on icon at bounding box center [244, 21] width 19 height 19
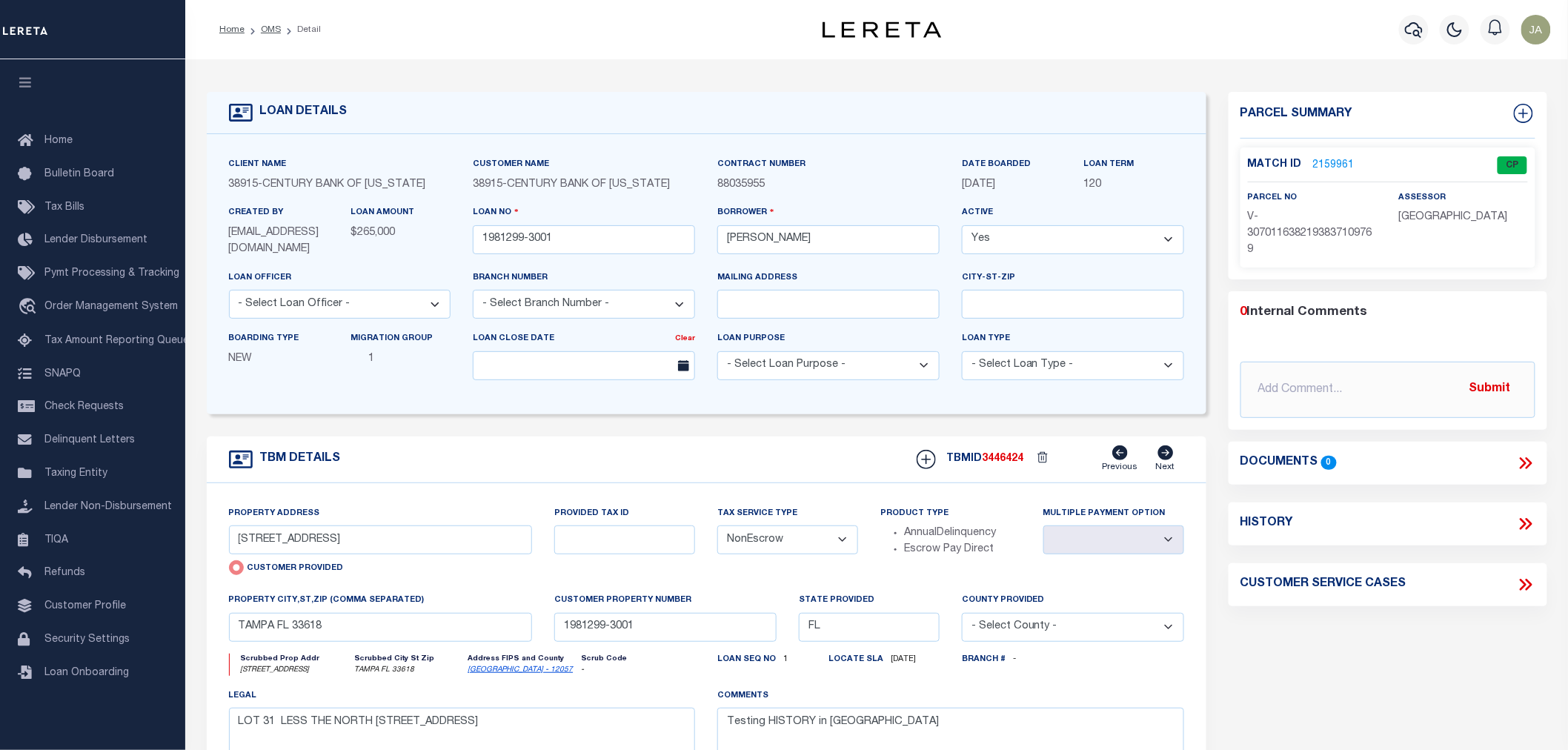
click at [1334, 167] on link "2159961" at bounding box center [1333, 165] width 42 height 16
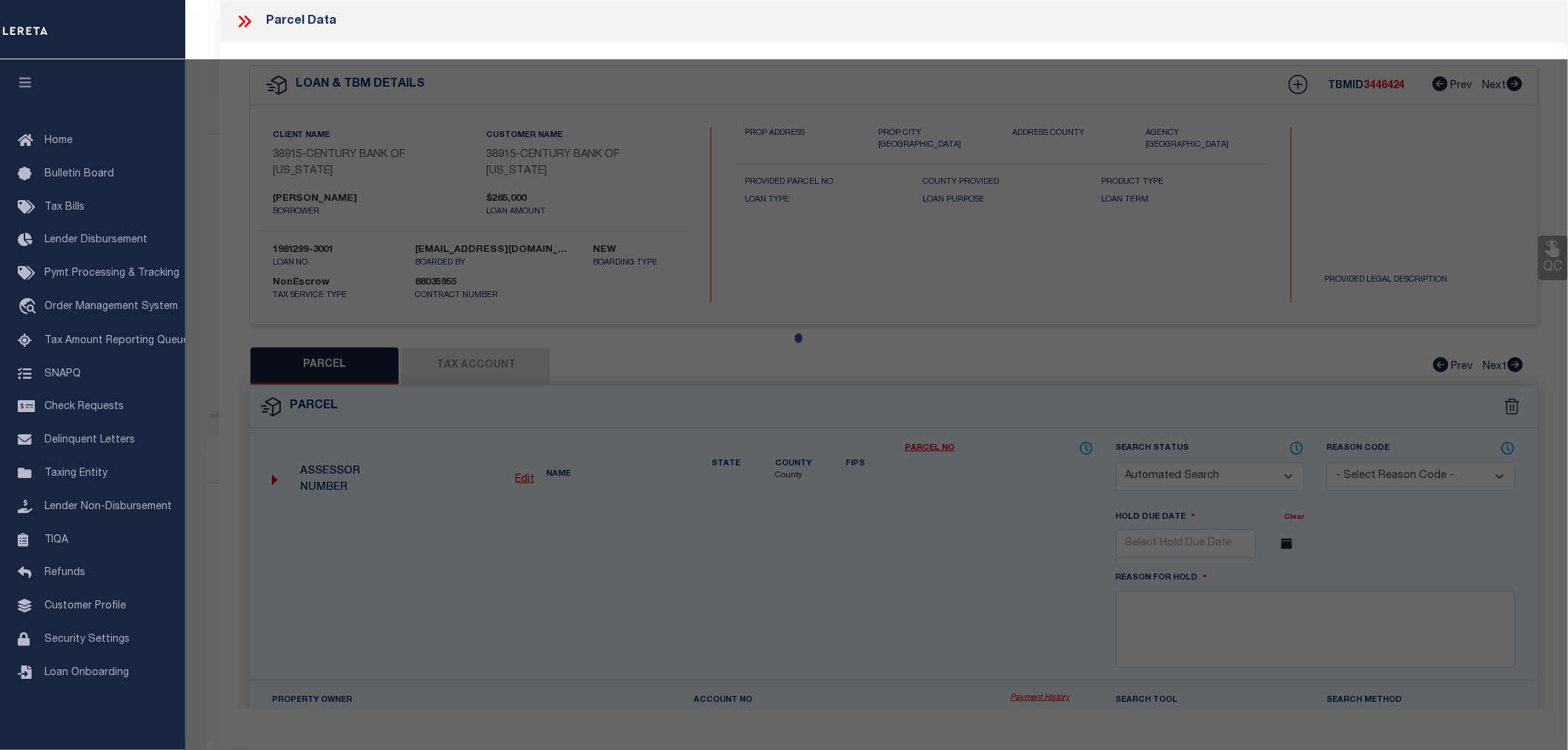
checkbox input "false"
select select "CP"
select select "ATL"
select select "ADD"
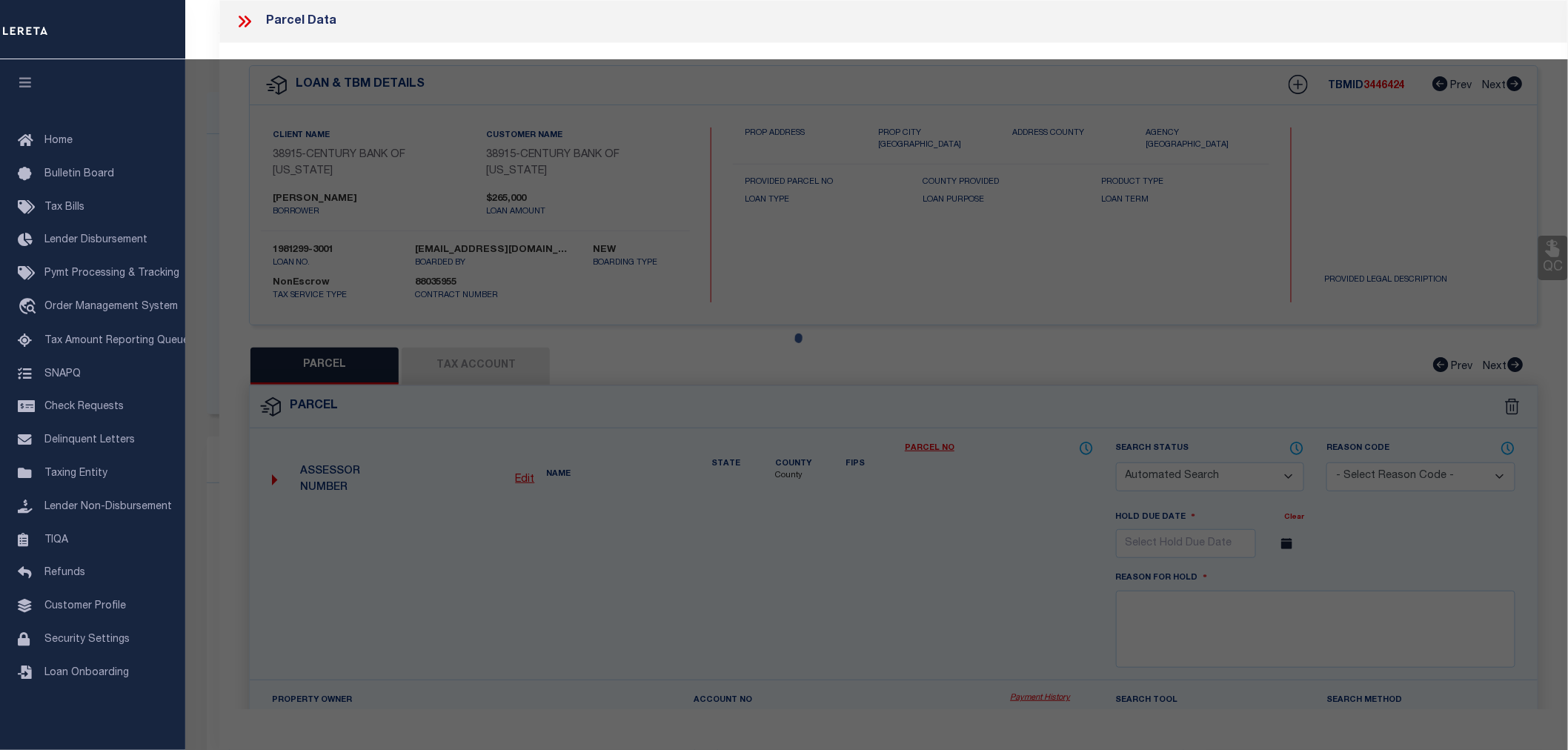
type input "10018 HAMPTON PLACE"
type input "TAMPA FL 33618"
type textarea "aaa"
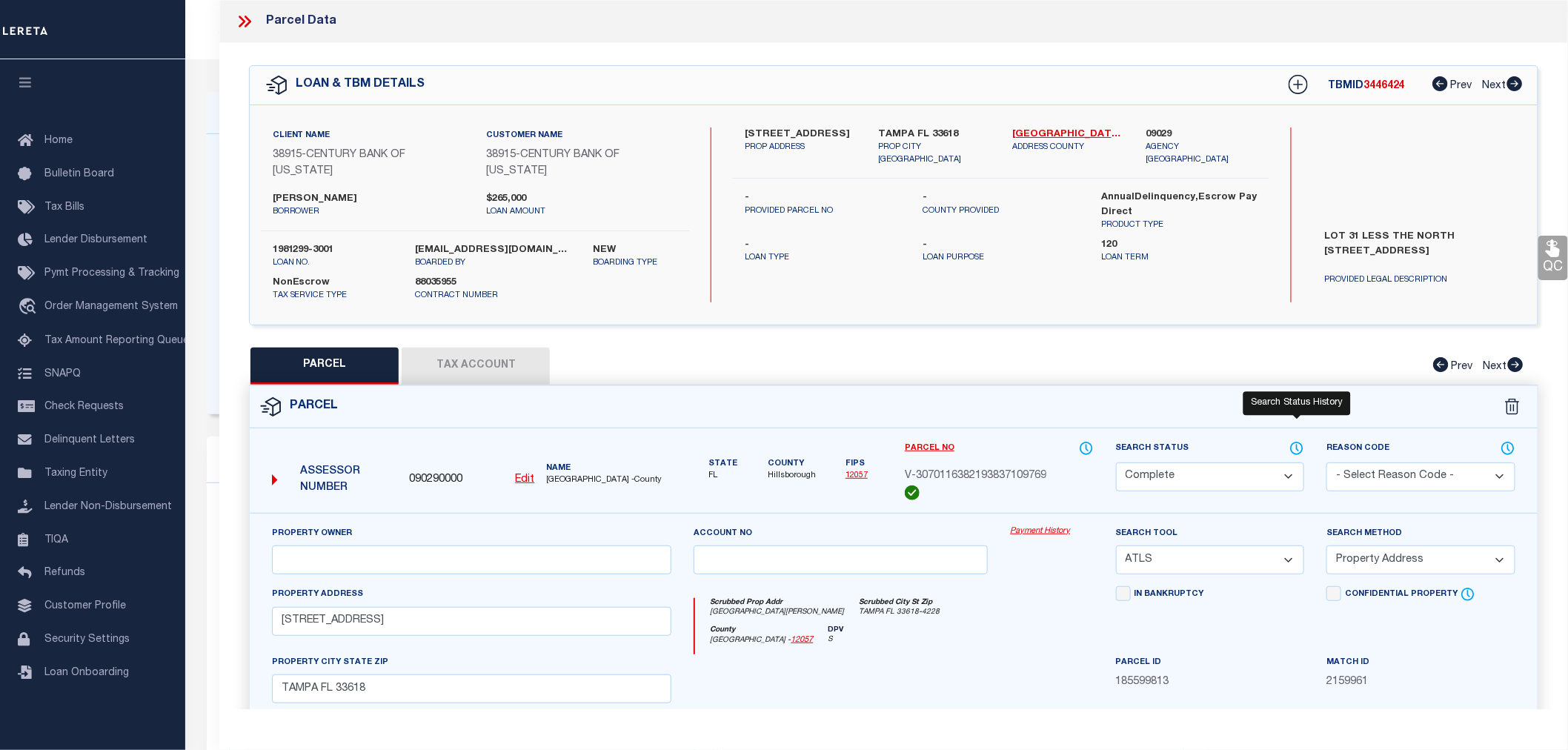
click at [1295, 440] on icon at bounding box center [1296, 448] width 15 height 16
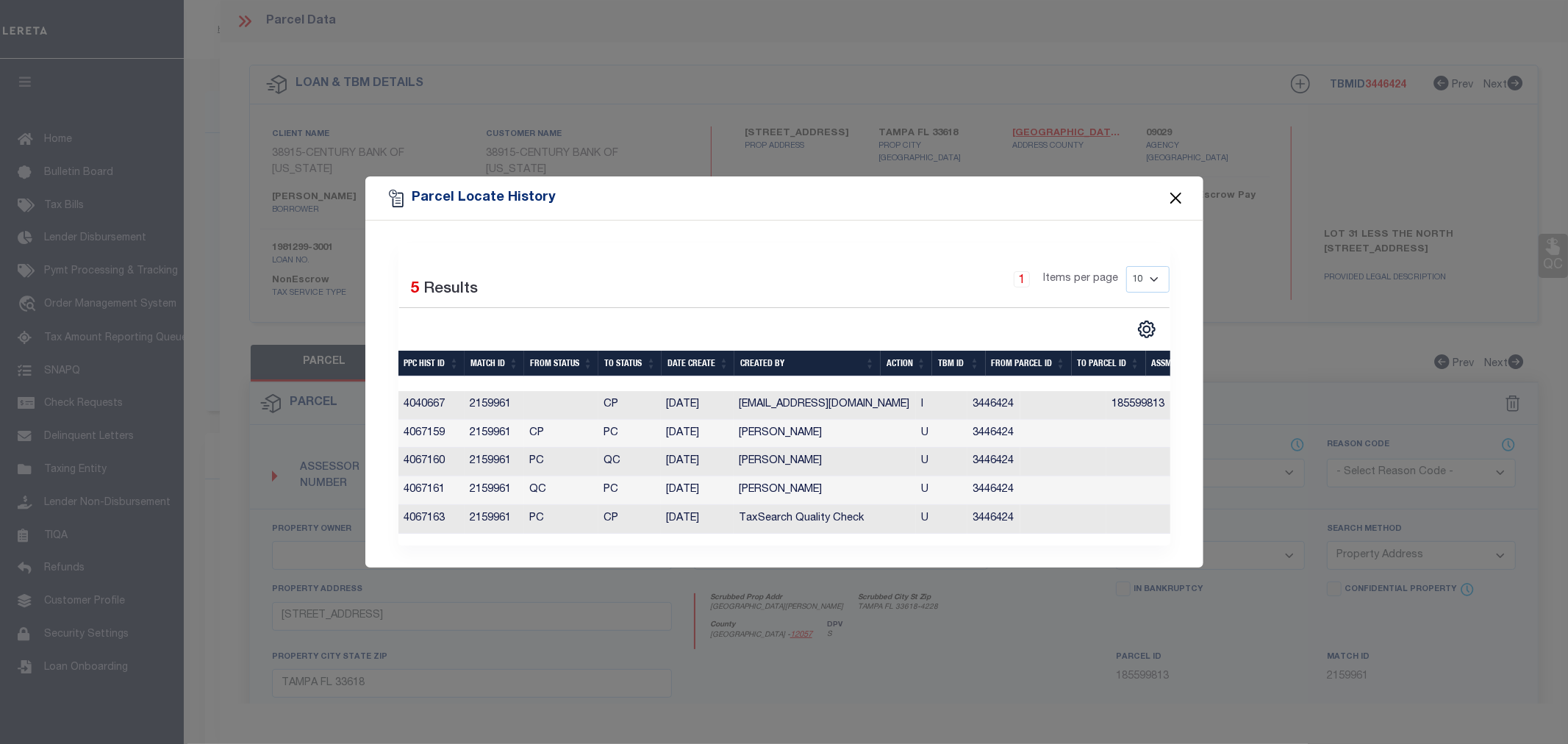
click at [1172, 191] on button "Close" at bounding box center [1175, 198] width 19 height 19
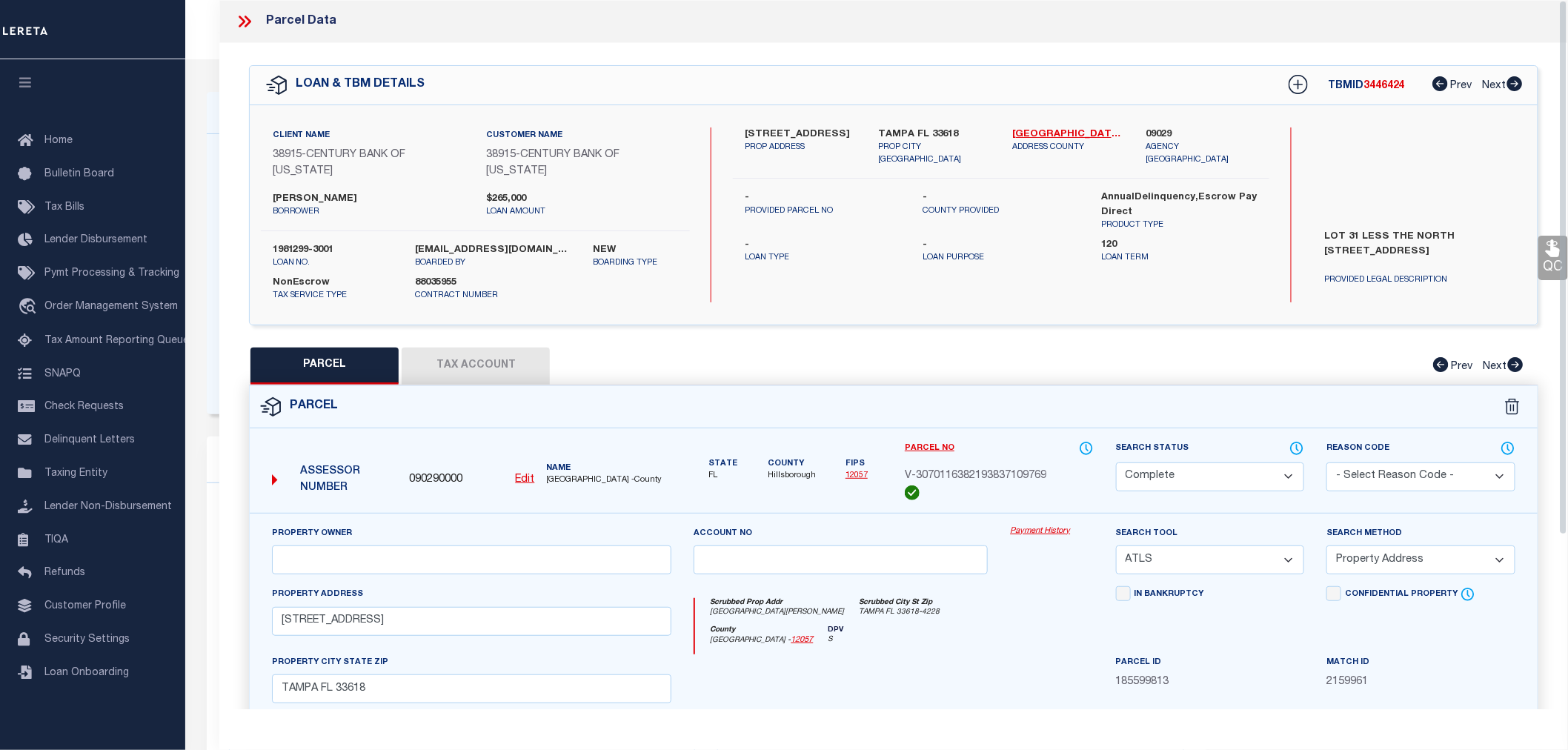
click at [246, 22] on icon at bounding box center [244, 21] width 19 height 19
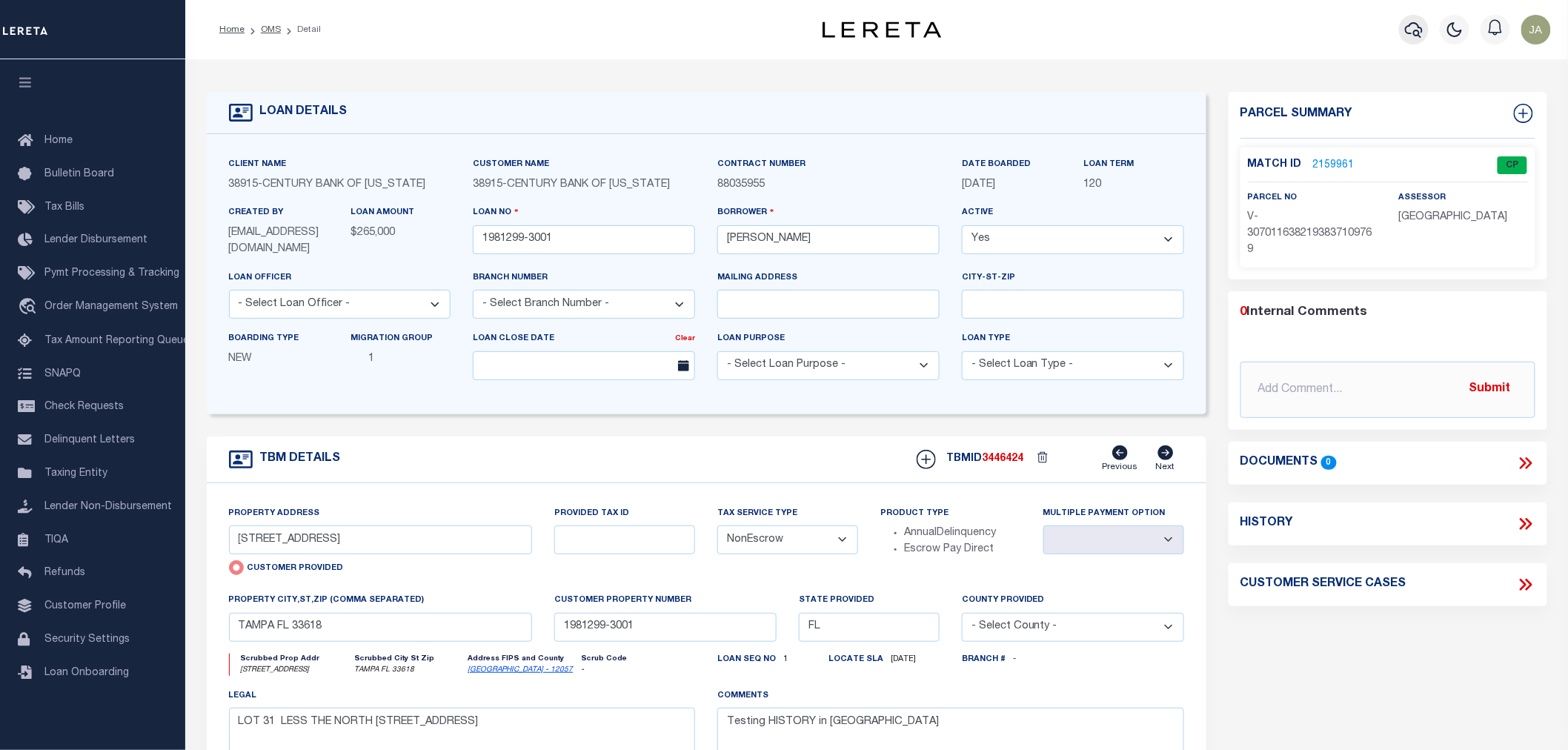
click at [1420, 25] on icon "button" at bounding box center [1414, 30] width 18 height 18
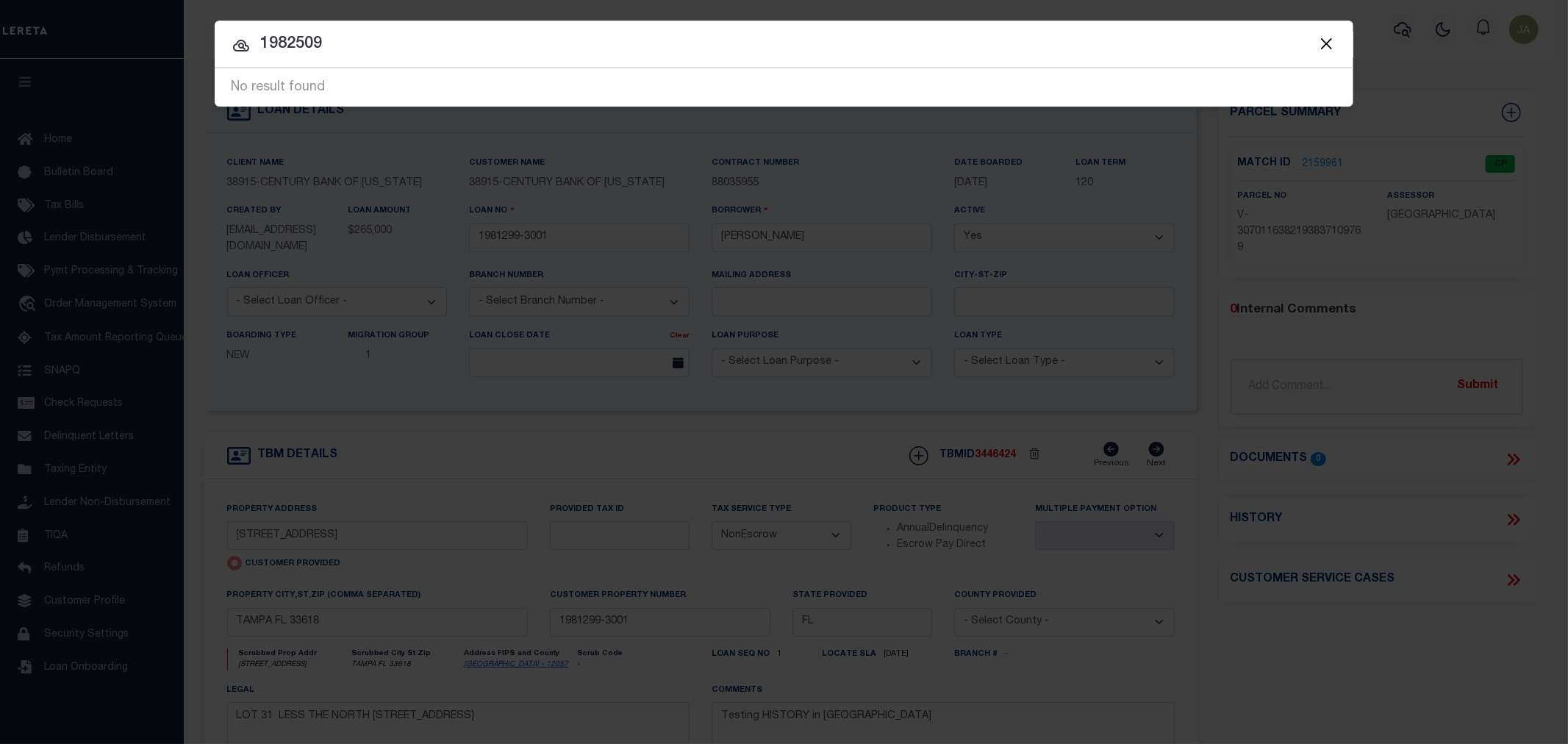
drag, startPoint x: 386, startPoint y: 30, endPoint x: 466, endPoint y: 29, distance: 80.0
click at [391, 30] on div at bounding box center [784, 44] width 1139 height 47
click at [413, 33] on input "1982509" at bounding box center [784, 45] width 1139 height 26
drag, startPoint x: 635, startPoint y: 148, endPoint x: 939, endPoint y: 379, distance: 381.8
click at [868, 330] on div "Include Loans TBM Customers Borrowers Payments (Lender Non-Disb) Payments (Lend…" at bounding box center [784, 372] width 1568 height 744
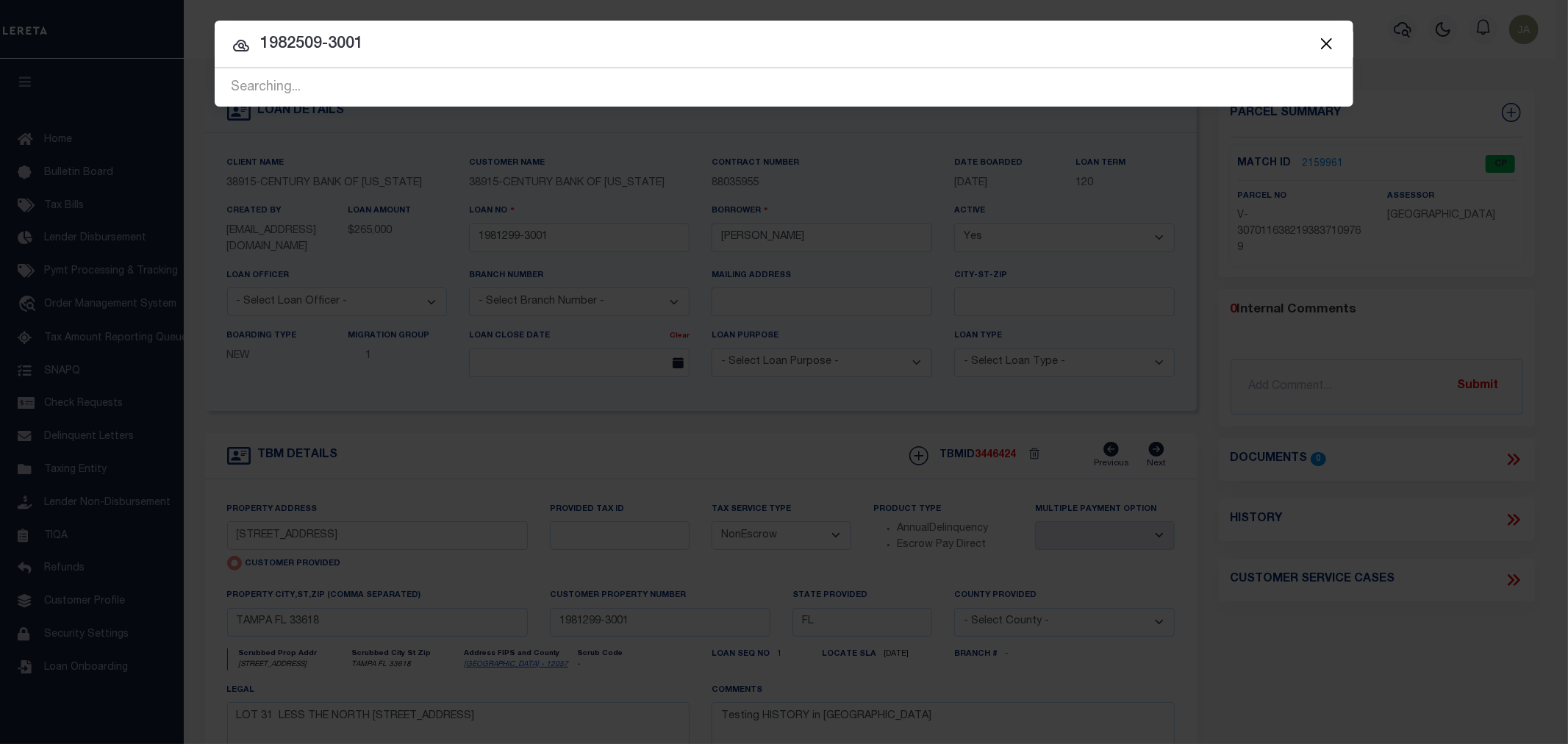
type input "1982509-3001"
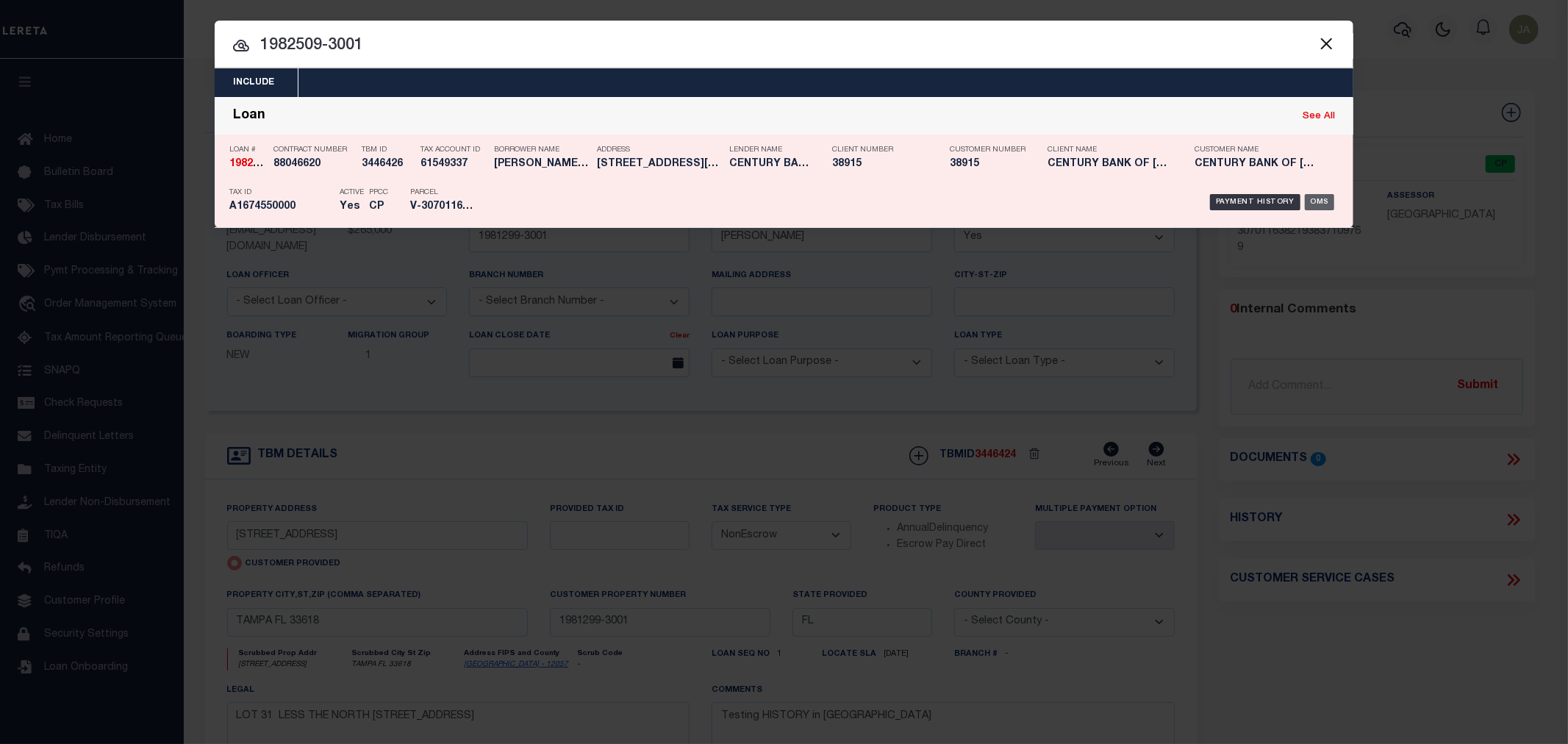
click at [1318, 204] on div "OMS" at bounding box center [1320, 202] width 30 height 16
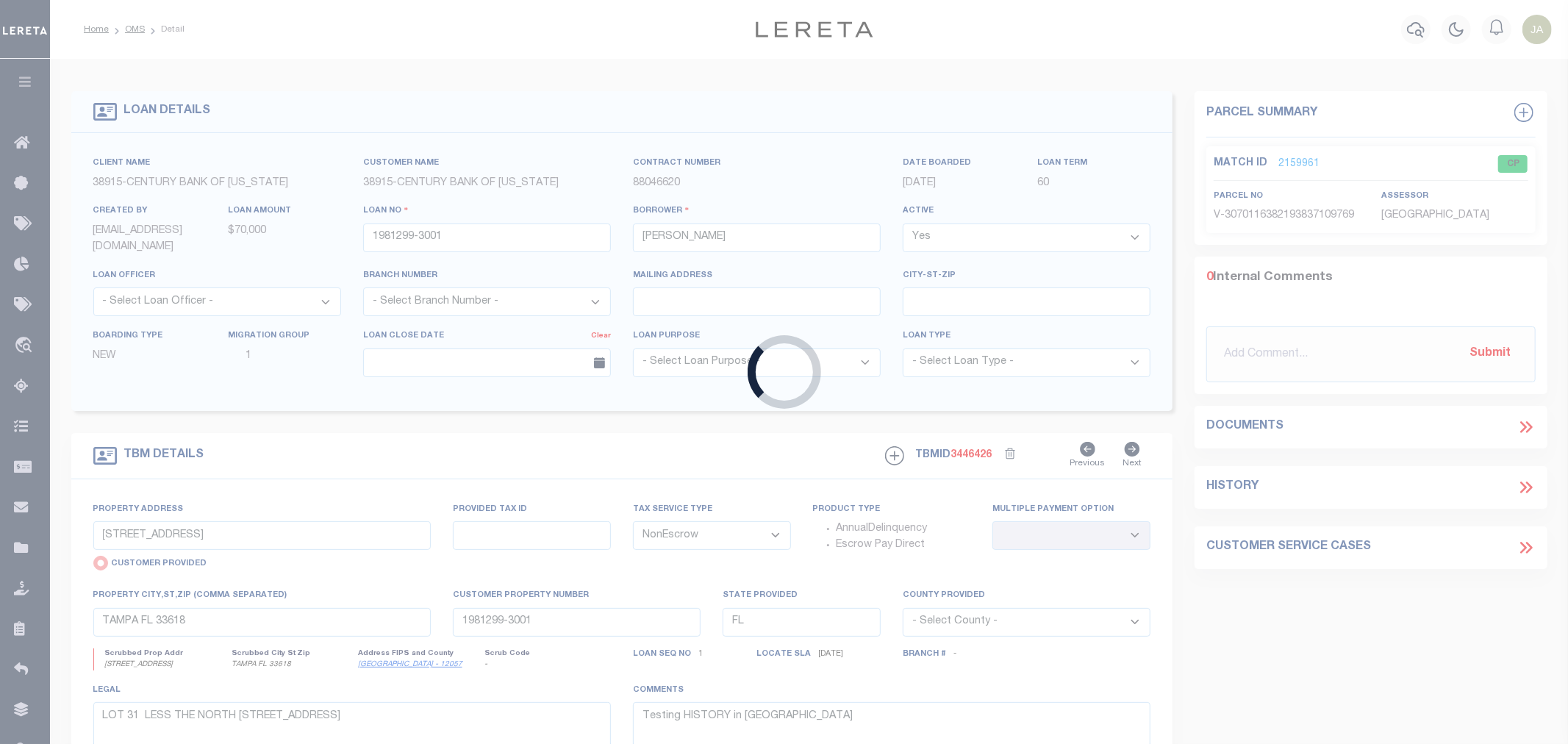
type input "1982509-3001"
type input "BLOUNT SHEILA E"
select select
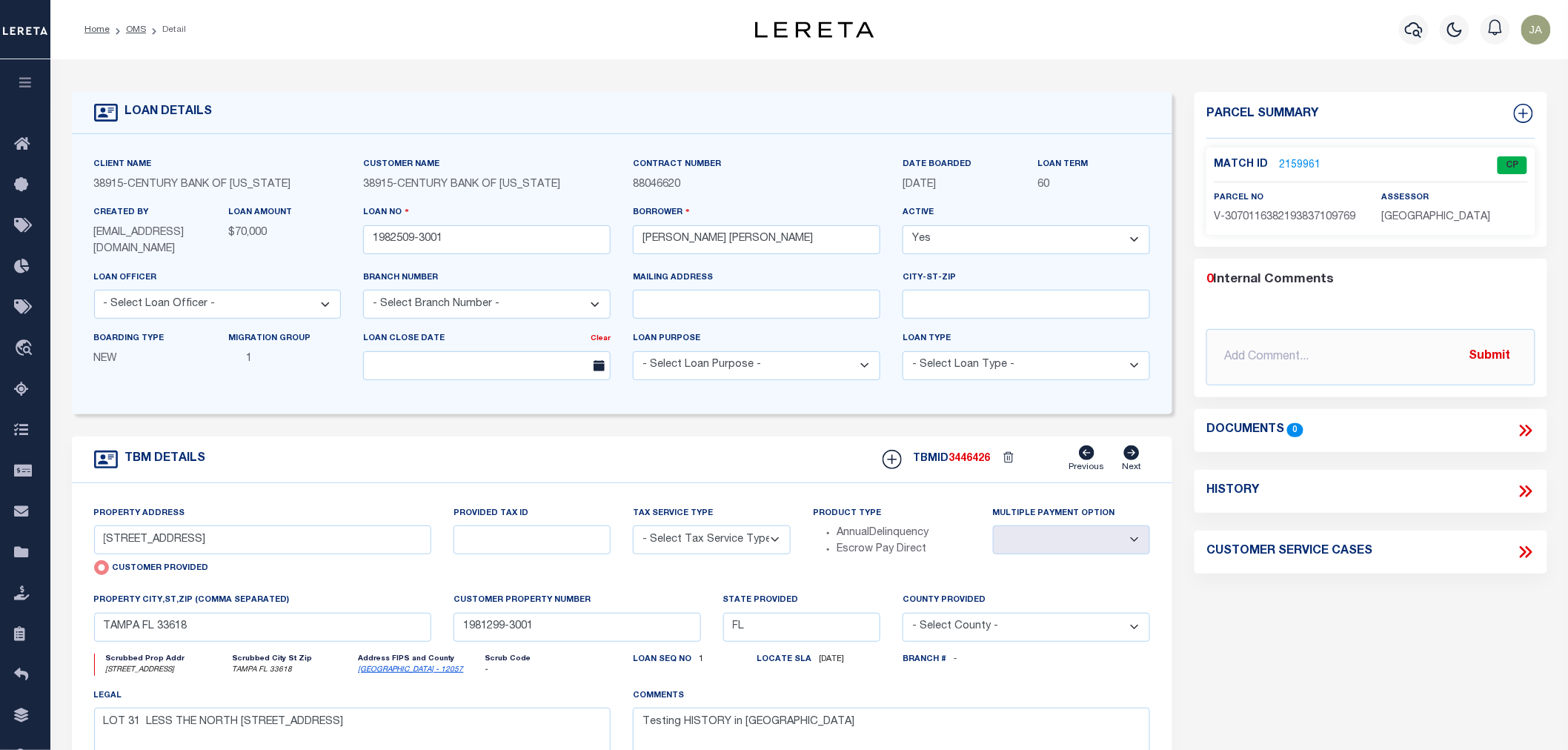
type input "702 E. VIRGINIA AVENUE"
select select "NonEscrow"
select select
type input "TAMPA FL 33603"
type input "1982509-3001"
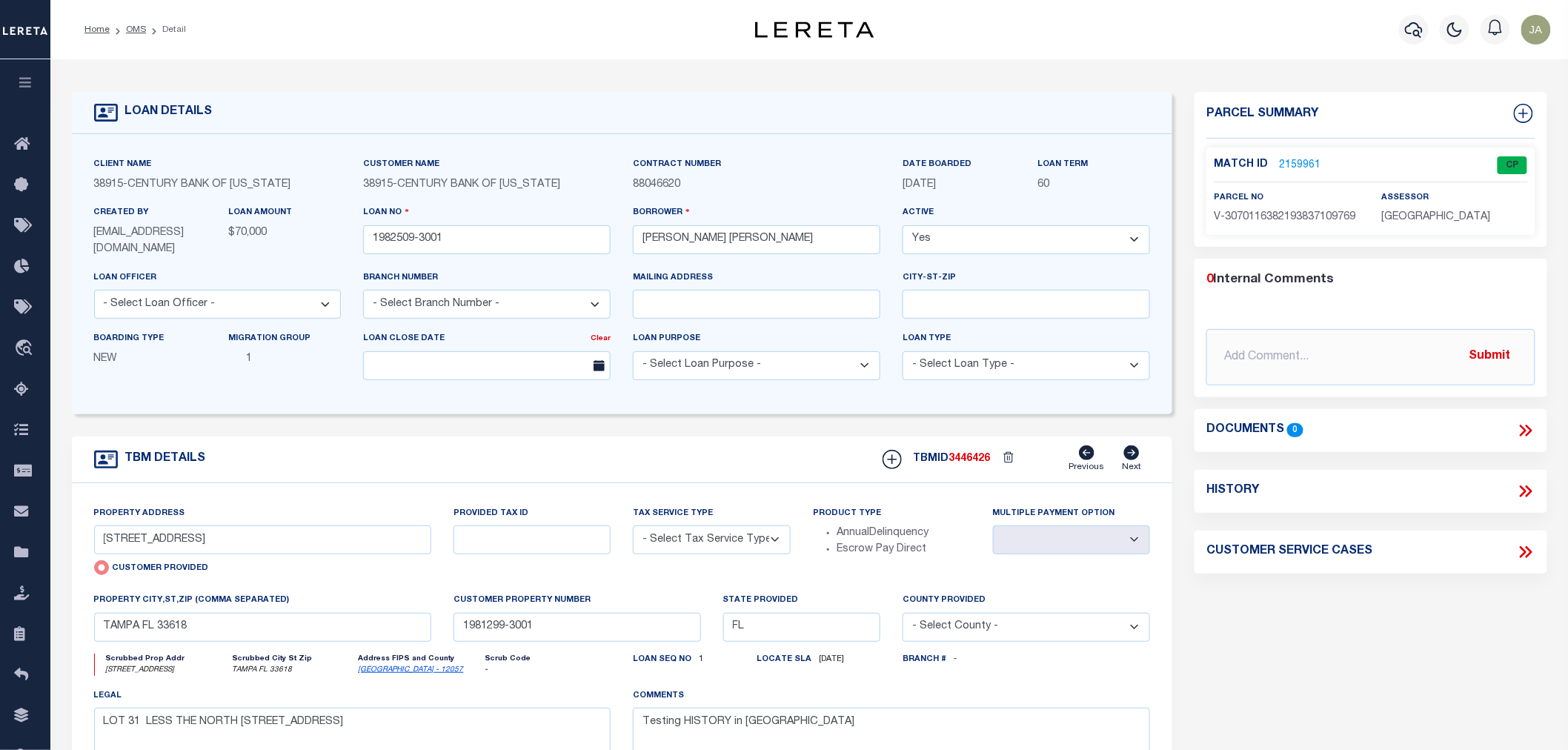
type textarea "LOT 6 BLOCK 5 CORRECTED MAP OF THE RE RE REVISED MAP OF BELLMERE ACCORDINGTO MA…"
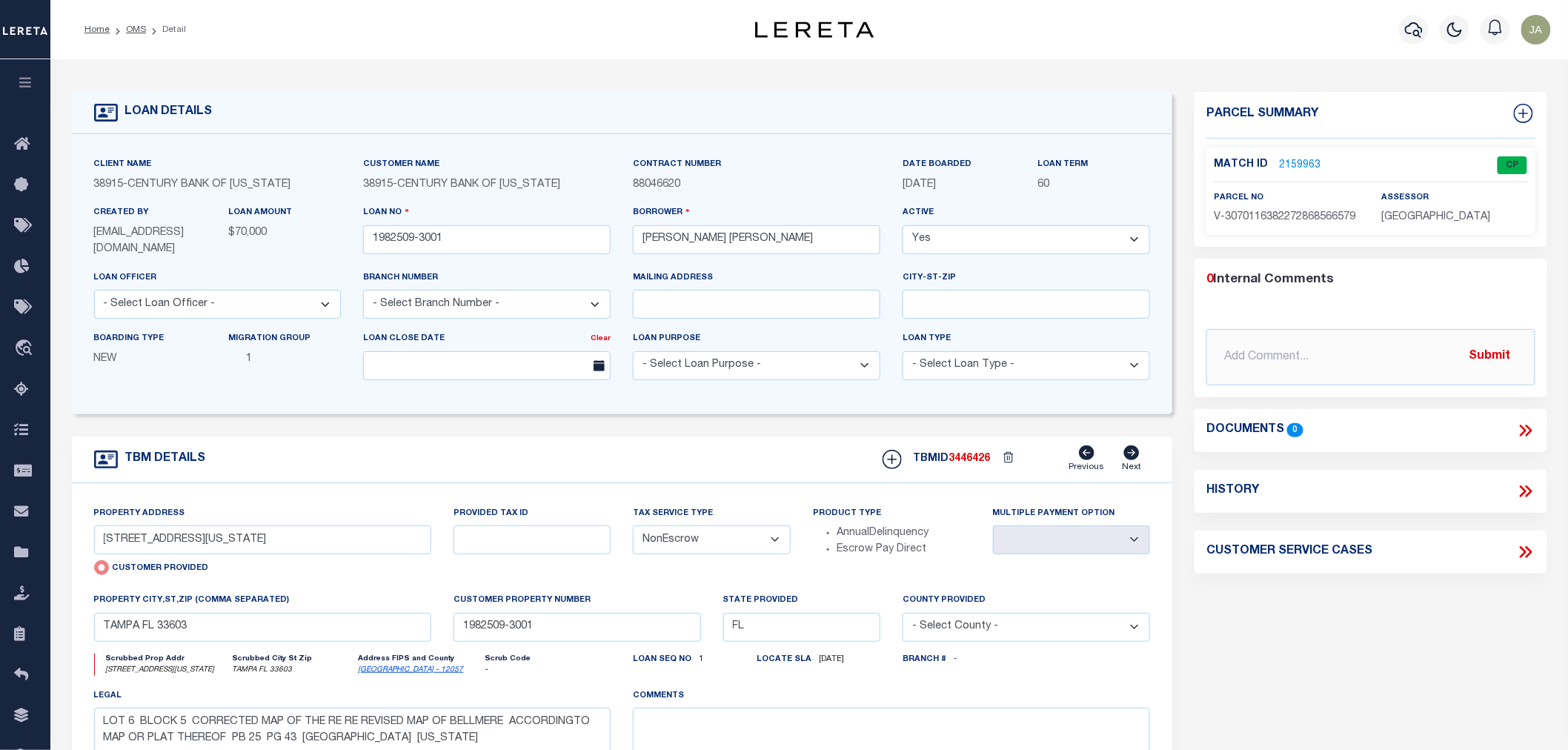
click at [1297, 158] on link "2159963" at bounding box center [1300, 165] width 42 height 16
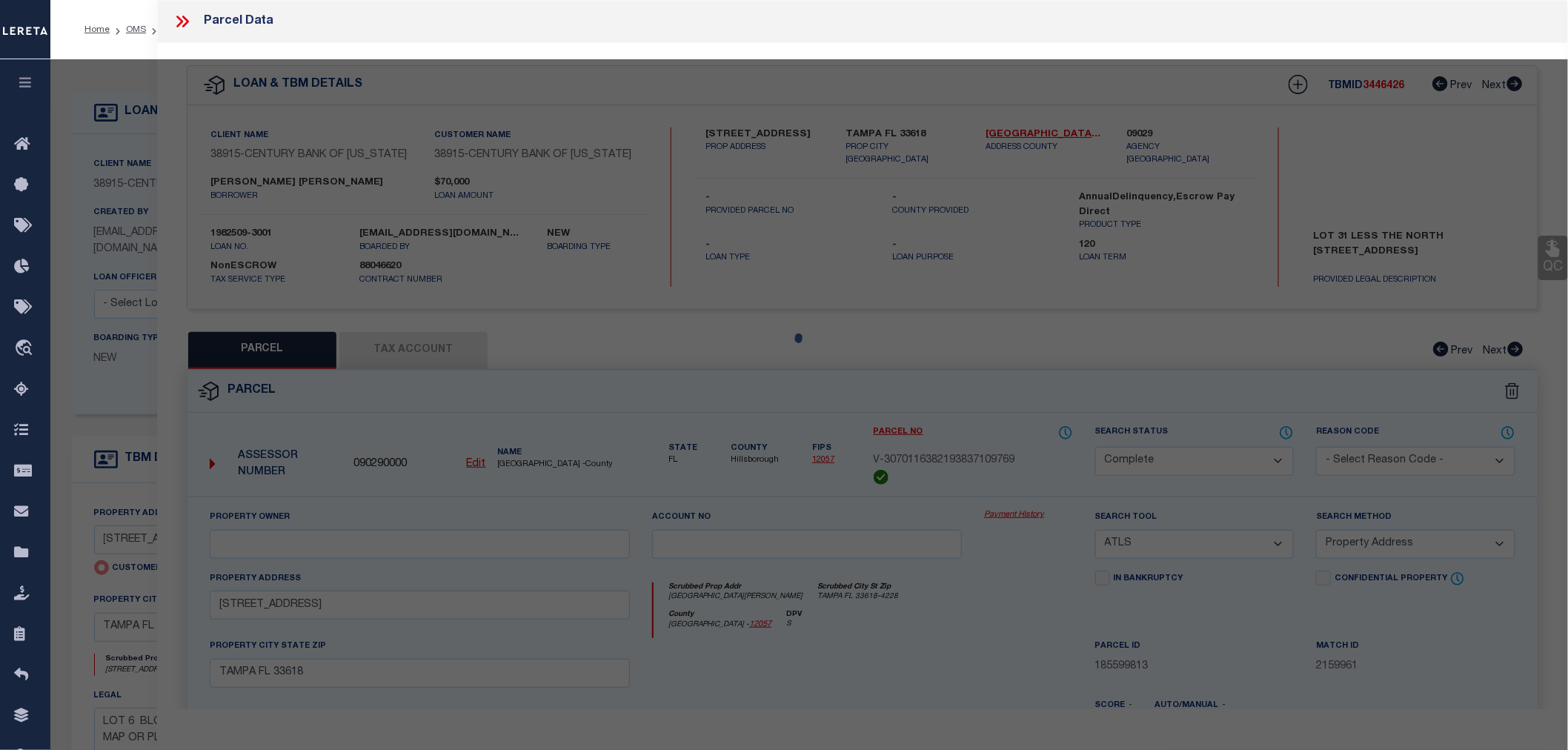
select select "AS"
select select
checkbox input "false"
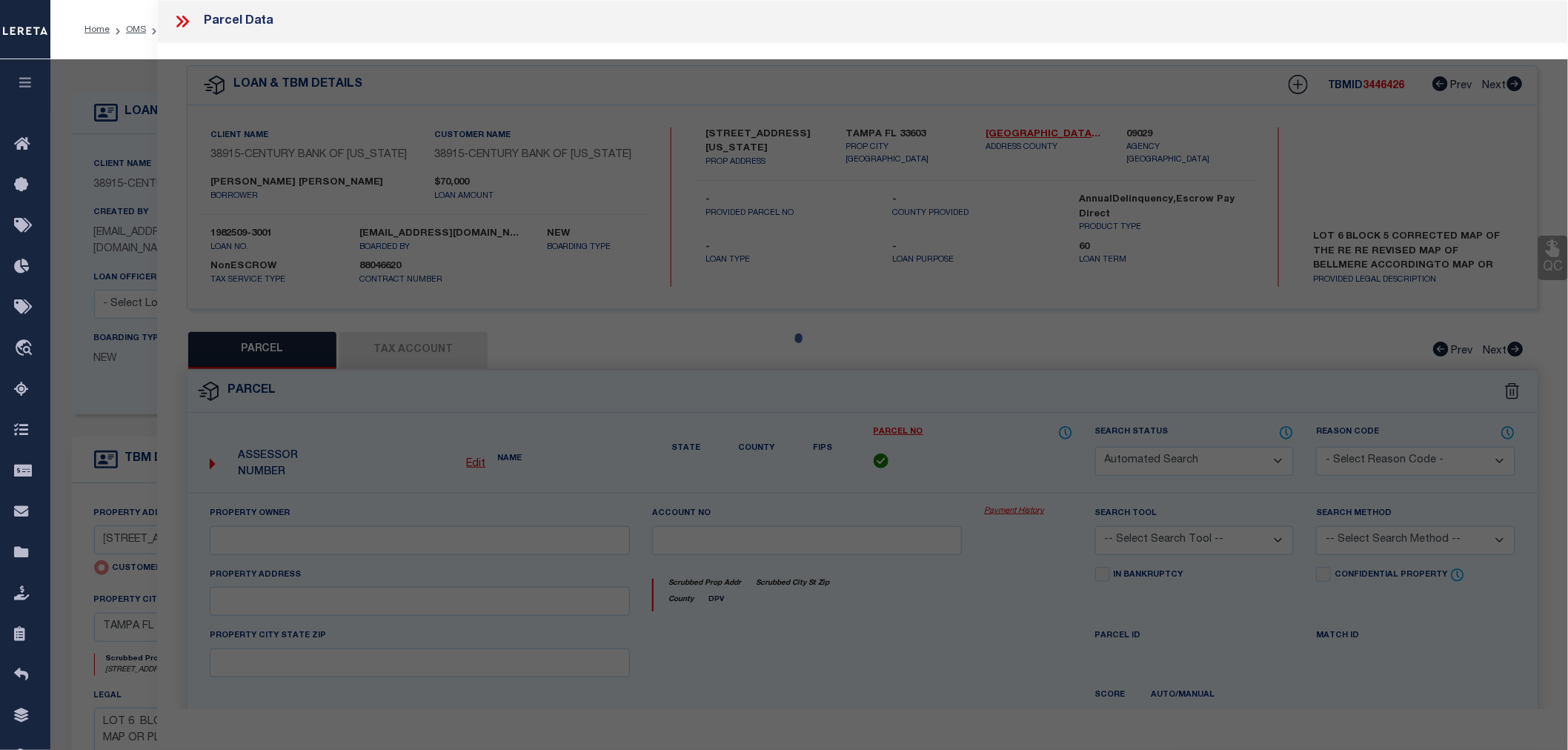
select select "CP"
type input "702 E. VIRGINIA AVENUE"
checkbox input "false"
type input "TAMPA FL 33603"
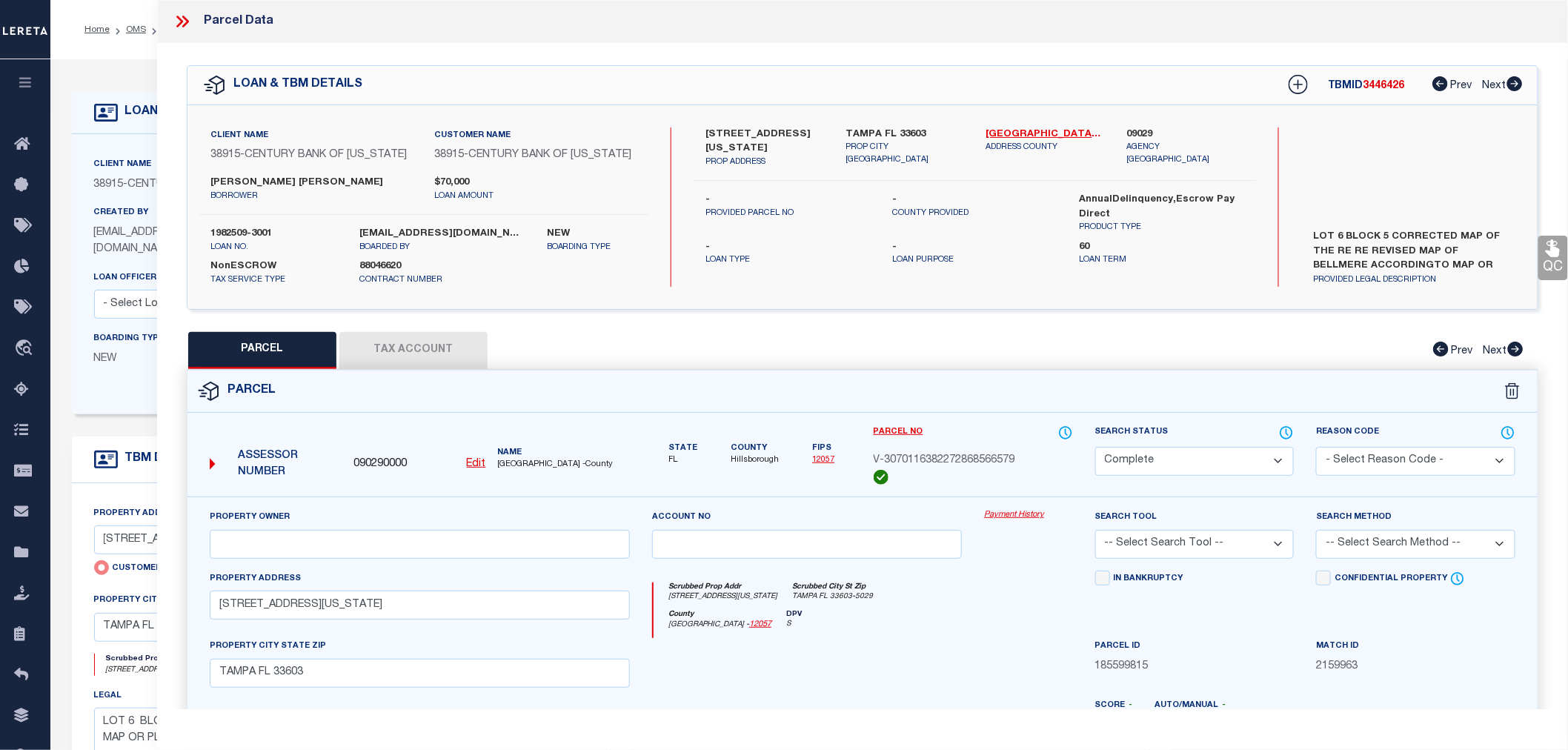
click at [998, 515] on link "Payment History" at bounding box center [1027, 514] width 88 height 12
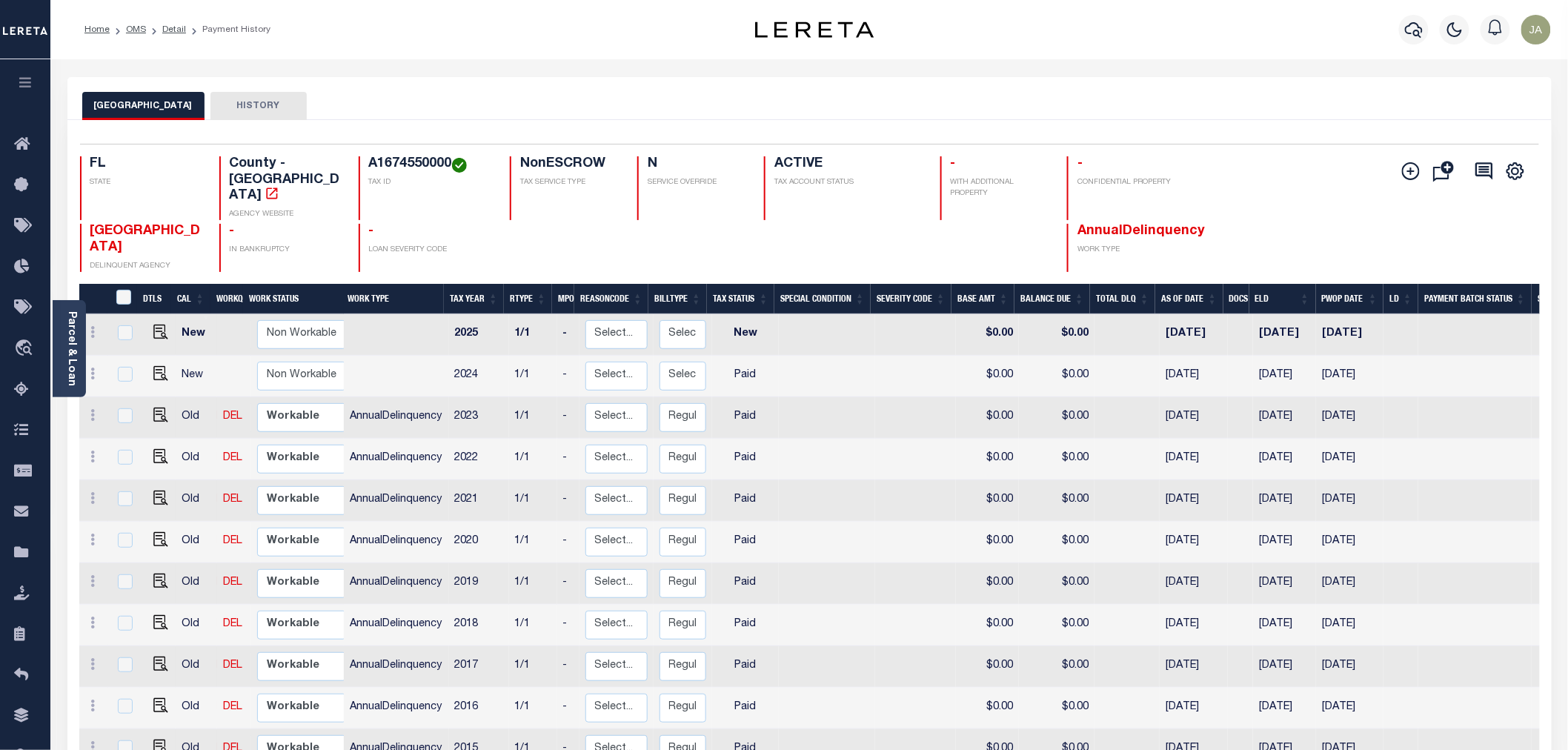
click at [26, 84] on icon "button" at bounding box center [25, 82] width 17 height 13
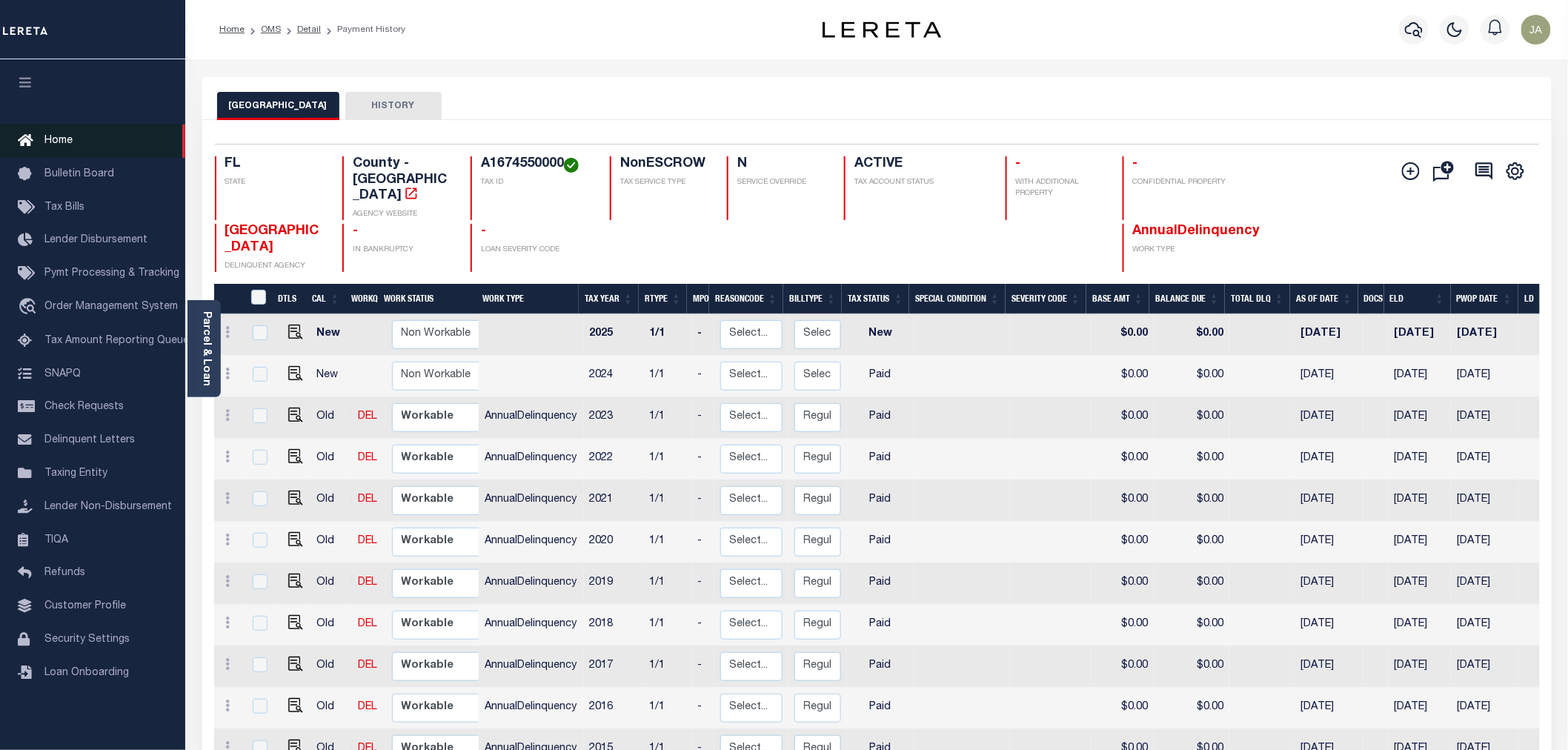
click at [47, 141] on span "Home" at bounding box center [58, 140] width 28 height 11
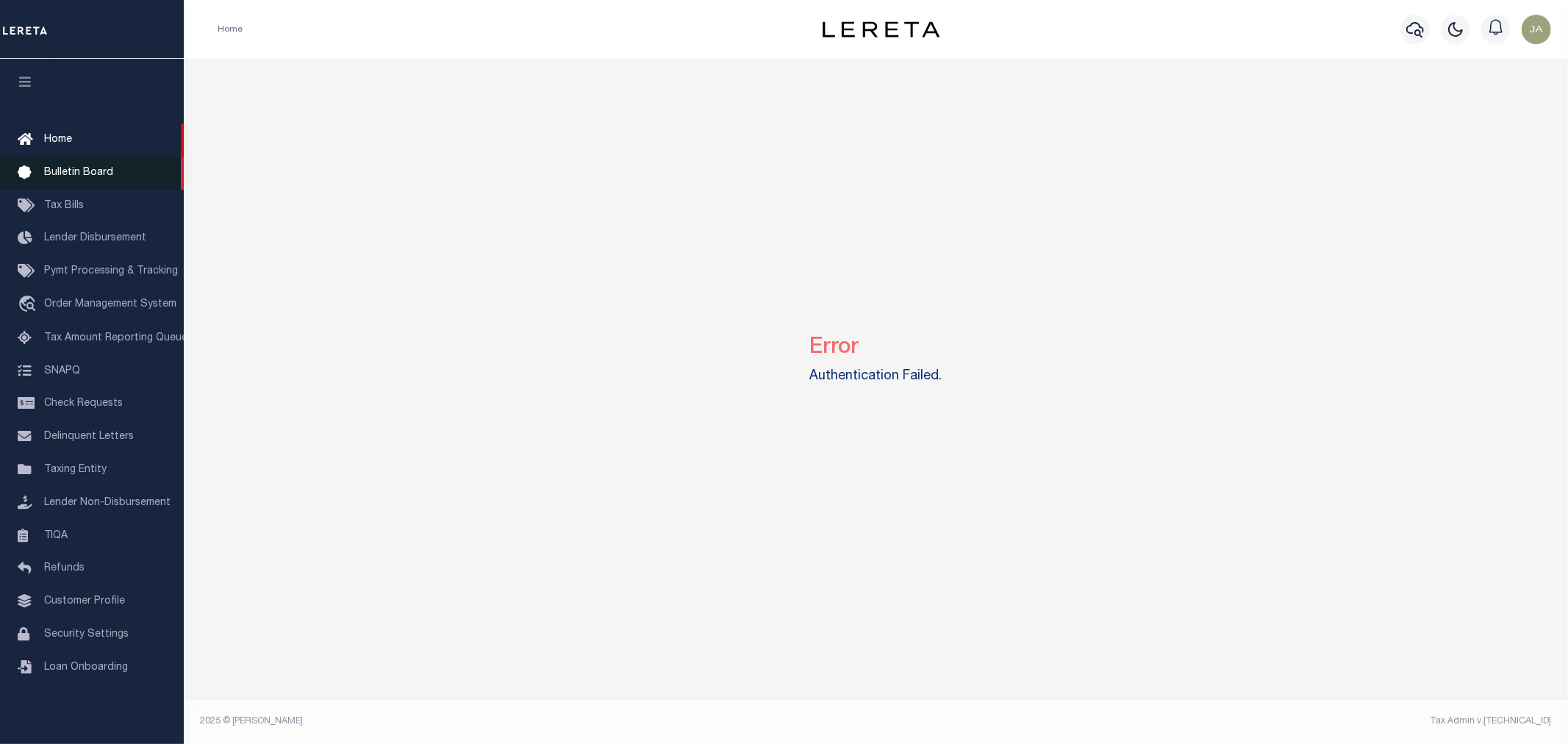
click at [48, 168] on span "Bulletin Board" at bounding box center [78, 173] width 69 height 11
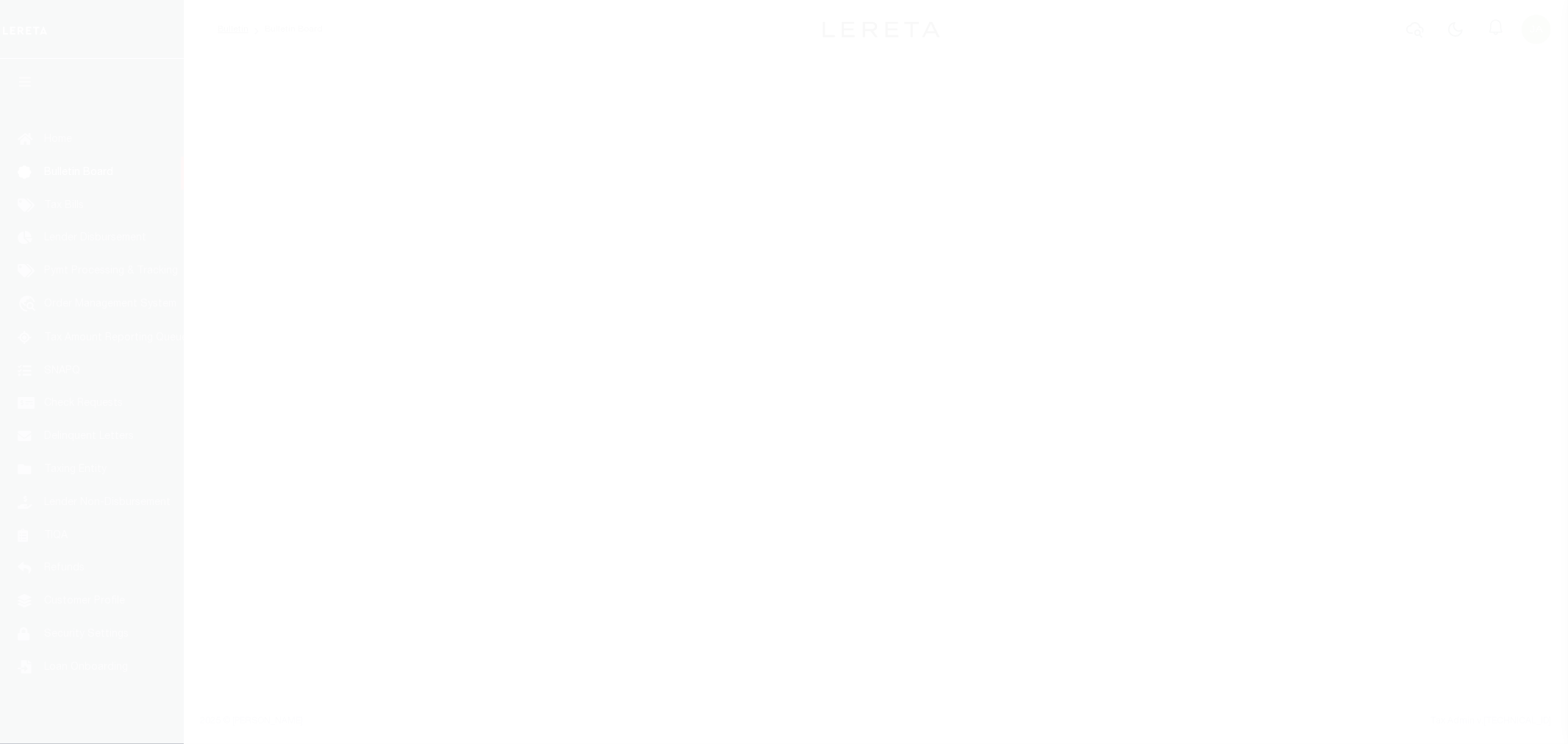
select select "50"
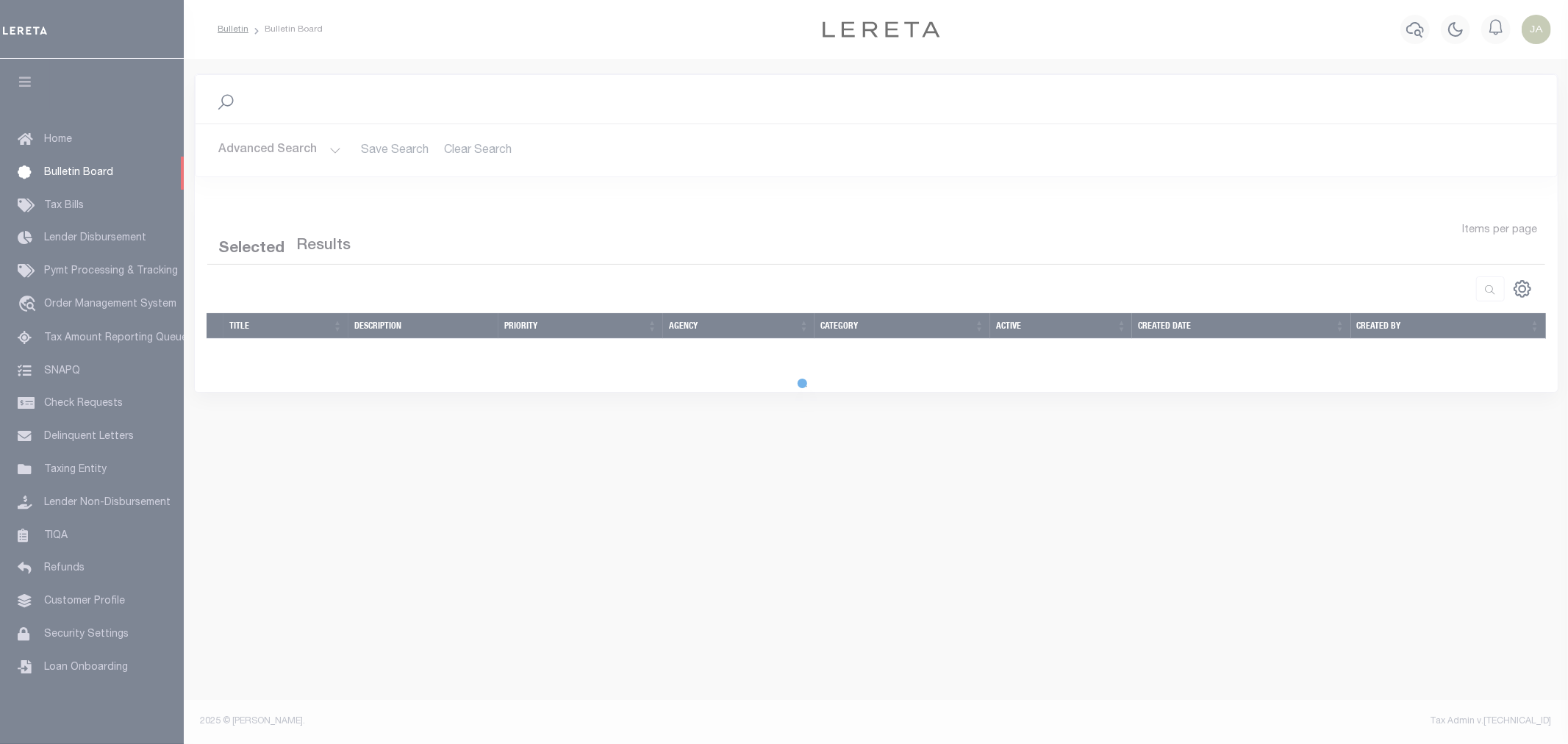
select select "50"
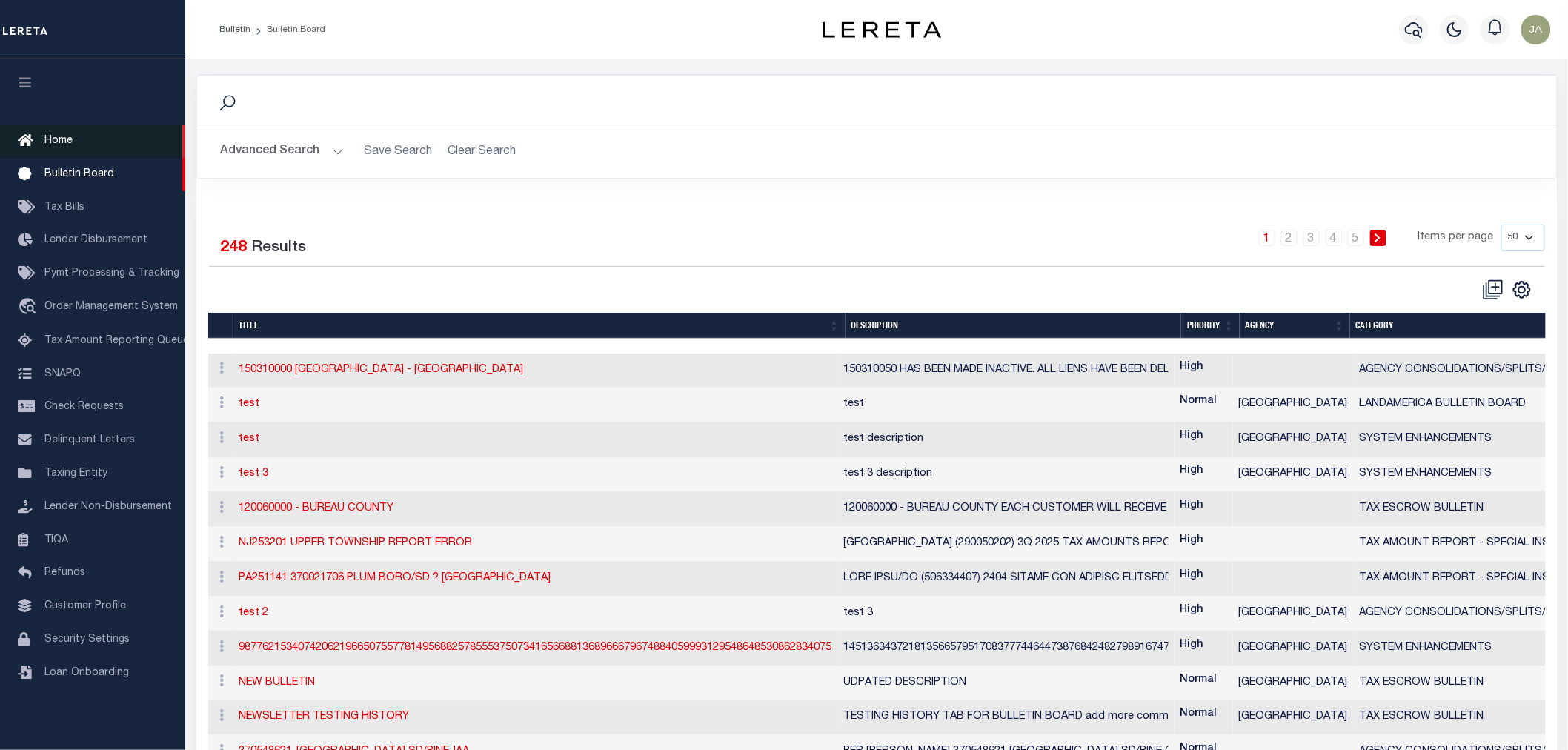
click at [65, 137] on span "Home" at bounding box center [58, 140] width 28 height 11
